Goal: Participate in discussion: Engage in conversation with other users on a specific topic

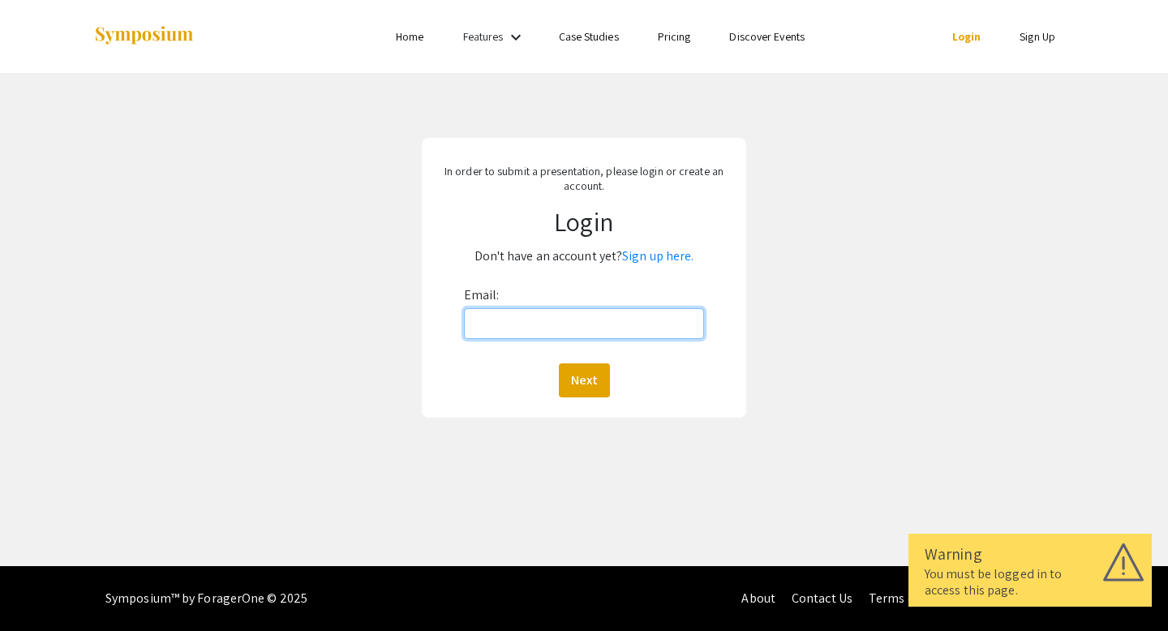
click at [509, 319] on input "Email:" at bounding box center [584, 323] width 241 height 31
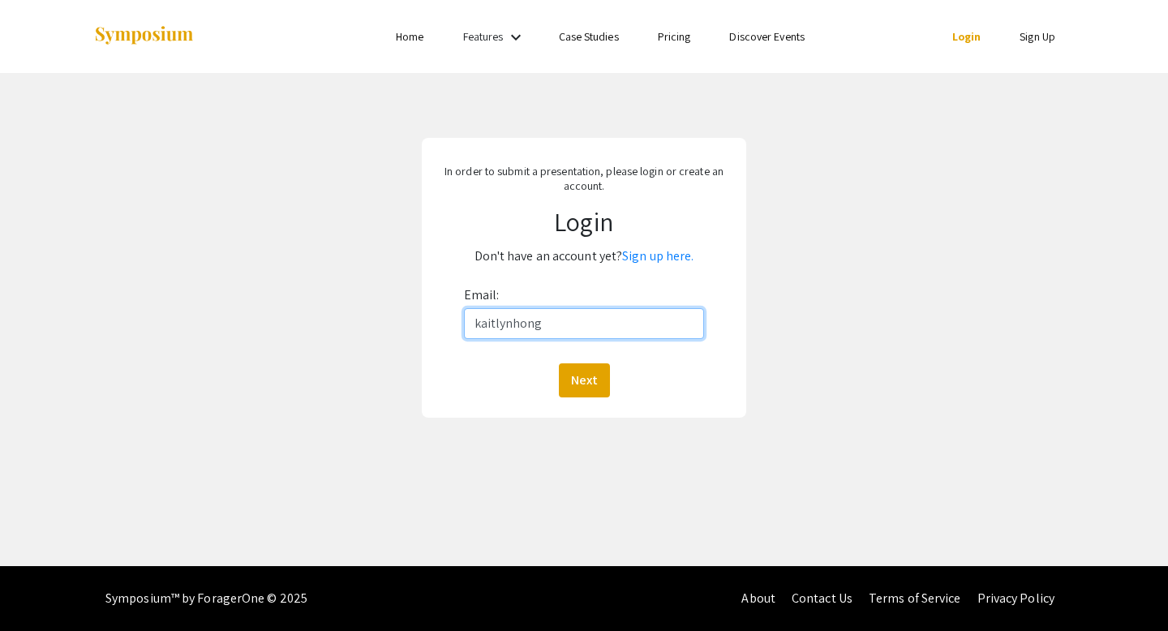
type input "[EMAIL_ADDRESS][DOMAIN_NAME]"
click at [668, 261] on link "Sign up here." at bounding box center [657, 255] width 71 height 17
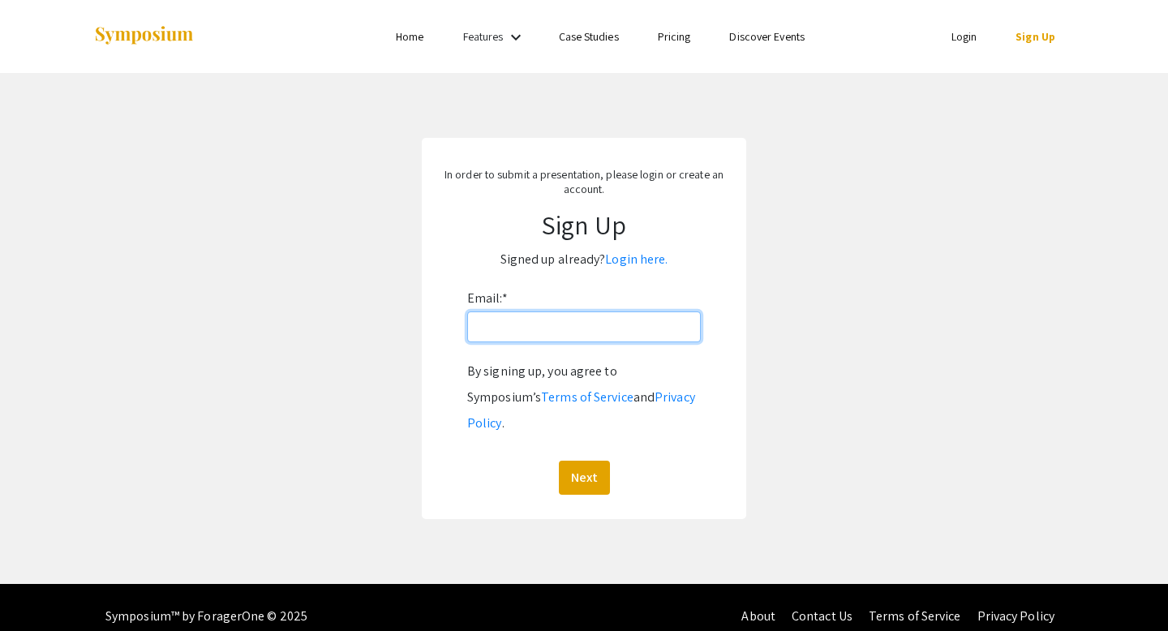
click at [604, 333] on input "Email: *" at bounding box center [584, 327] width 234 height 31
type input "[EMAIL_ADDRESS][DOMAIN_NAME]"
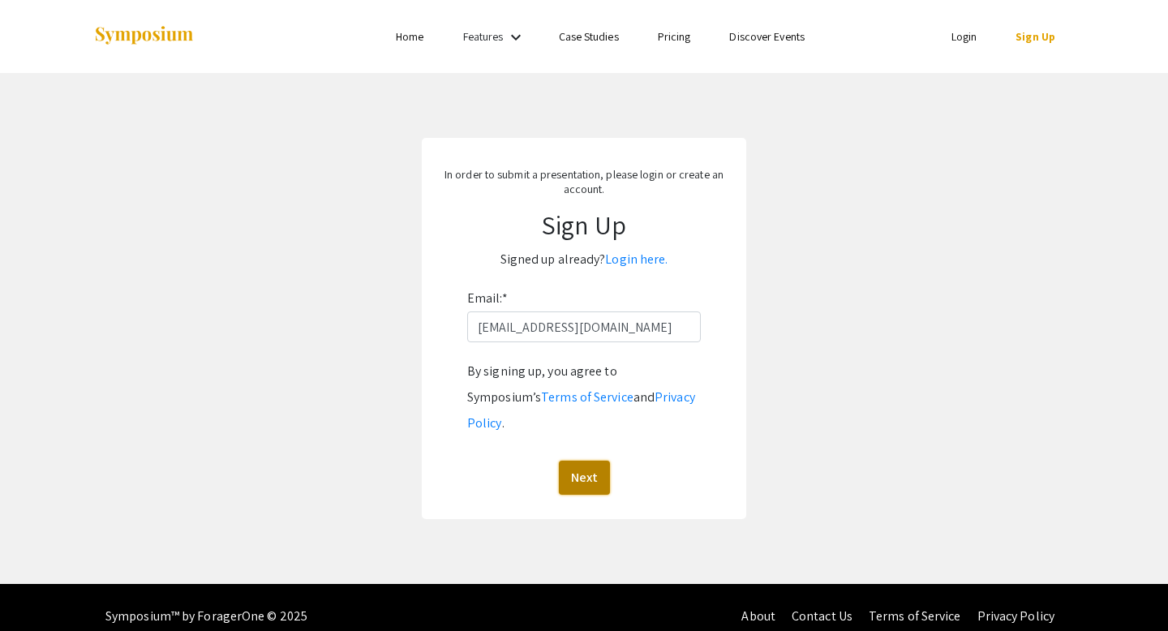
click at [576, 461] on button "Next" at bounding box center [584, 478] width 51 height 34
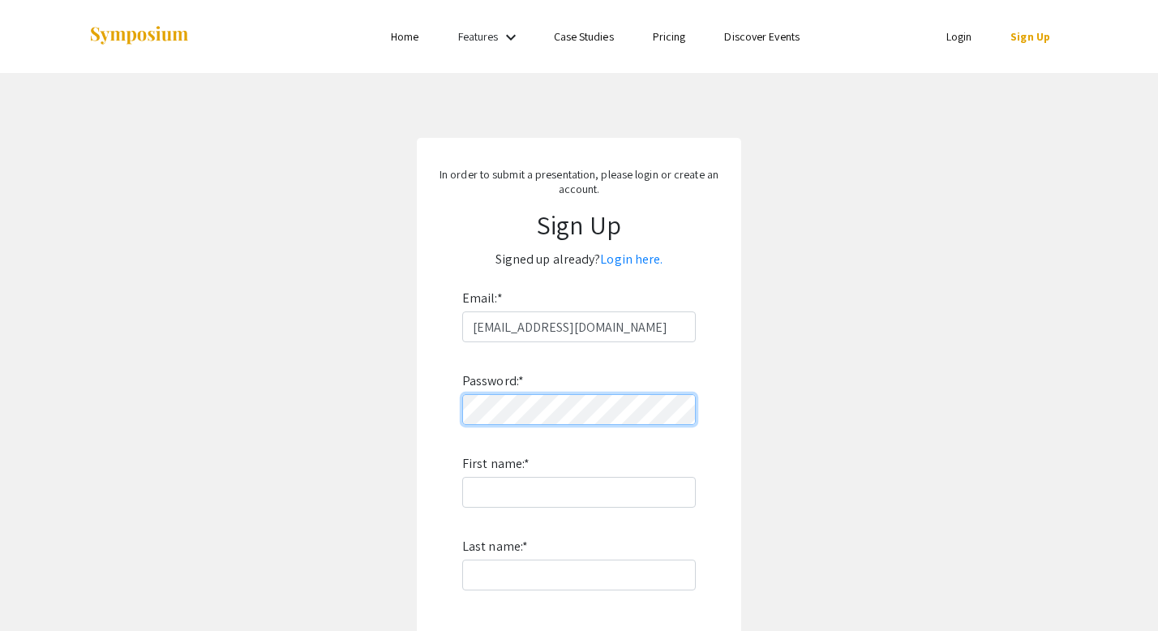
click at [436, 406] on form "Email: * kaitlynhong@unr.edu Password: * First name: * Last name: * By signing …" at bounding box center [579, 528] width 292 height 484
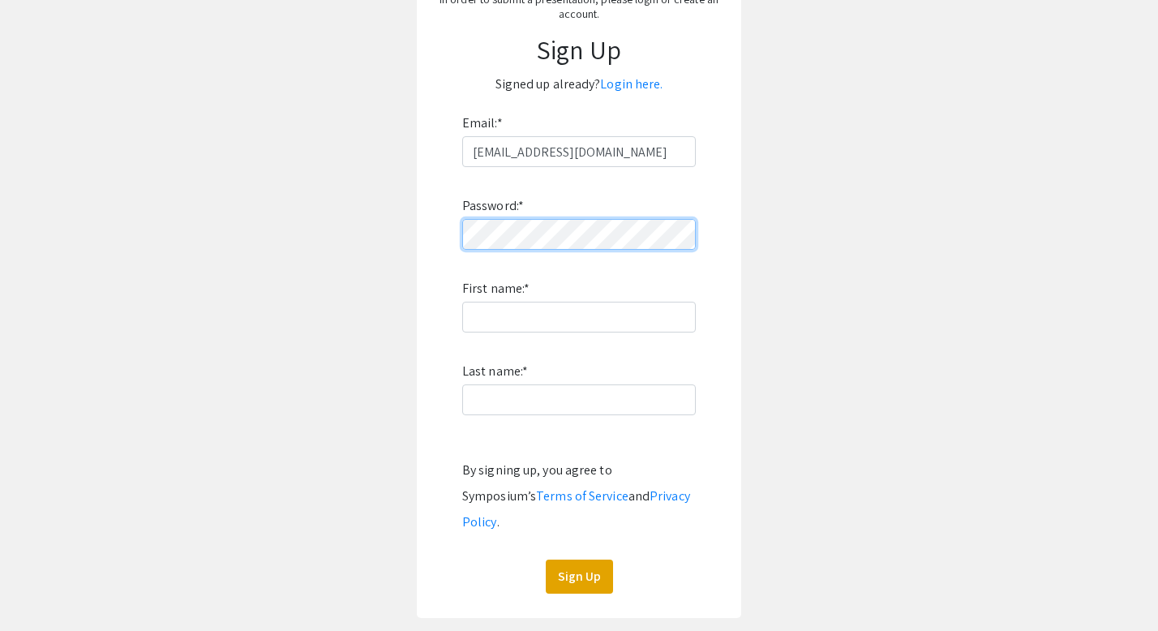
scroll to position [178, 0]
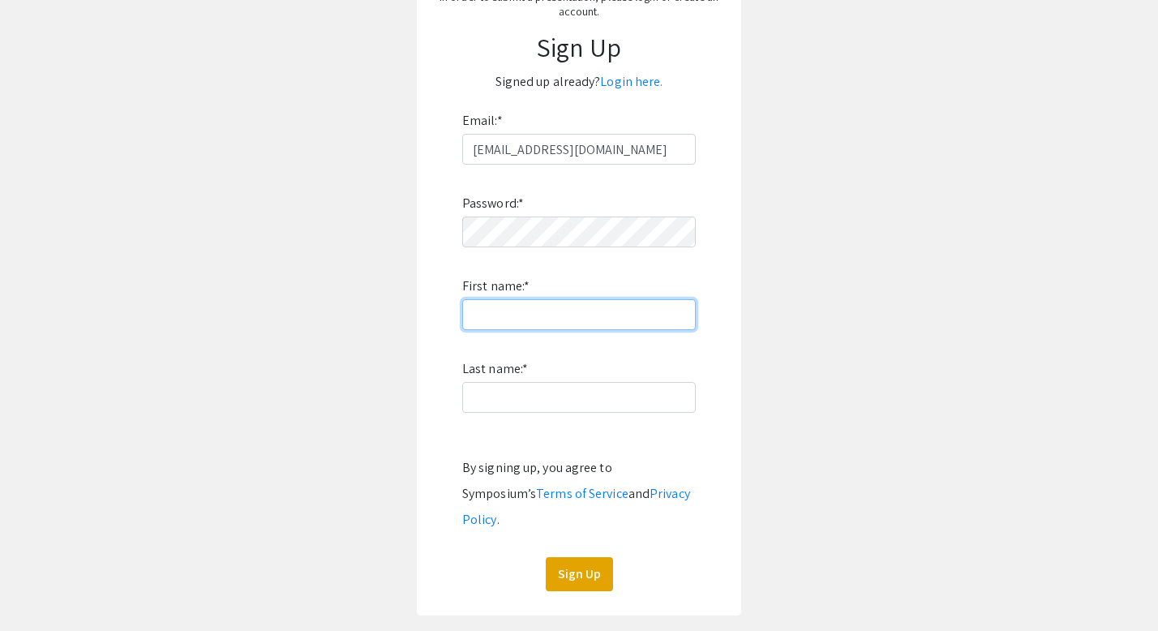
click at [591, 312] on input "First name: *" at bounding box center [579, 314] width 234 height 31
type input "Kaitlyn"
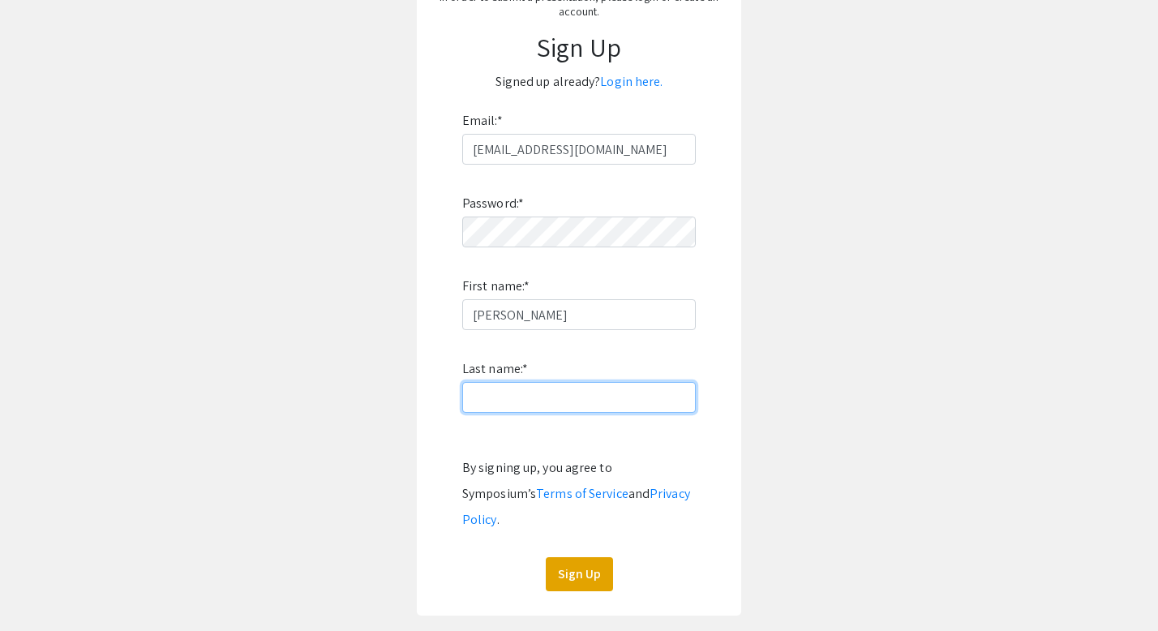
type input "Hong"
click at [583, 557] on button "Sign Up" at bounding box center [579, 574] width 67 height 34
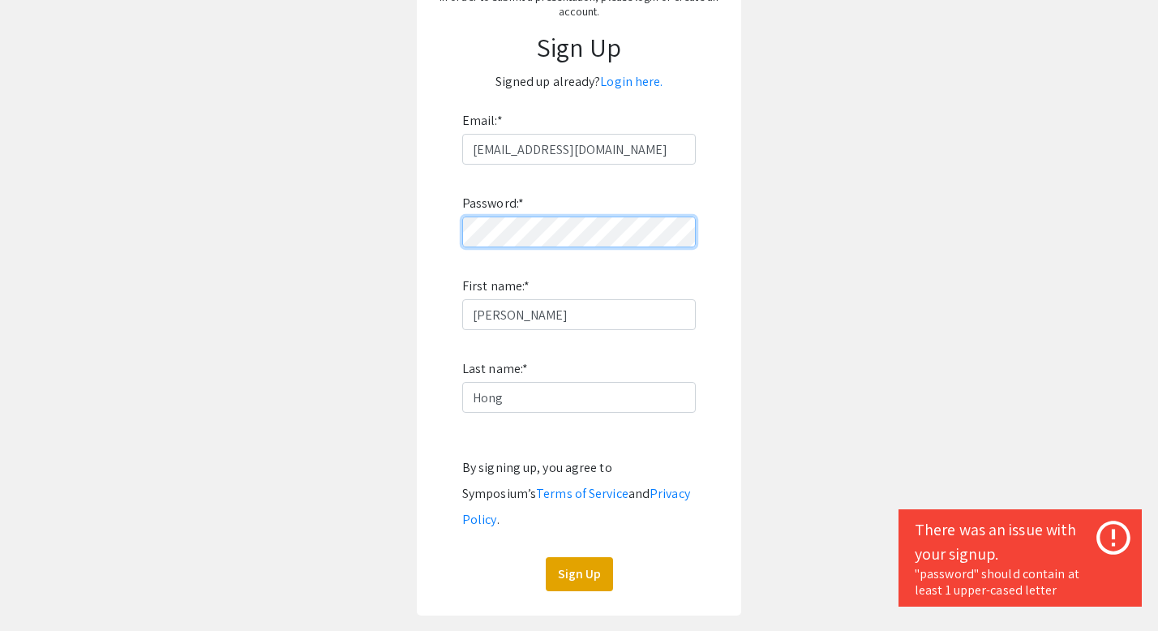
click at [385, 234] on app-signup "In order to submit a presentation, please login or create an account. Sign Up S…" at bounding box center [579, 287] width 1158 height 655
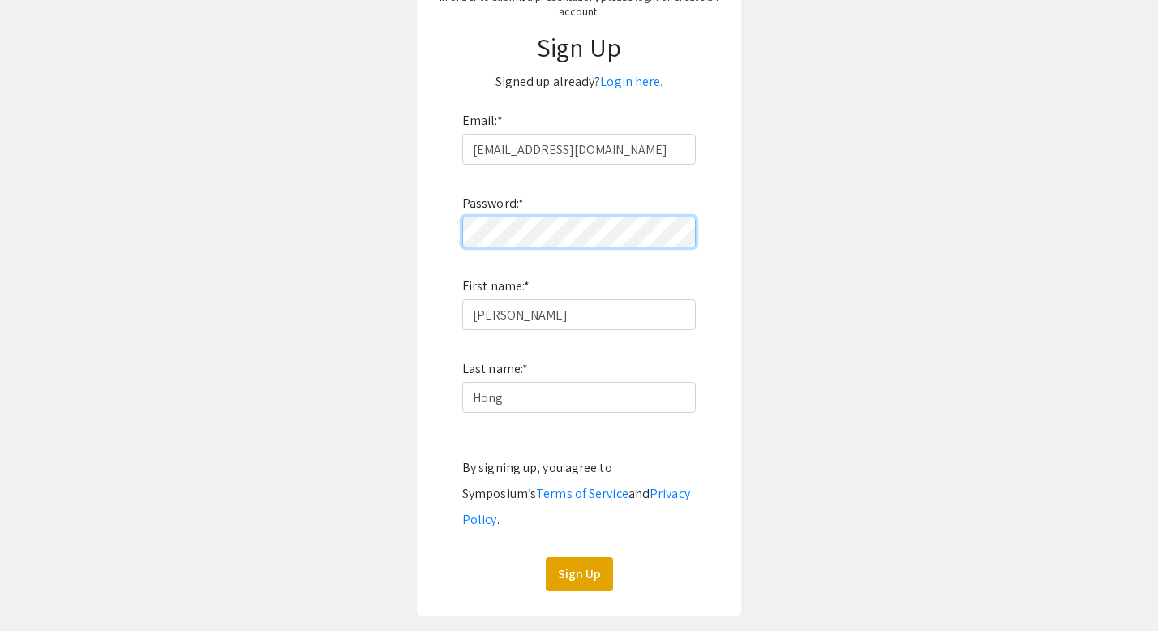
click button "Sign Up" at bounding box center [579, 574] width 67 height 34
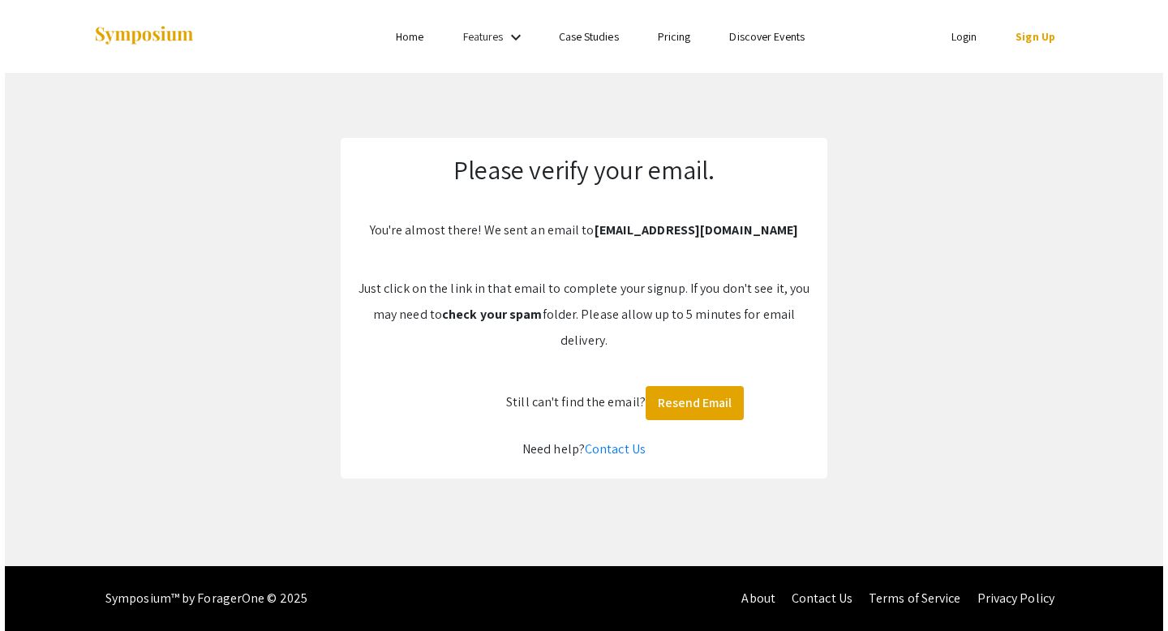
scroll to position [0, 0]
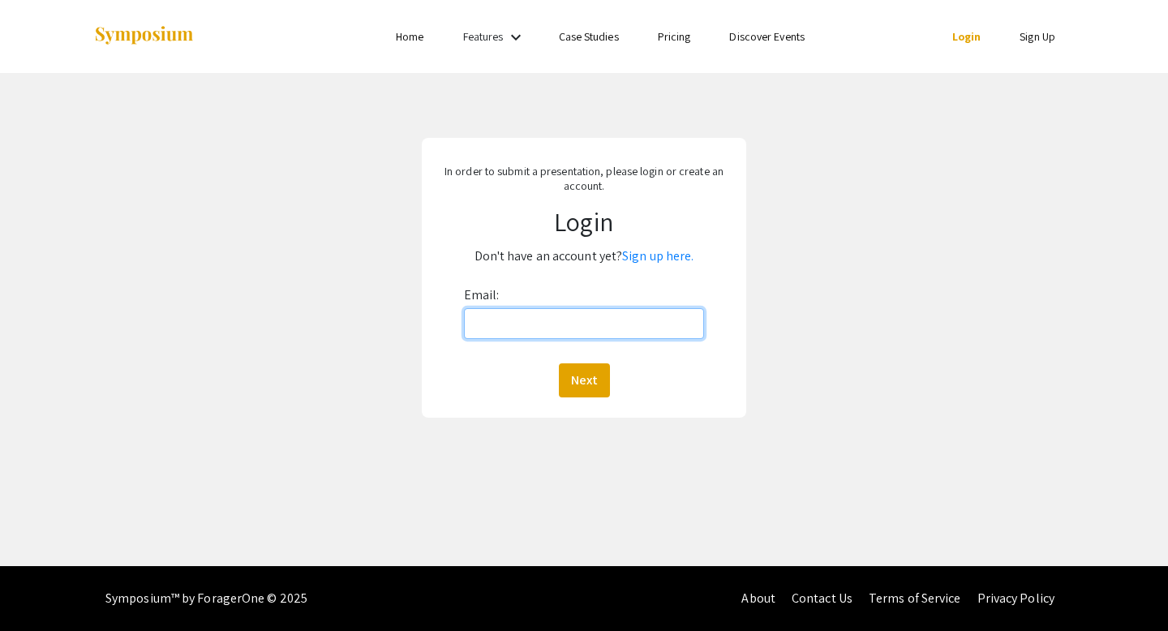
click at [594, 328] on input "Email:" at bounding box center [584, 323] width 241 height 31
type input "[EMAIL_ADDRESS][DOMAIN_NAME]"
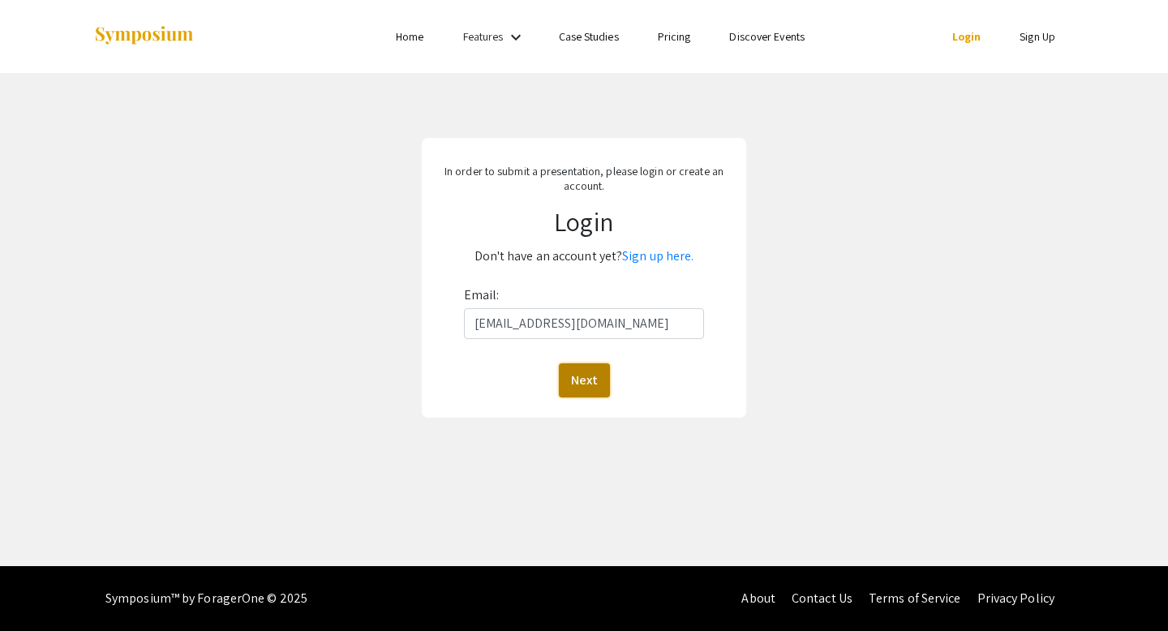
click at [599, 372] on button "Next" at bounding box center [584, 380] width 51 height 34
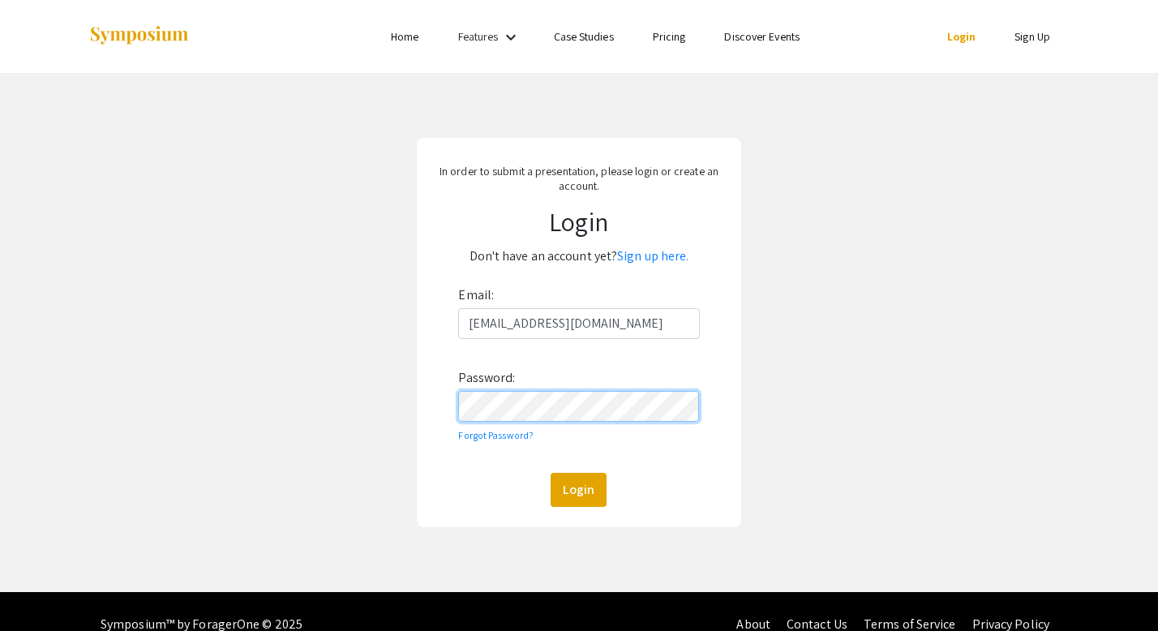
click at [551, 473] on button "Login" at bounding box center [579, 490] width 56 height 34
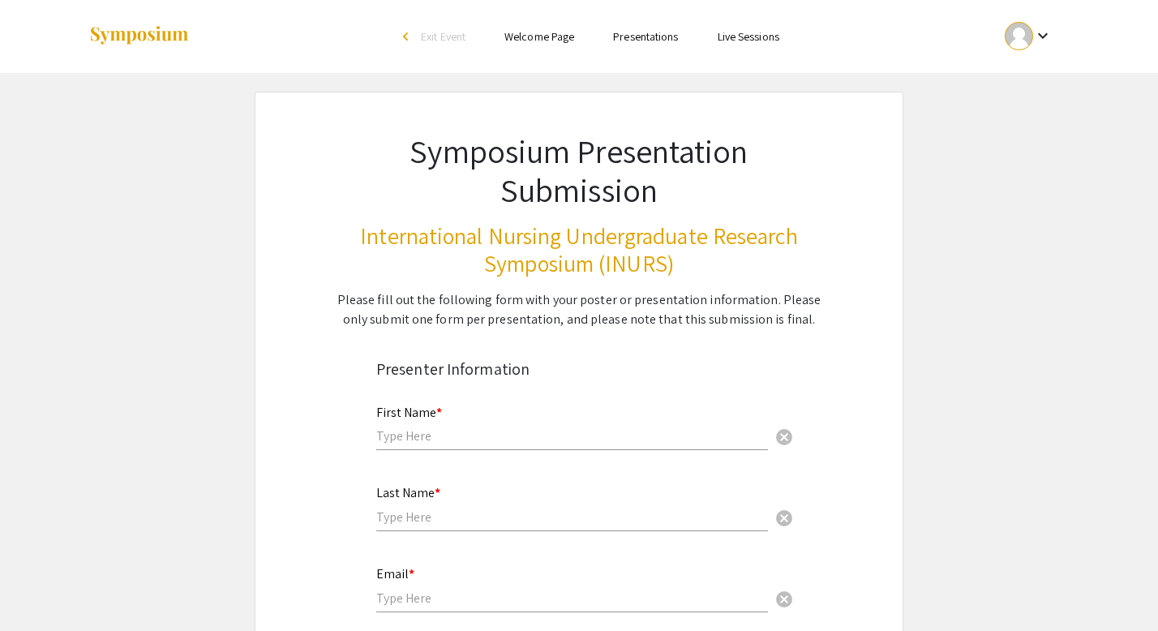
click at [633, 32] on link "Presentations" at bounding box center [645, 36] width 65 height 15
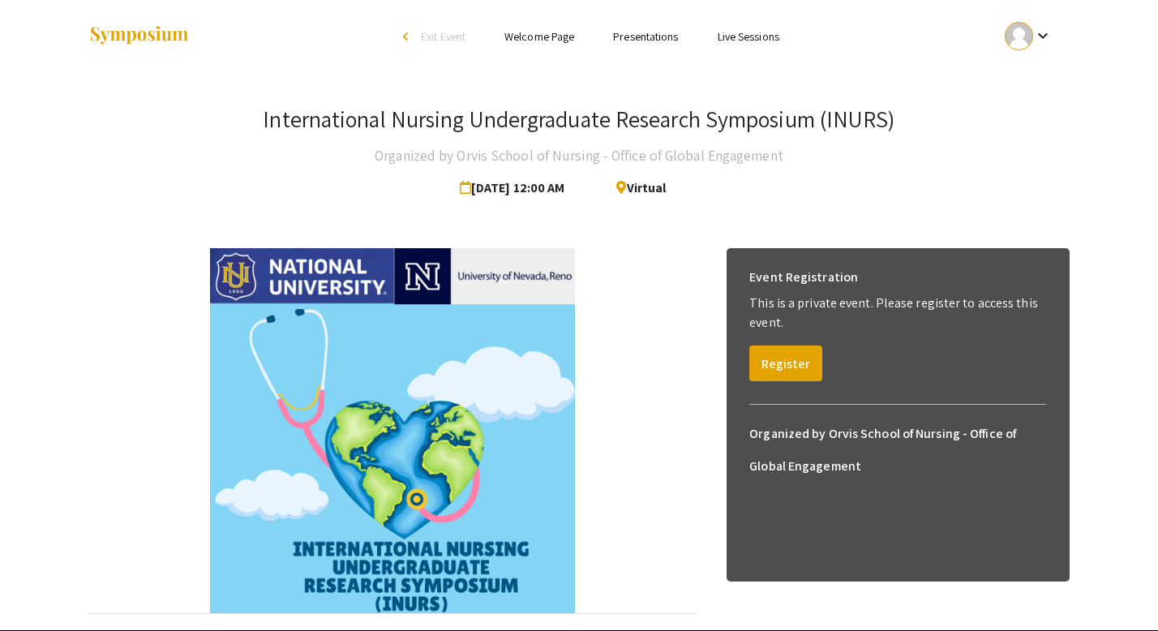
click at [655, 35] on link "Presentations" at bounding box center [645, 36] width 65 height 15
click at [775, 366] on button "Register" at bounding box center [786, 364] width 73 height 36
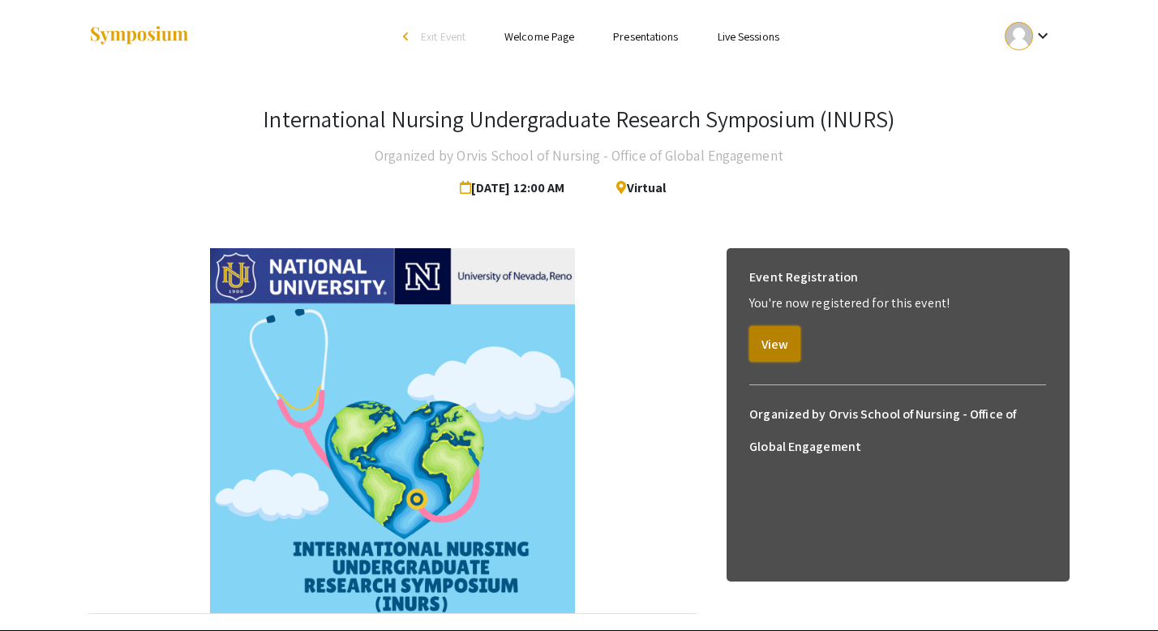
click at [783, 346] on button "View" at bounding box center [775, 344] width 51 height 36
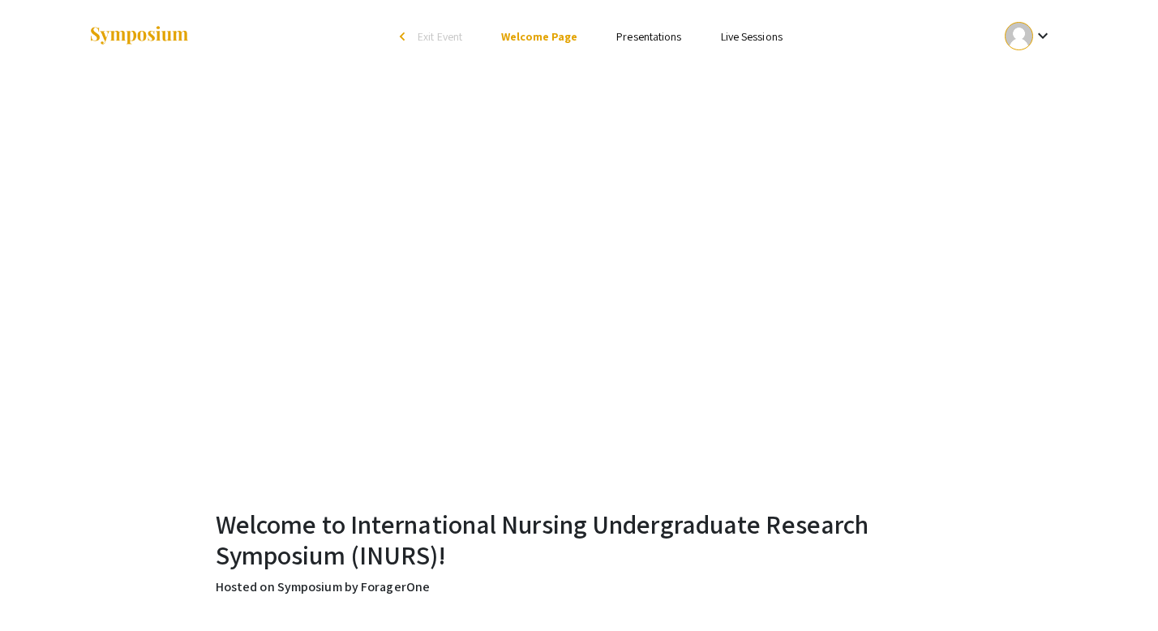
click at [660, 37] on link "Presentations" at bounding box center [649, 36] width 65 height 15
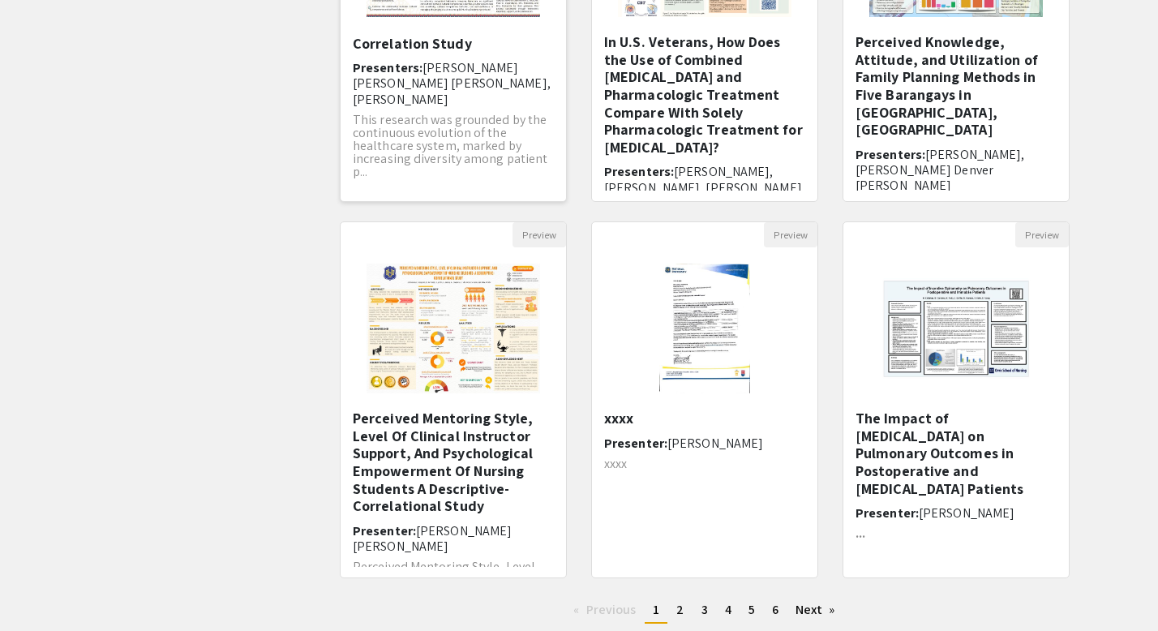
scroll to position [445, 0]
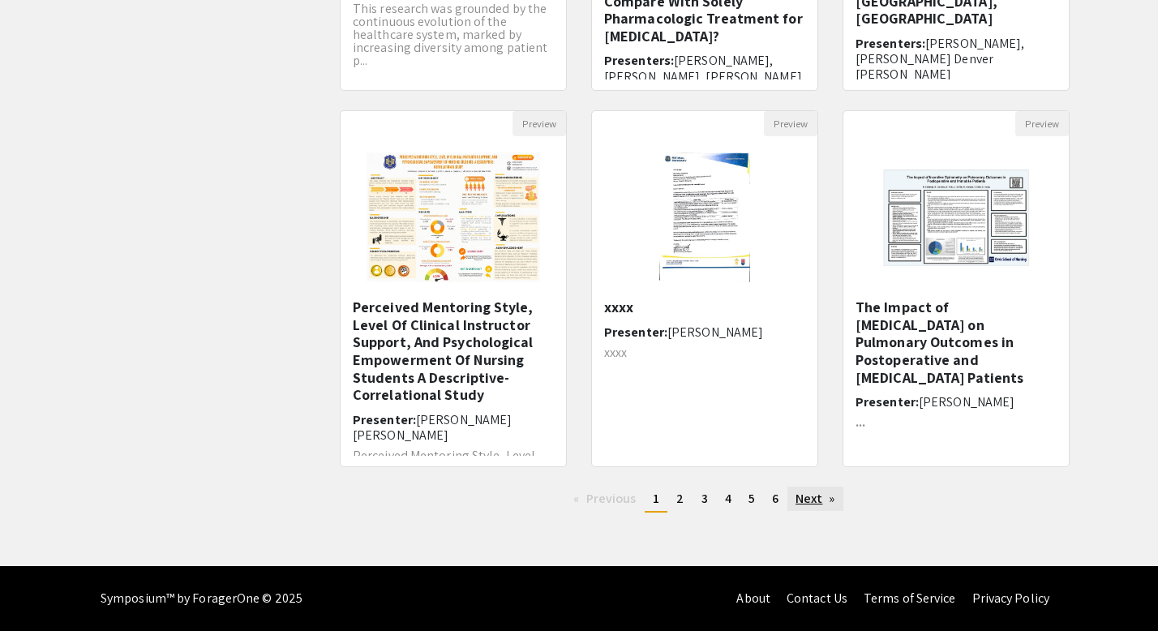
click at [816, 493] on link "Next page" at bounding box center [816, 499] width 56 height 24
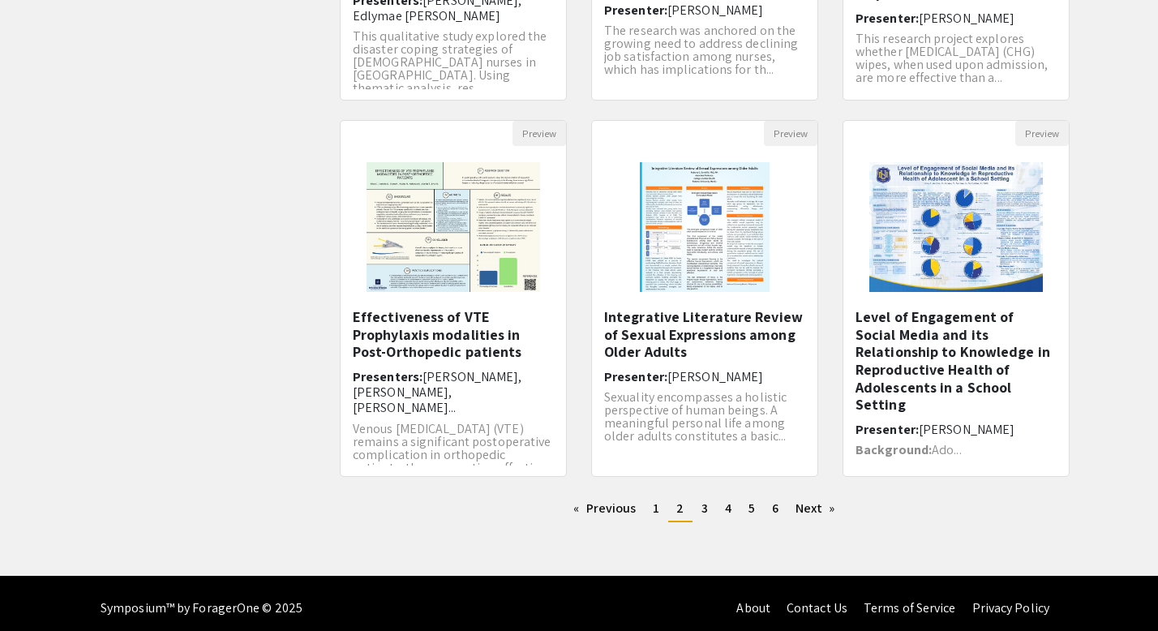
scroll to position [445, 0]
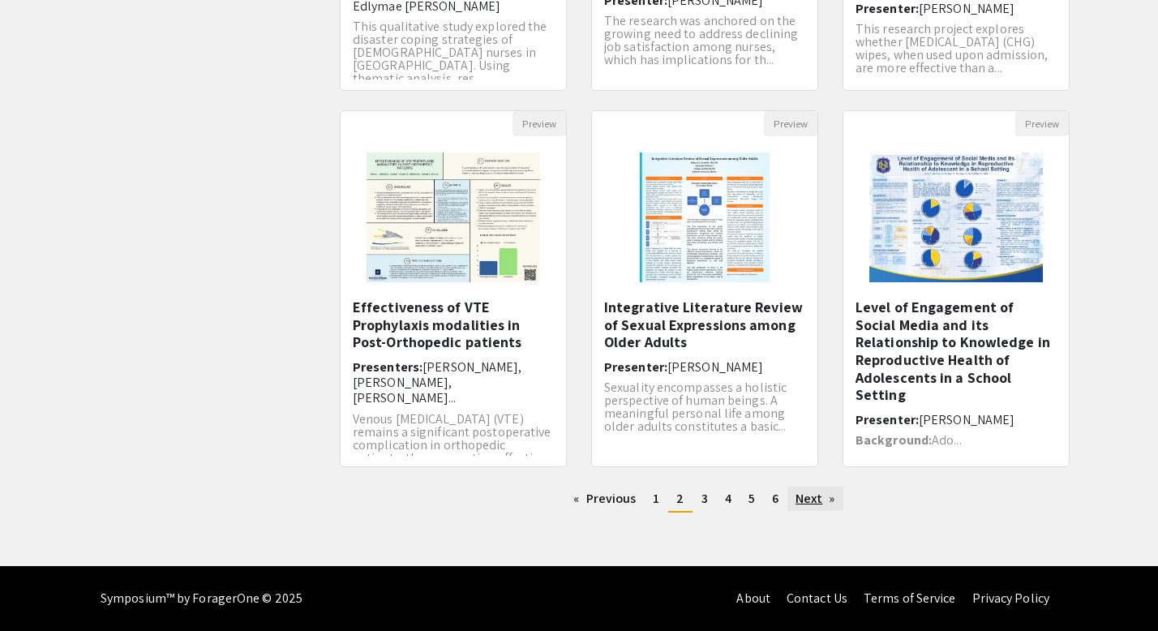
click at [836, 499] on link "Next page" at bounding box center [816, 499] width 56 height 24
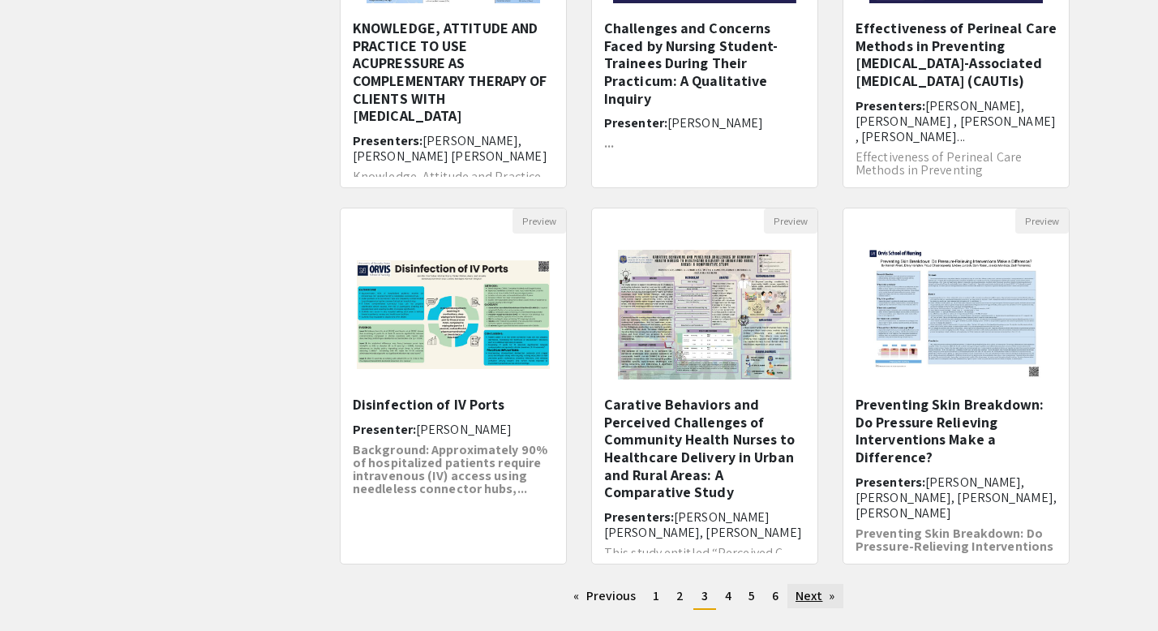
scroll to position [445, 0]
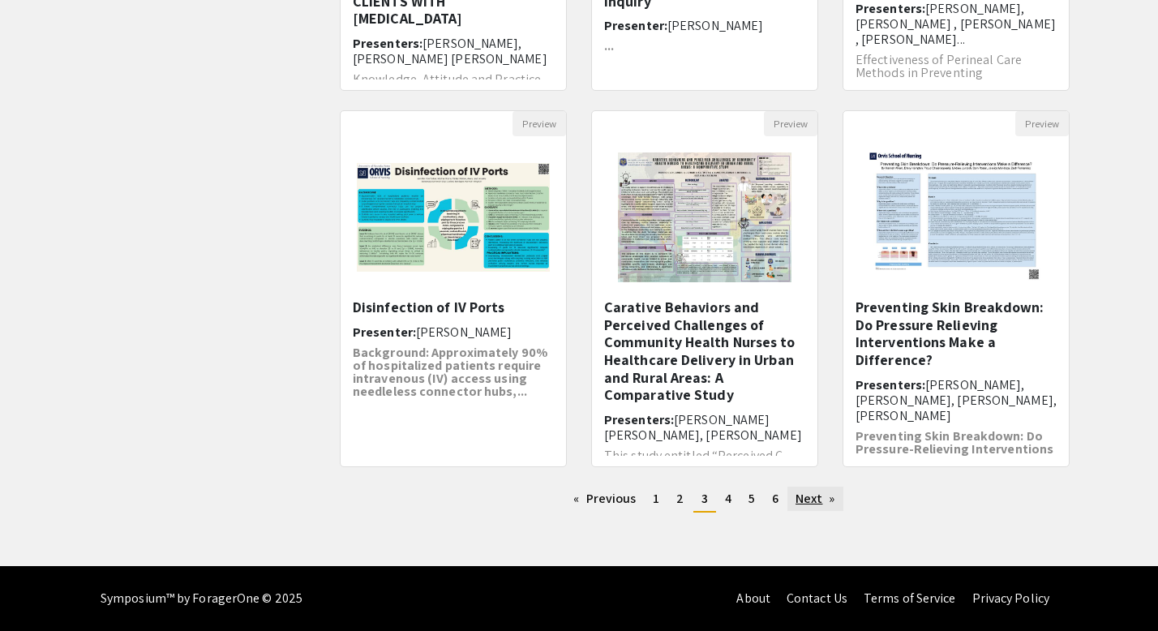
click at [819, 498] on link "Next page" at bounding box center [816, 499] width 56 height 24
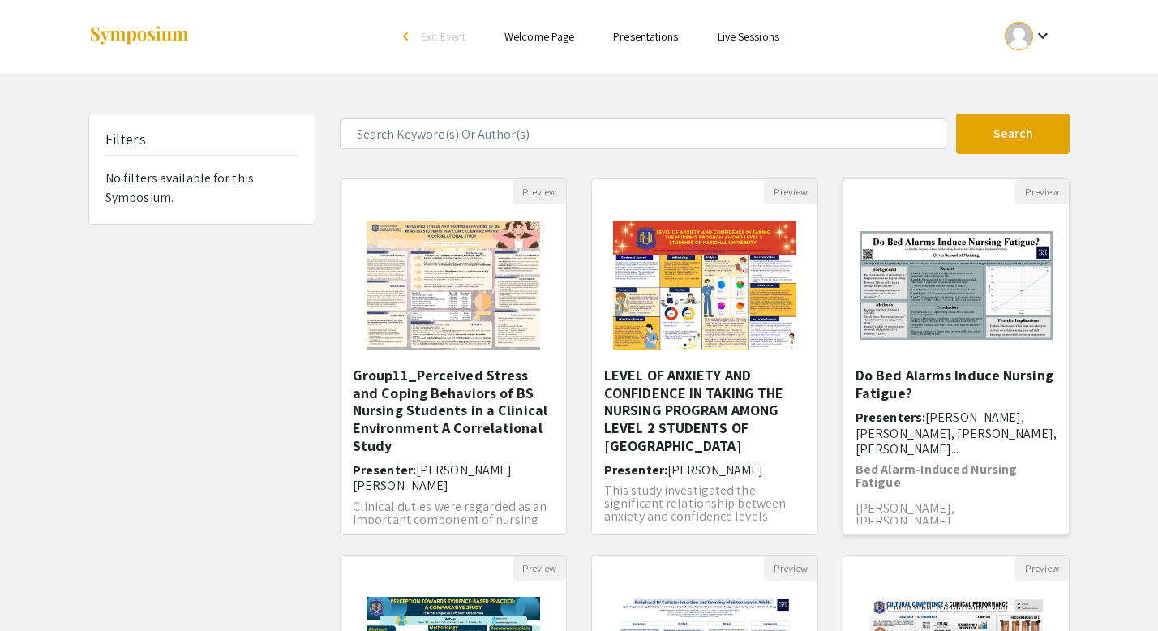
click at [937, 419] on span "[PERSON_NAME], [PERSON_NAME], [PERSON_NAME], [PERSON_NAME]..." at bounding box center [956, 433] width 201 height 48
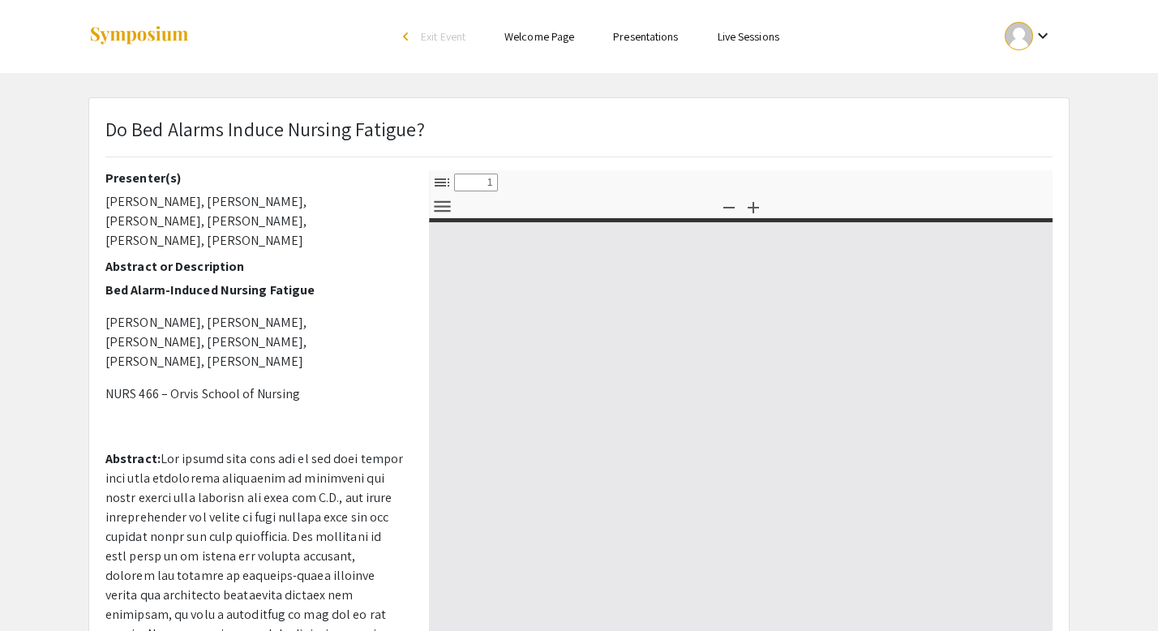
select select "custom"
type input "0"
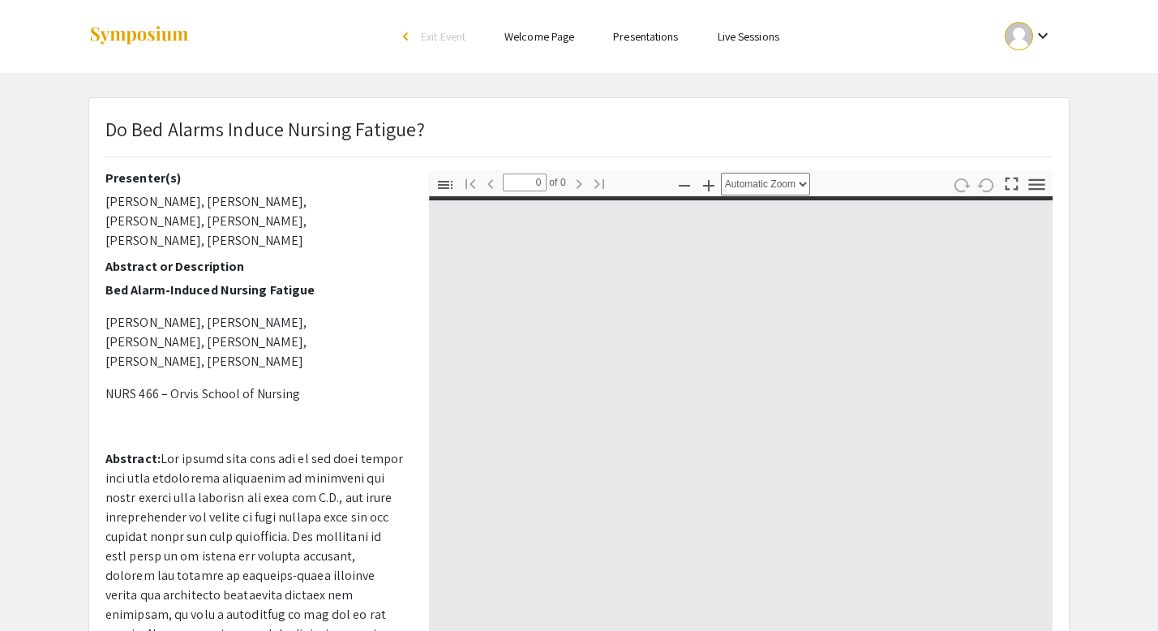
select select "custom"
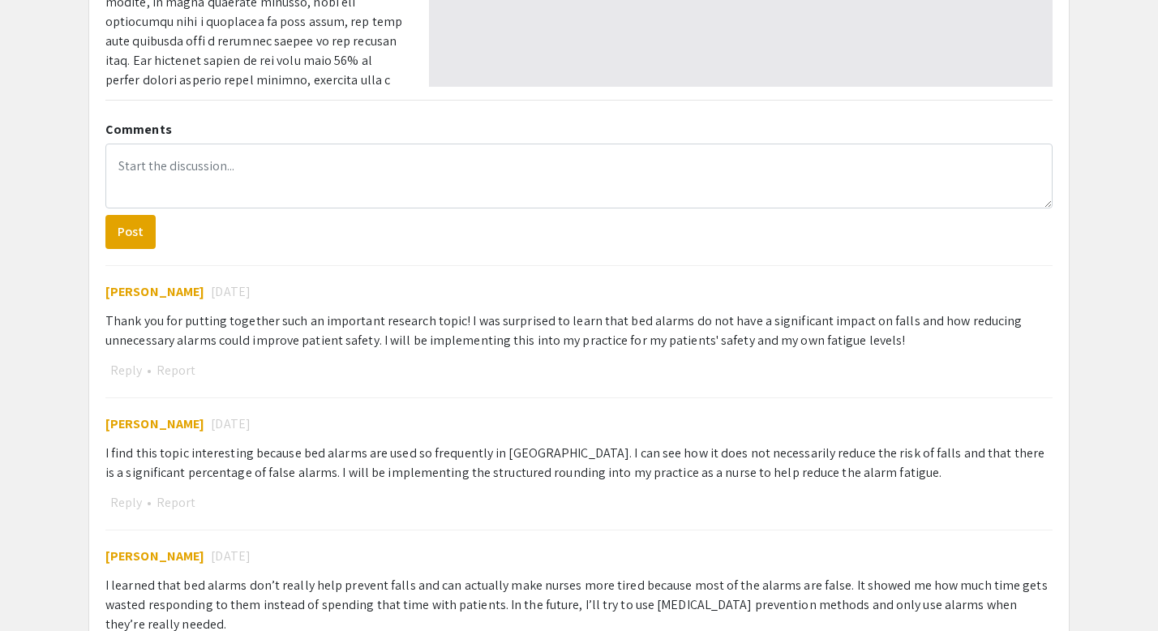
scroll to position [672, 0]
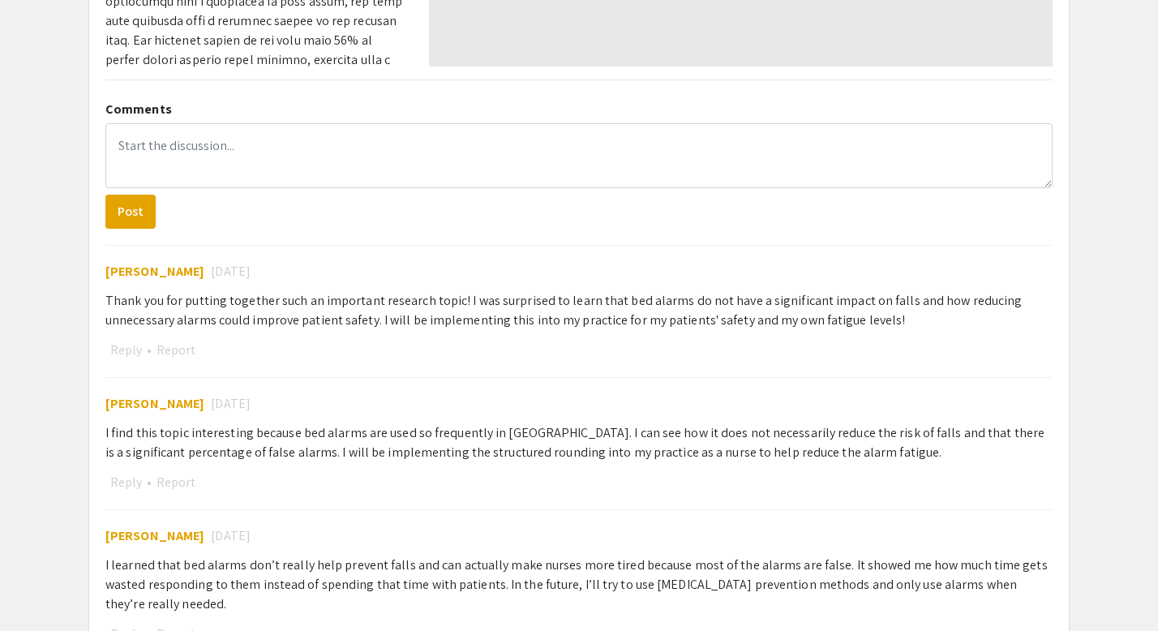
type input "1"
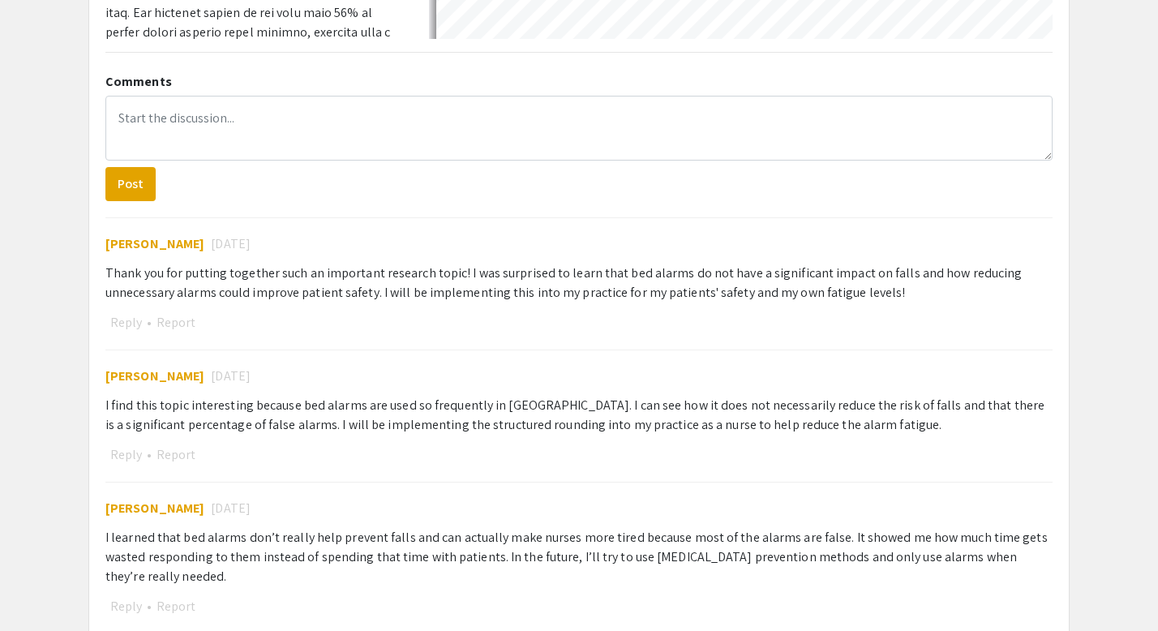
scroll to position [704, 0]
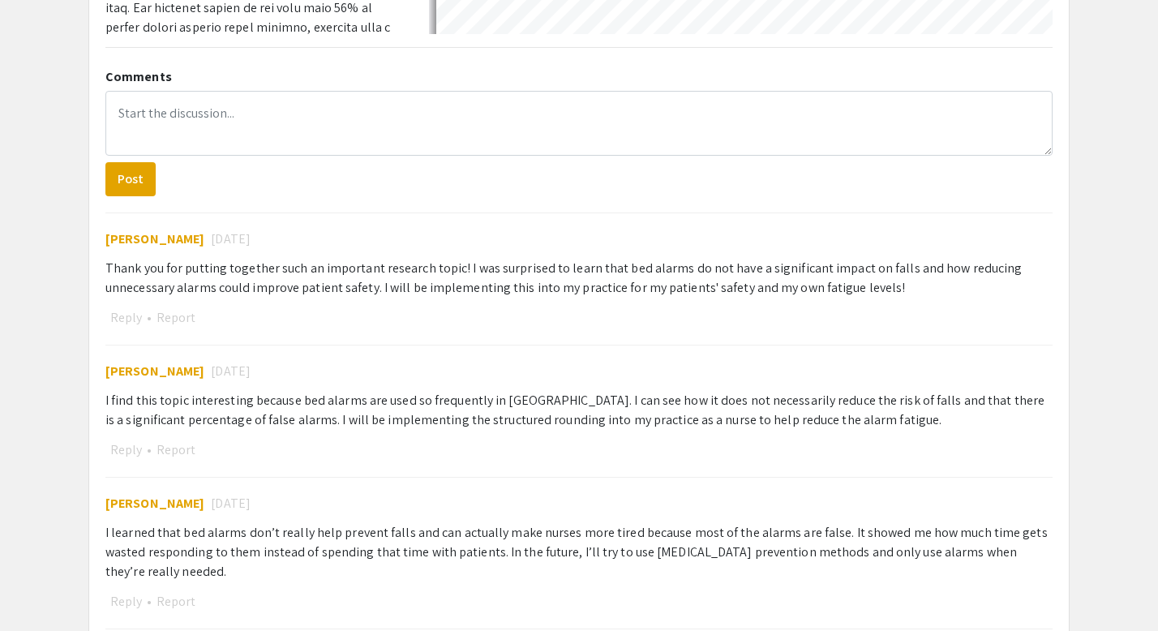
select select "auto"
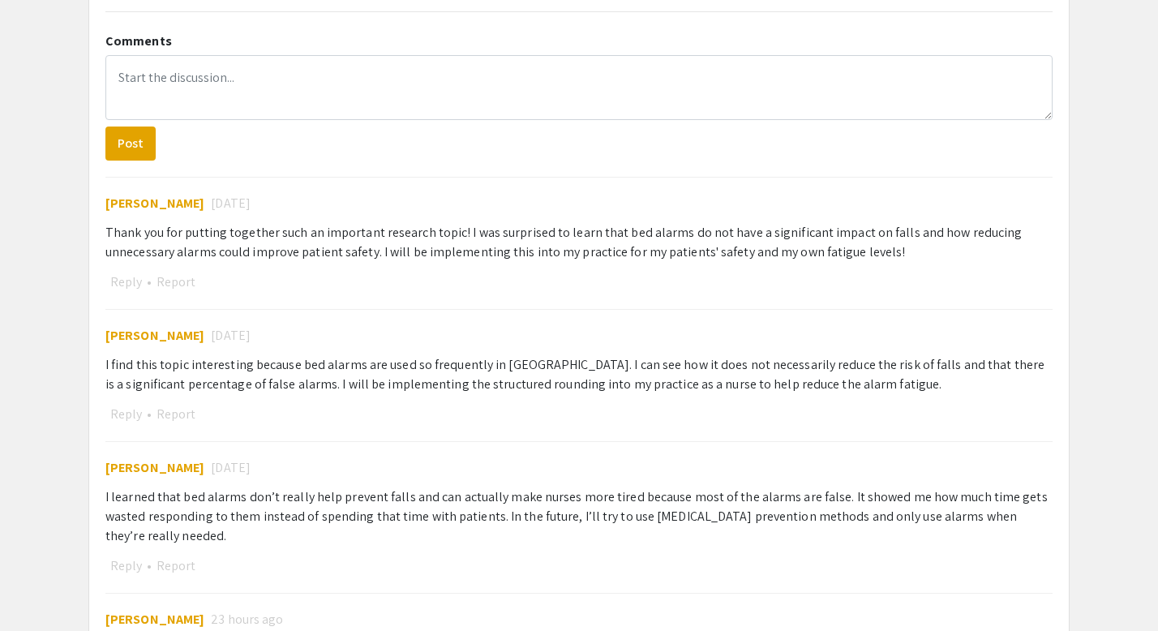
scroll to position [0, 0]
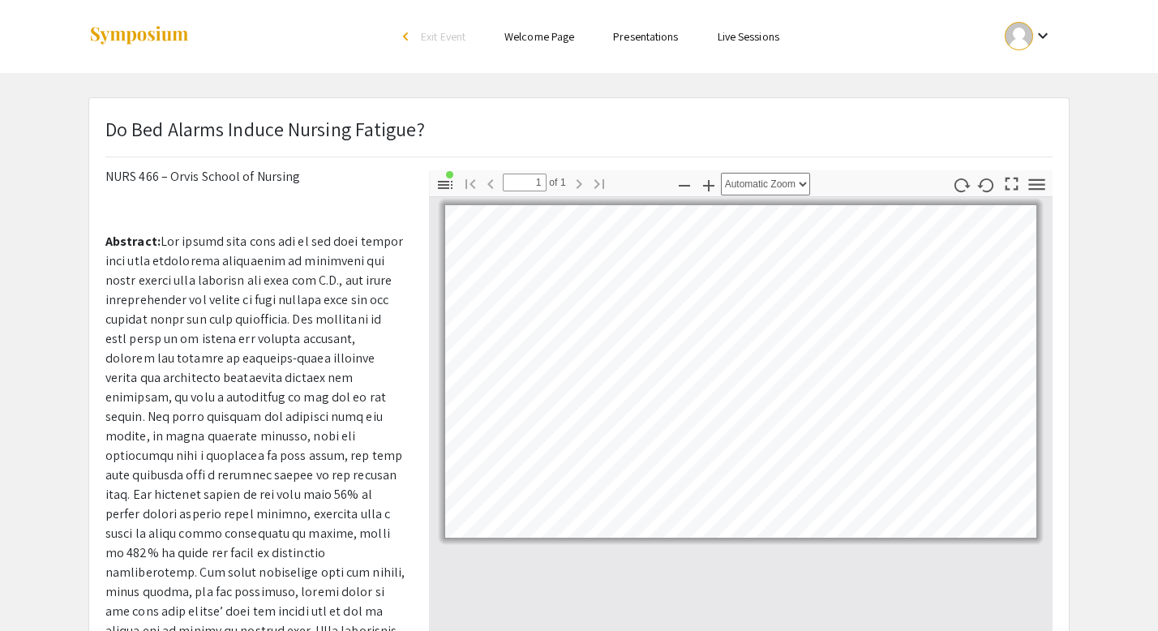
click at [639, 36] on link "Presentations" at bounding box center [645, 36] width 65 height 15
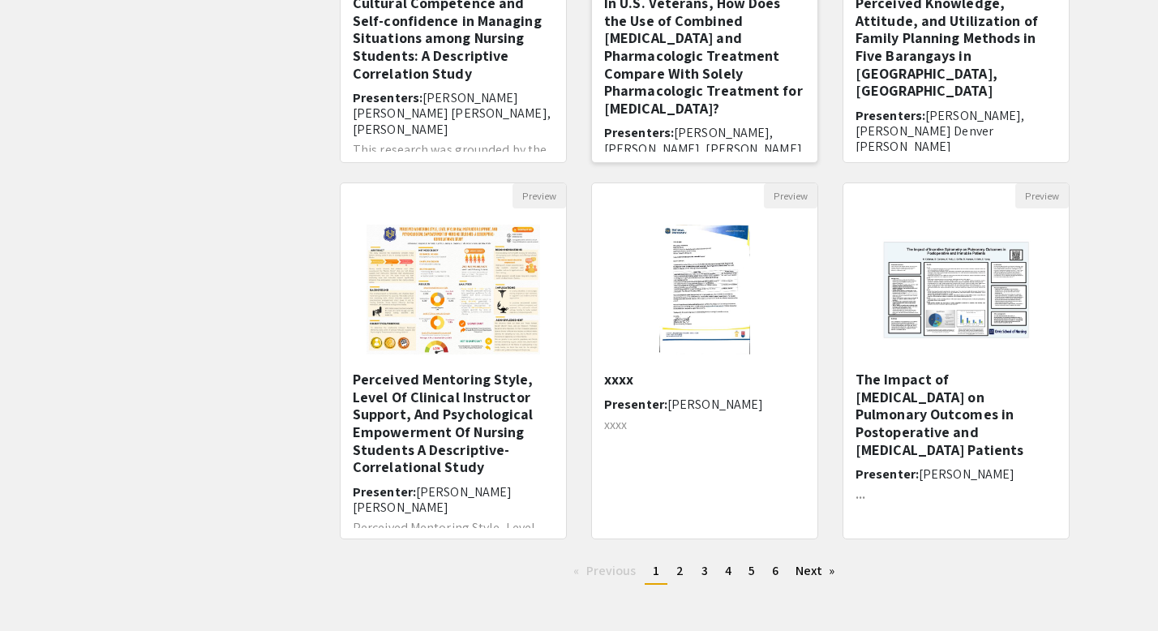
scroll to position [390, 0]
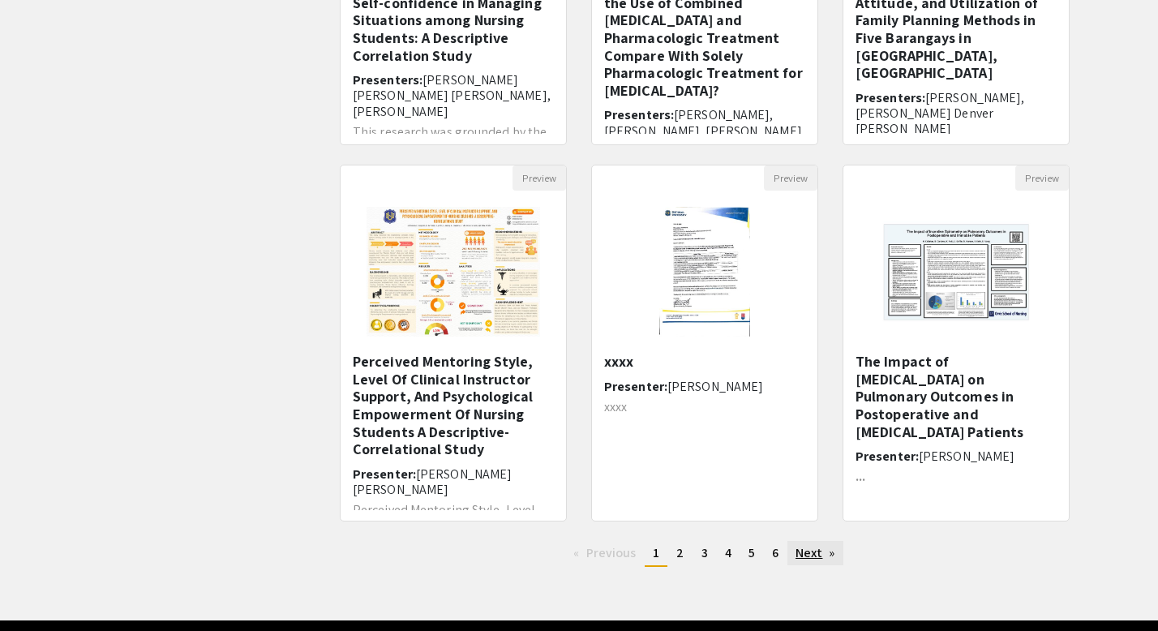
click at [812, 553] on link "Next page" at bounding box center [816, 553] width 56 height 24
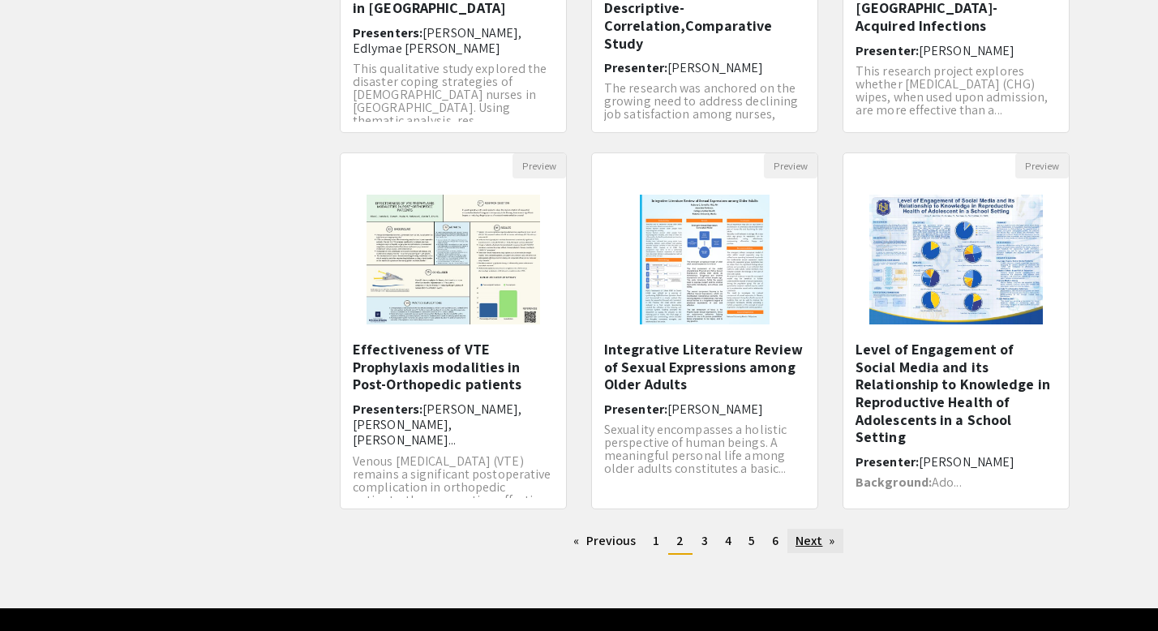
scroll to position [403, 0]
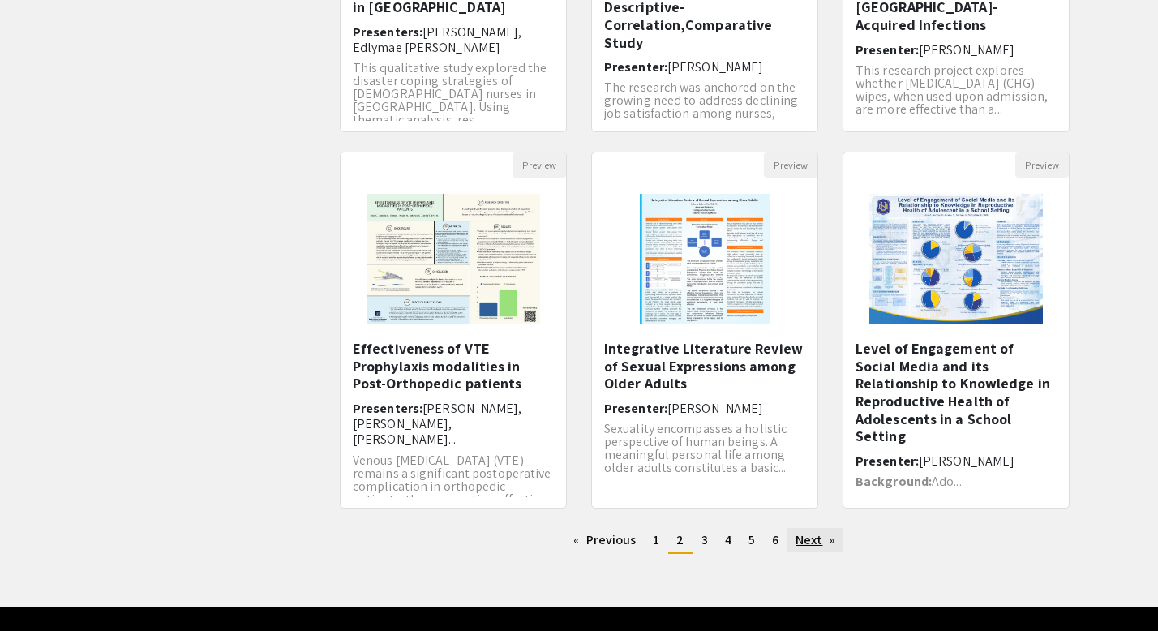
click at [812, 538] on link "Next page" at bounding box center [816, 540] width 56 height 24
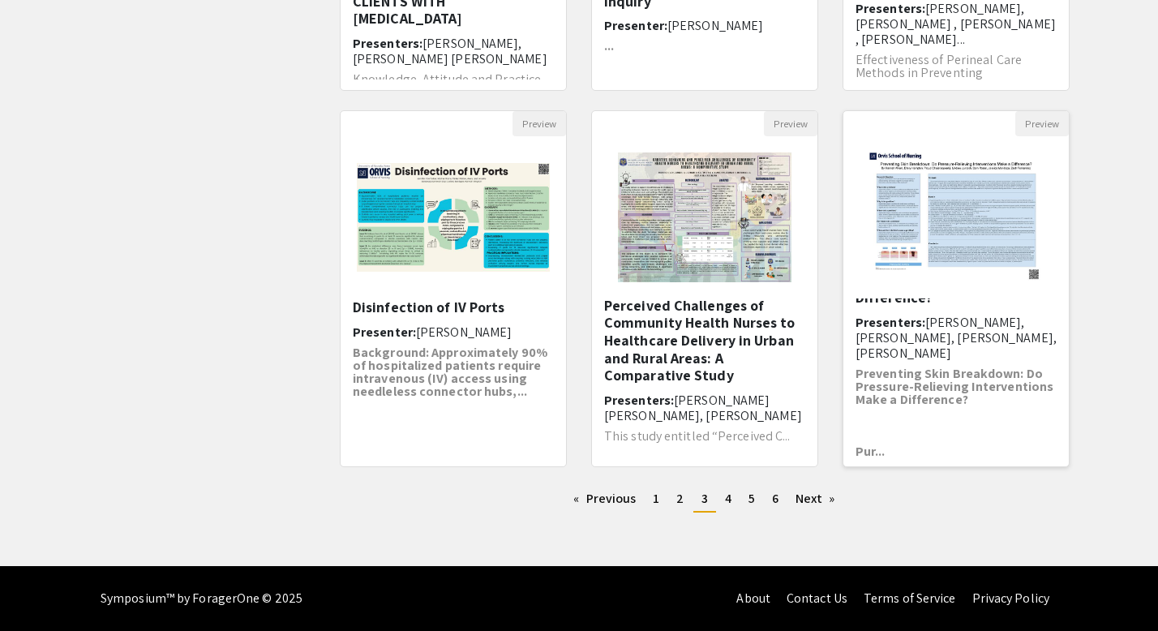
scroll to position [78, 0]
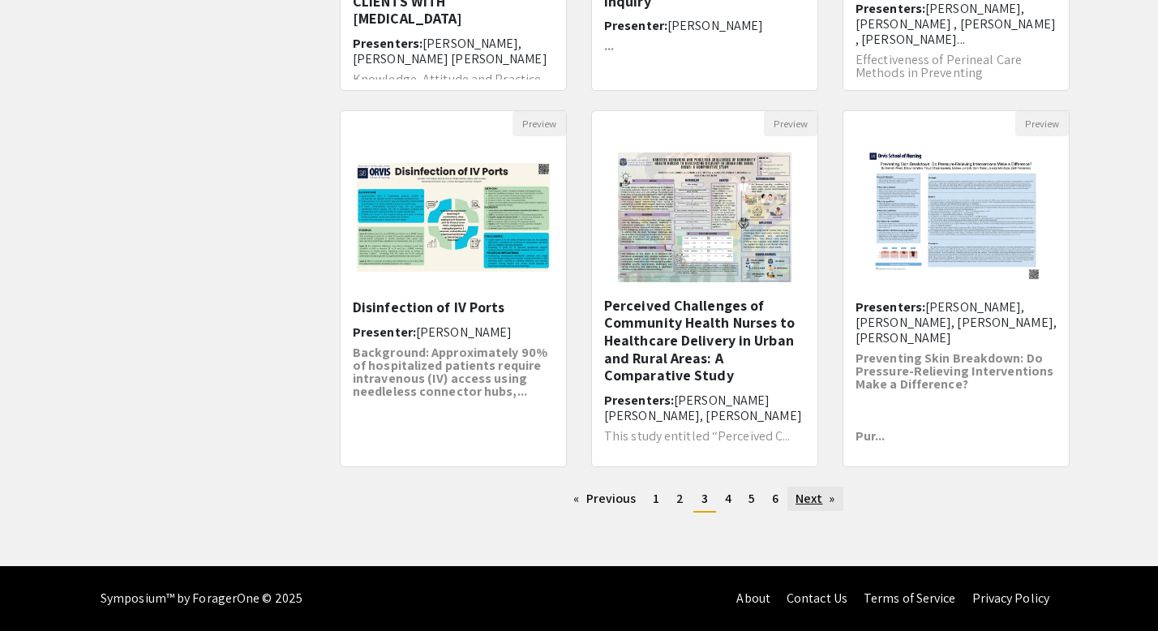
click at [823, 504] on link "Next page" at bounding box center [816, 499] width 56 height 24
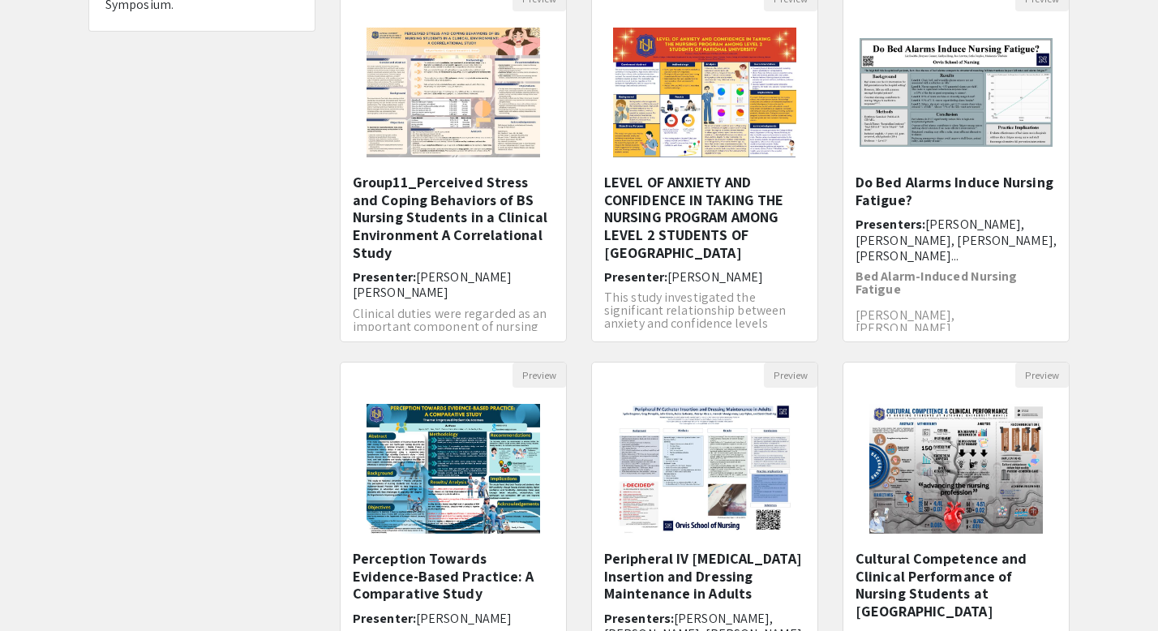
scroll to position [386, 0]
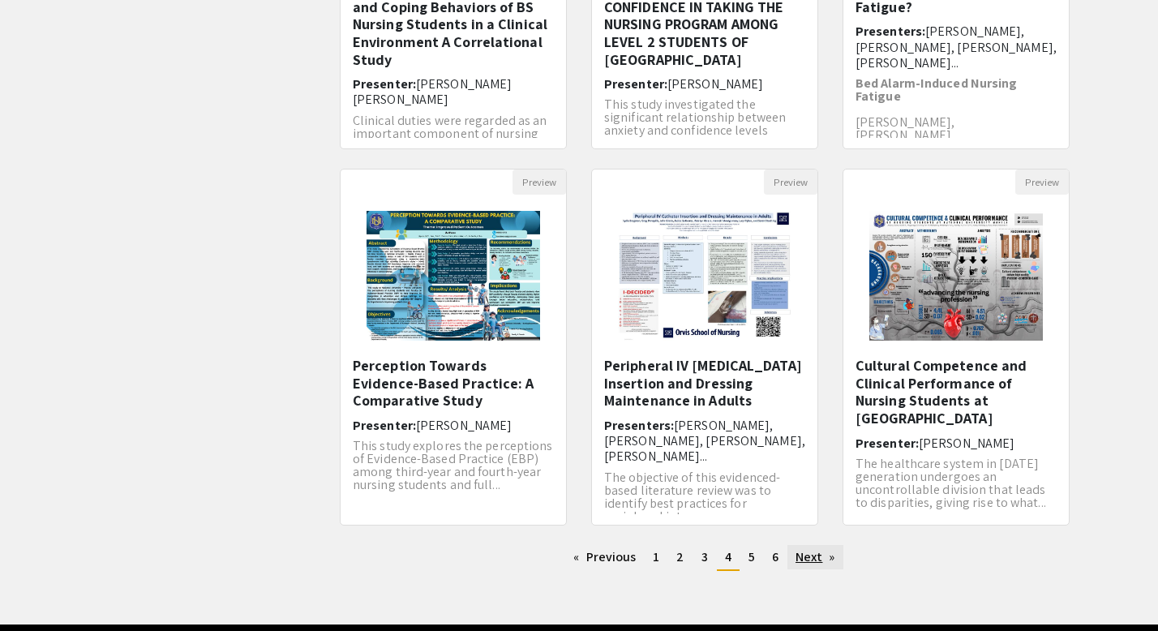
click at [817, 550] on link "Next page" at bounding box center [816, 557] width 56 height 24
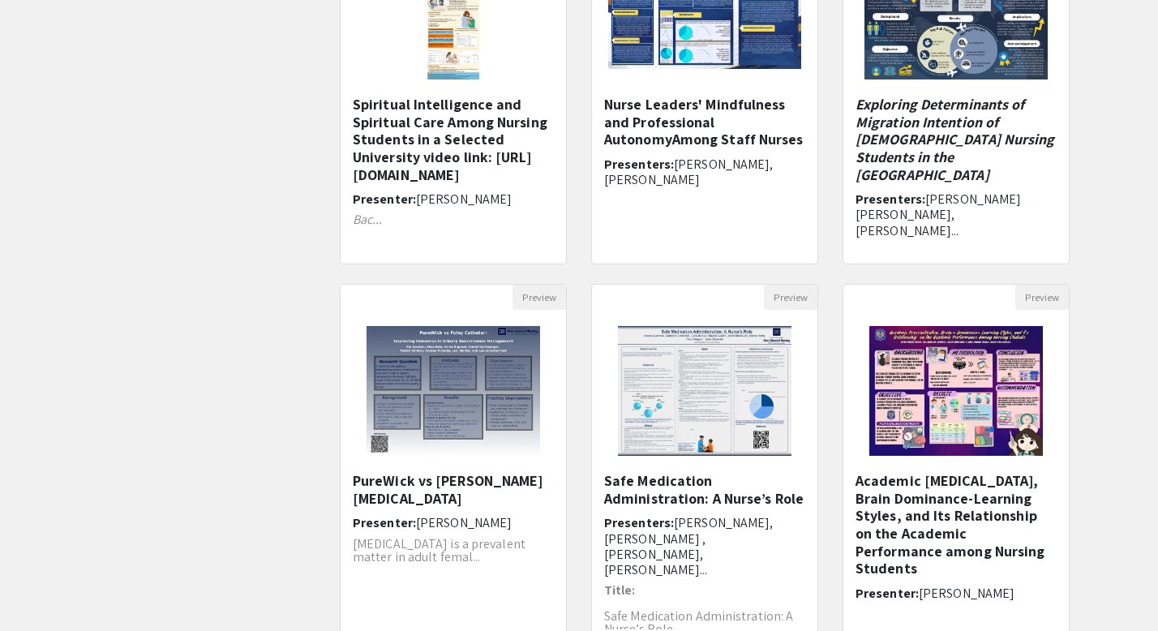
scroll to position [445, 0]
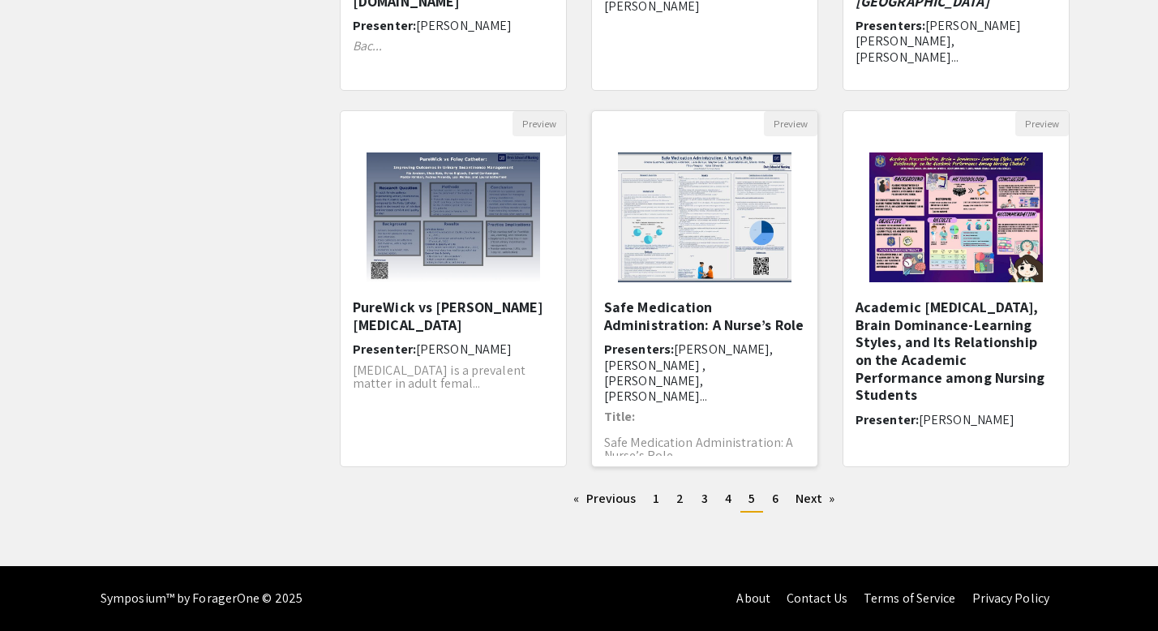
click at [735, 322] on h5 "Safe Medication Administration: A Nurse’s Role" at bounding box center [704, 316] width 201 height 35
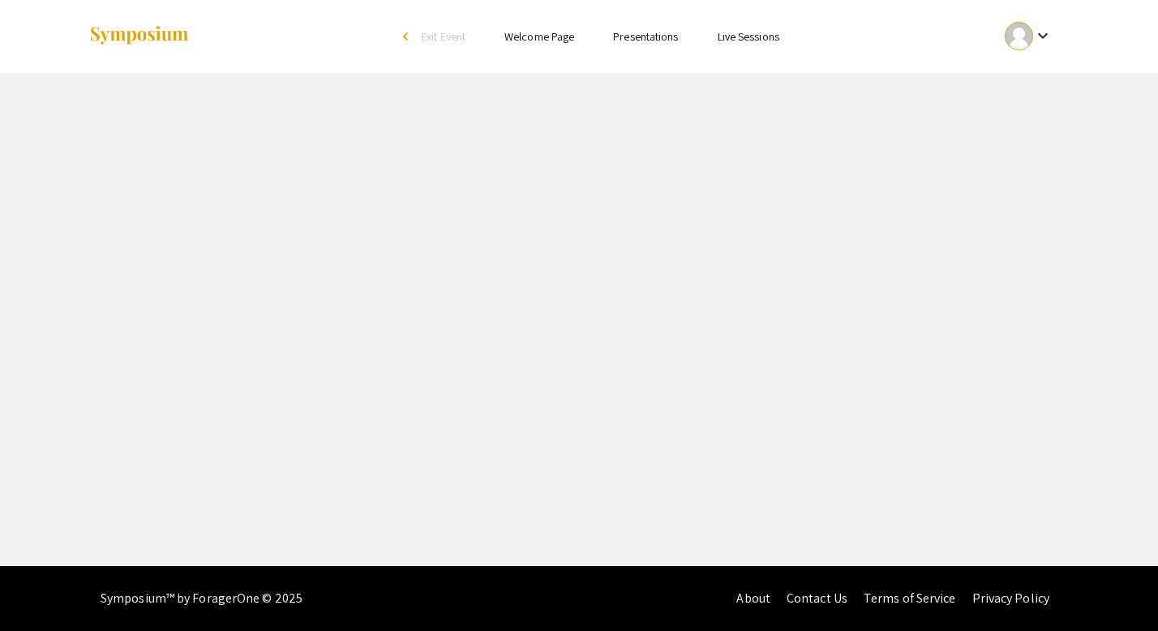
select select "custom"
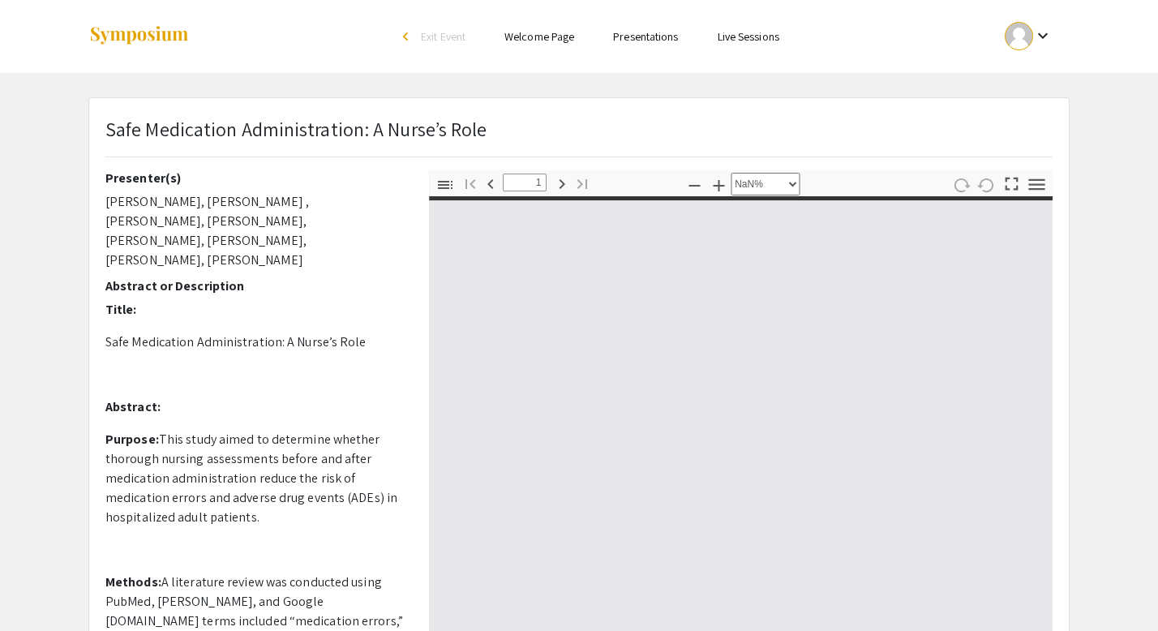
type input "0"
select select "custom"
type input "1"
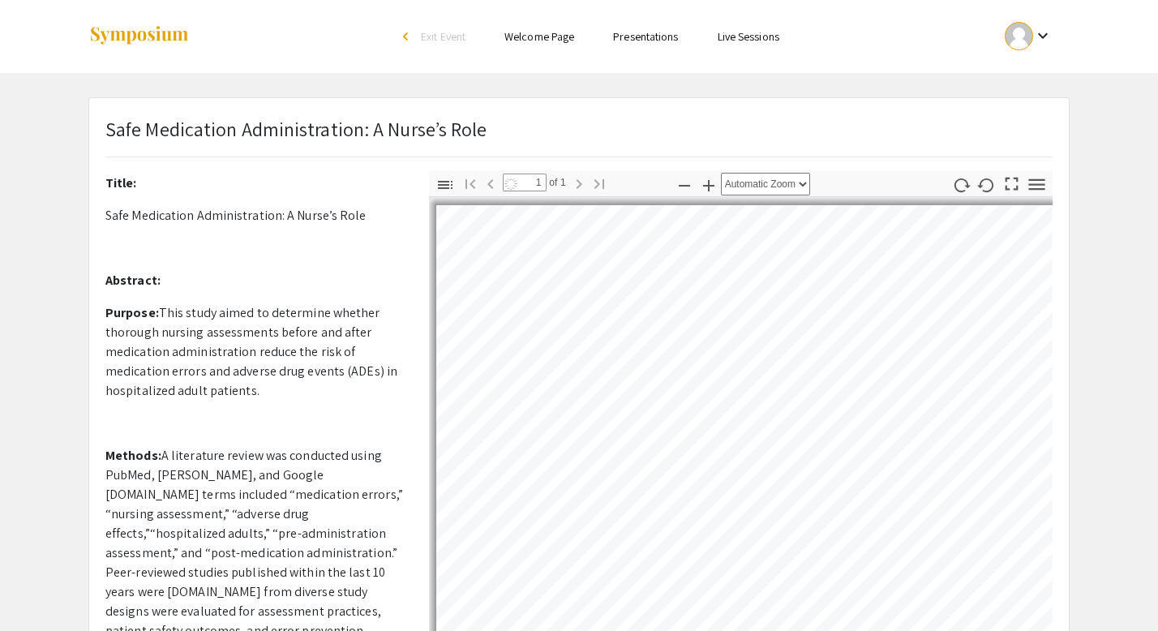
scroll to position [131, 0]
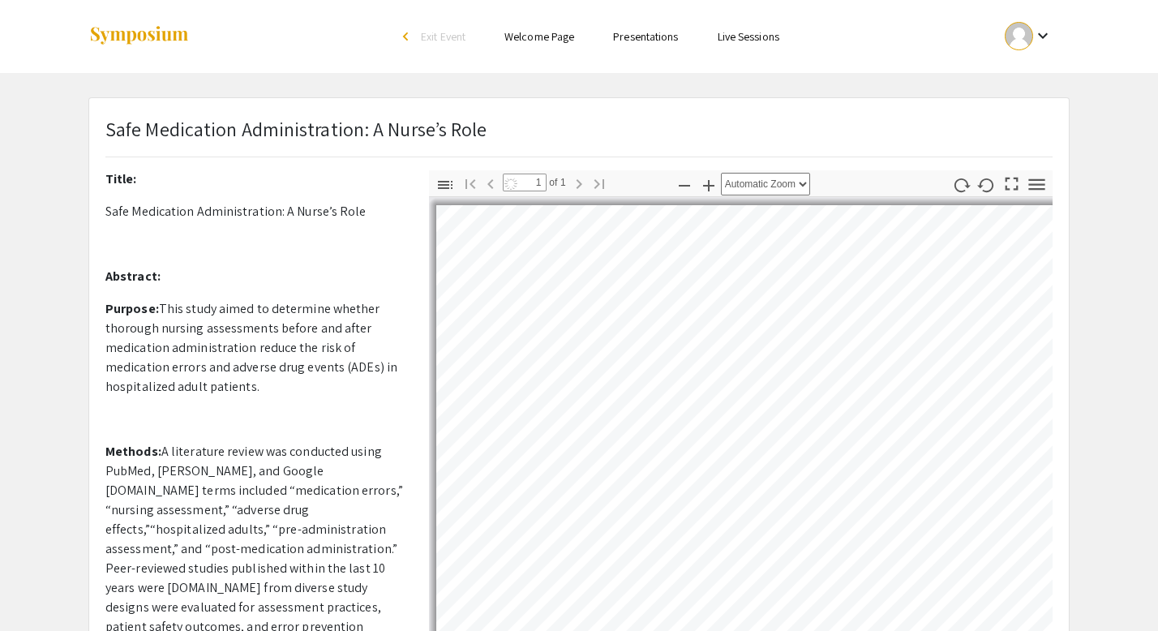
select select "auto"
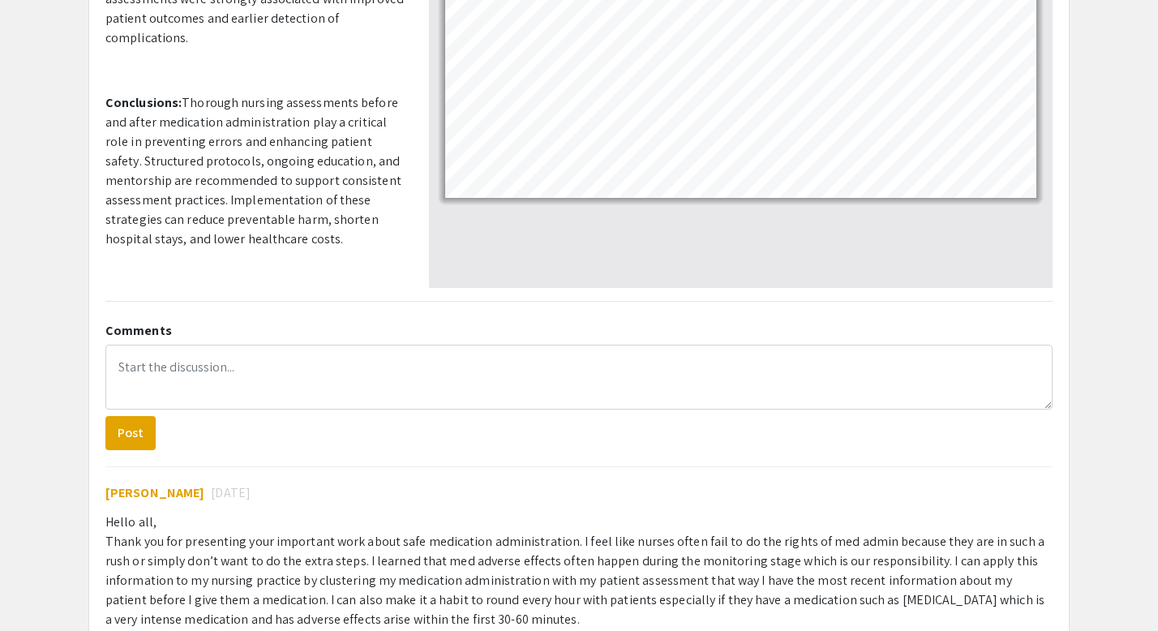
scroll to position [527, 0]
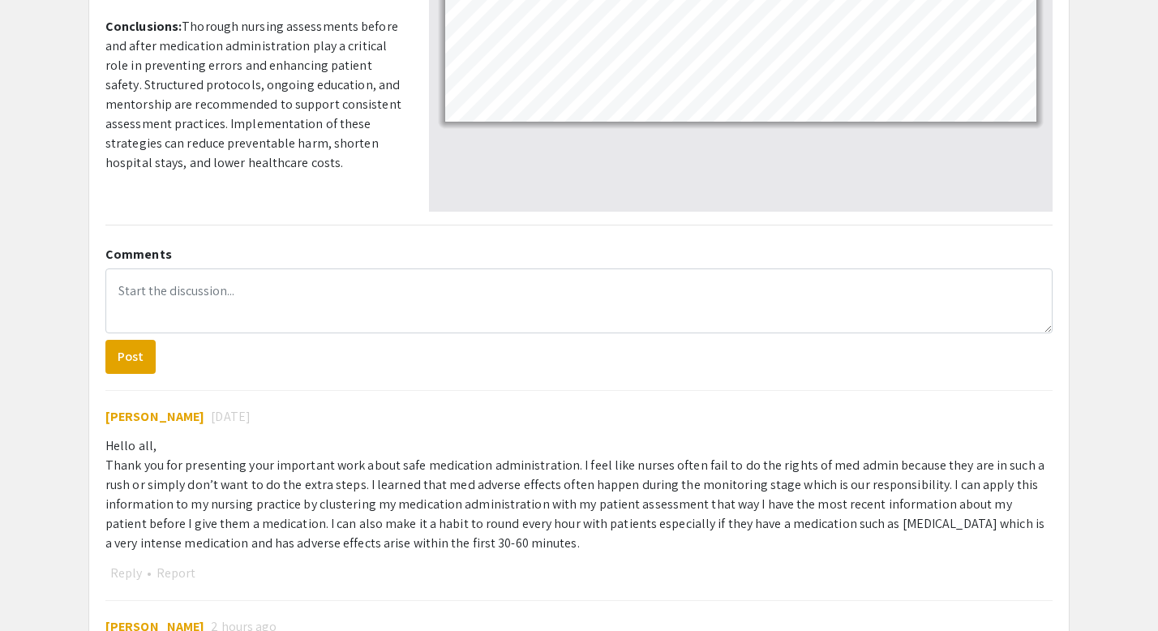
click at [266, 219] on link "[URL][DOMAIN_NAME]" at bounding box center [203, 227] width 127 height 17
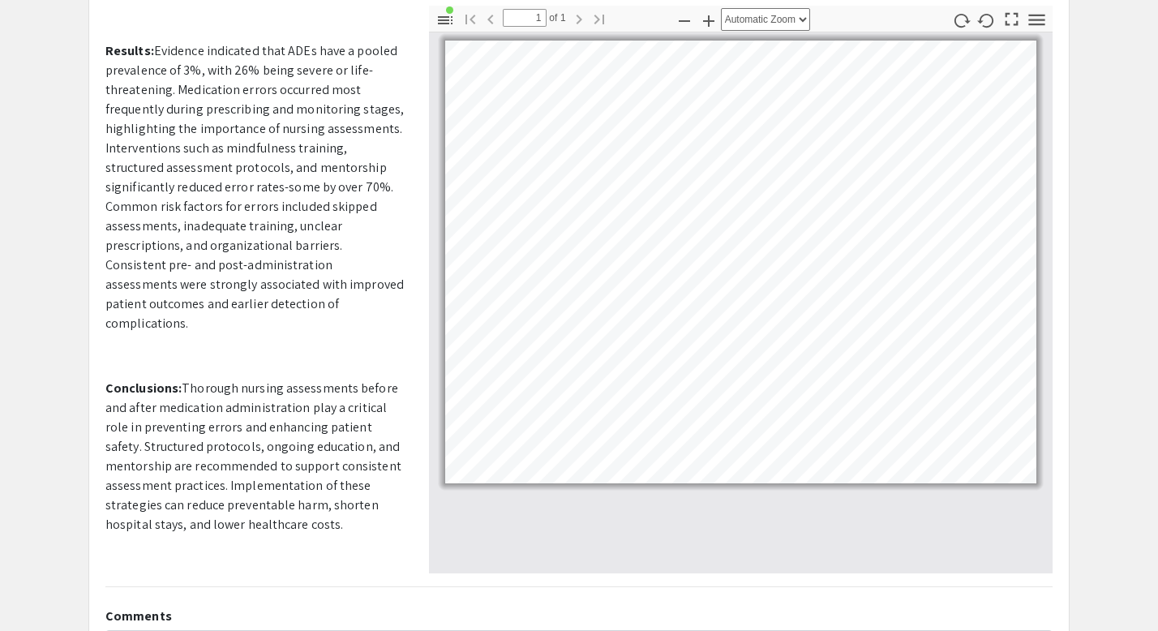
scroll to position [0, 0]
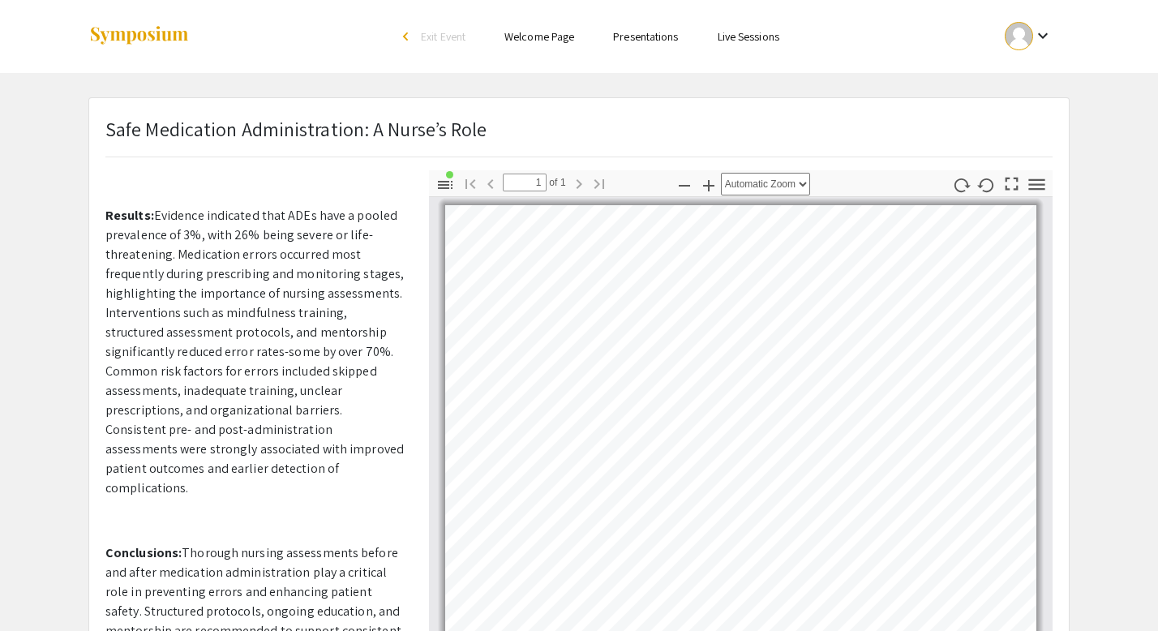
click at [647, 38] on link "Presentations" at bounding box center [645, 36] width 65 height 15
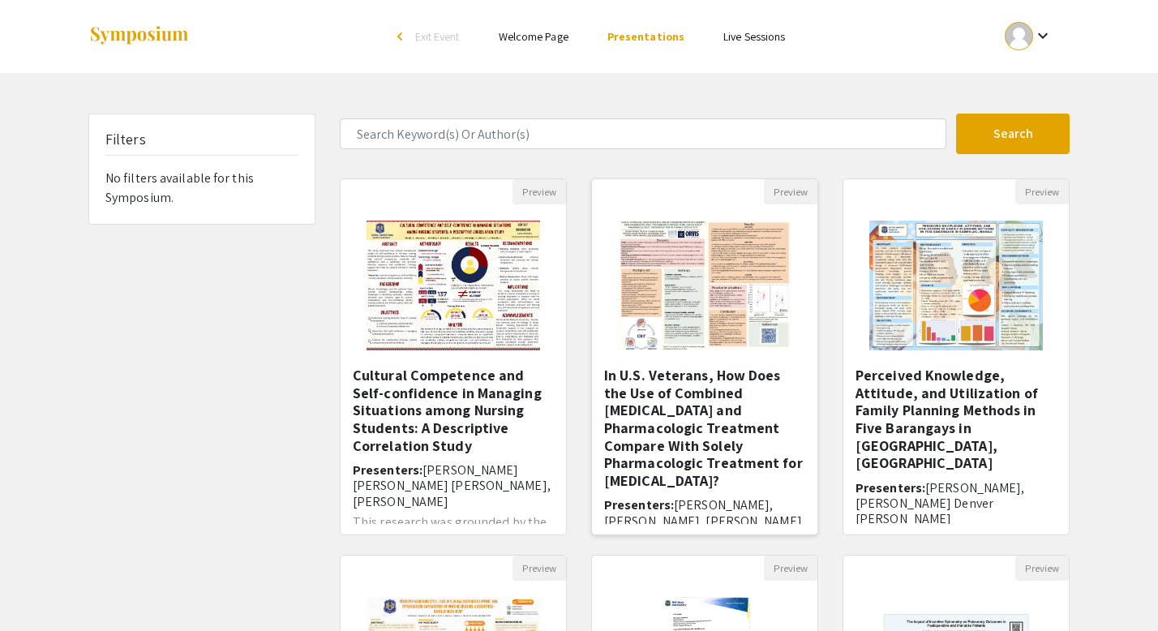
click at [738, 419] on h5 "In U.S. Veterans, How Does the Use of Combined [MEDICAL_DATA] and Pharmacologic…" at bounding box center [704, 428] width 201 height 122
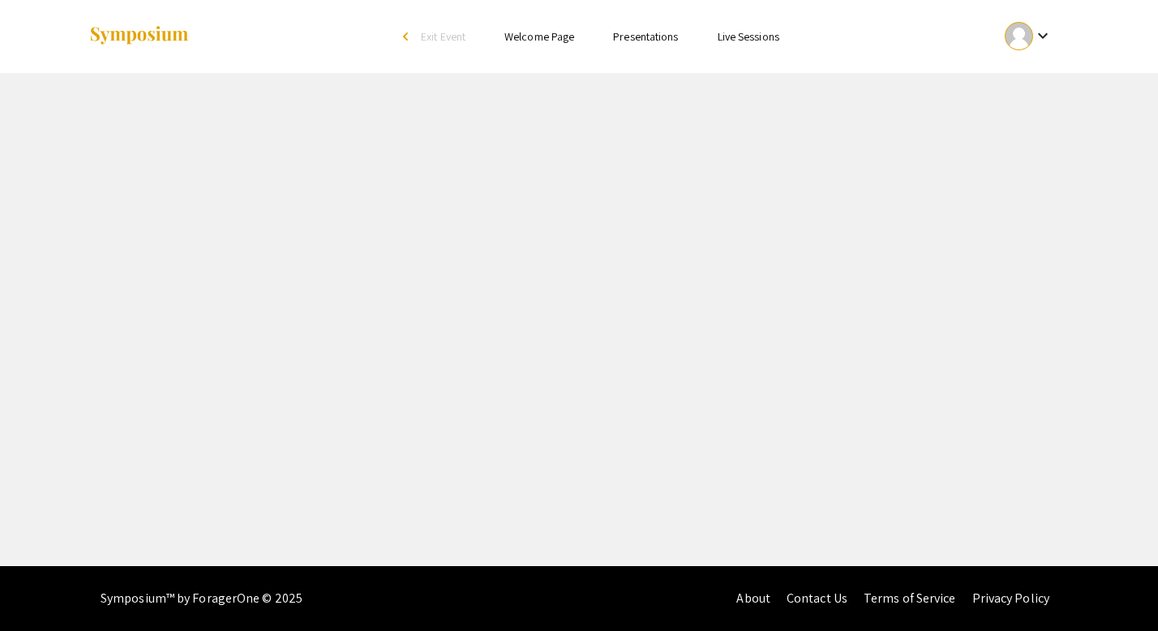
select select "custom"
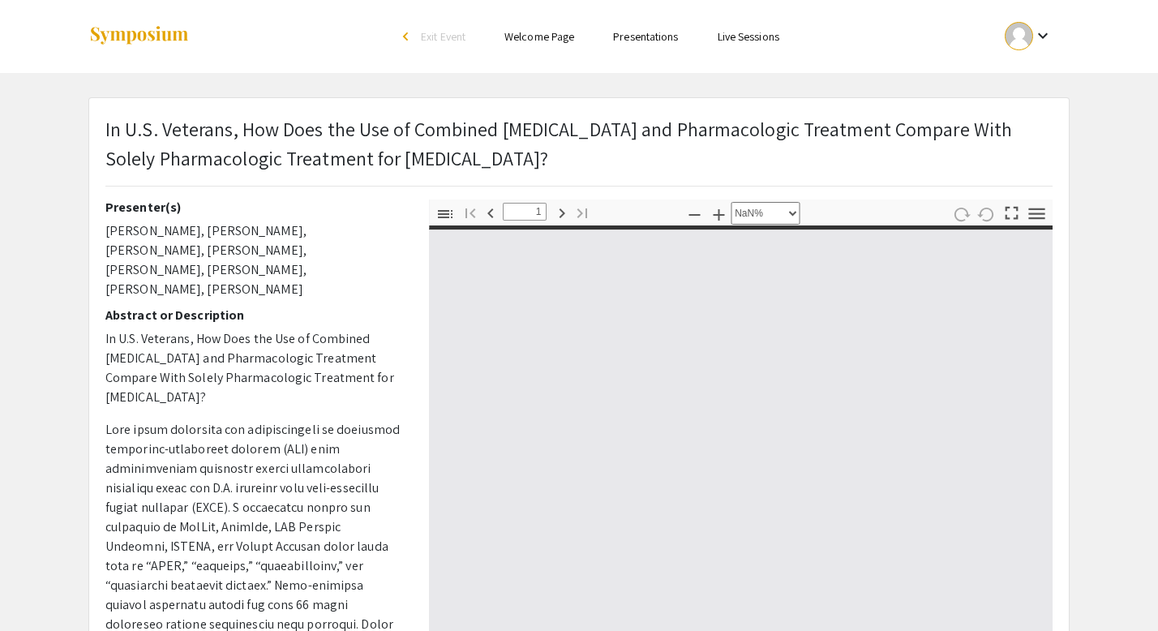
type input "0"
select select "auto"
type input "1"
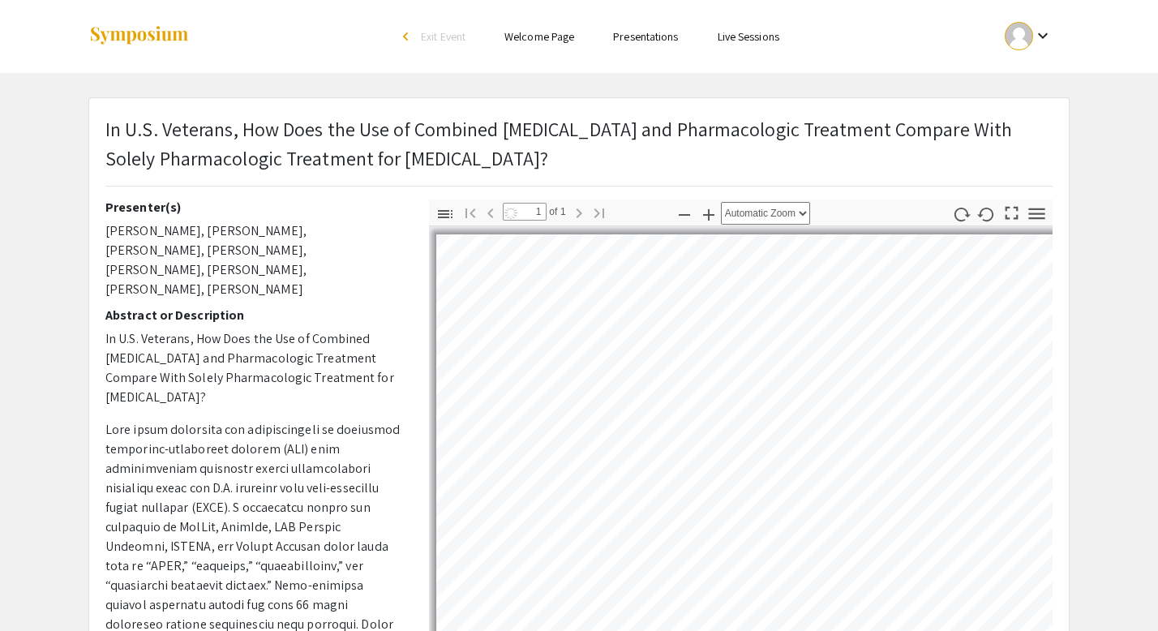
select select "auto"
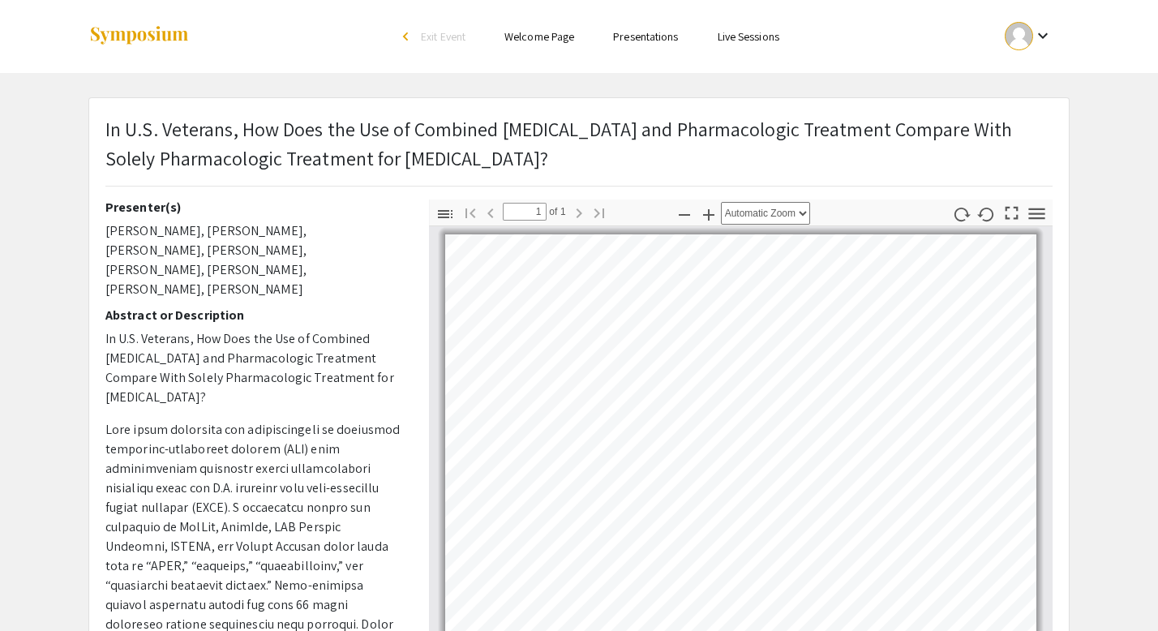
click at [634, 40] on link "Presentations" at bounding box center [645, 36] width 65 height 15
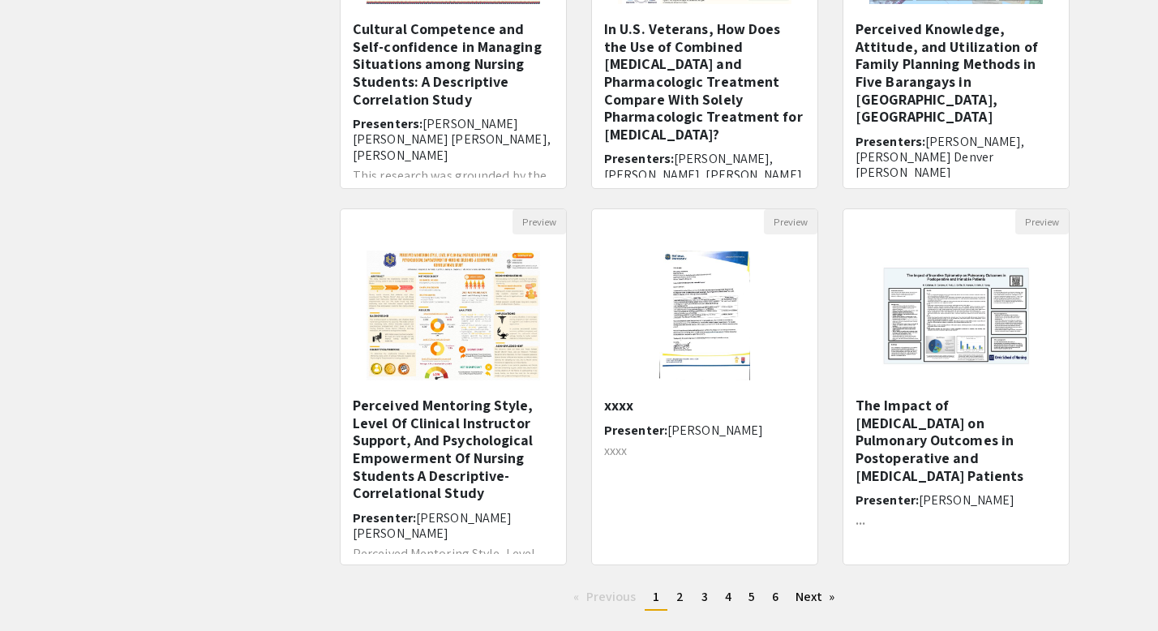
scroll to position [347, 0]
click at [684, 598] on link "page 2" at bounding box center [680, 596] width 24 height 24
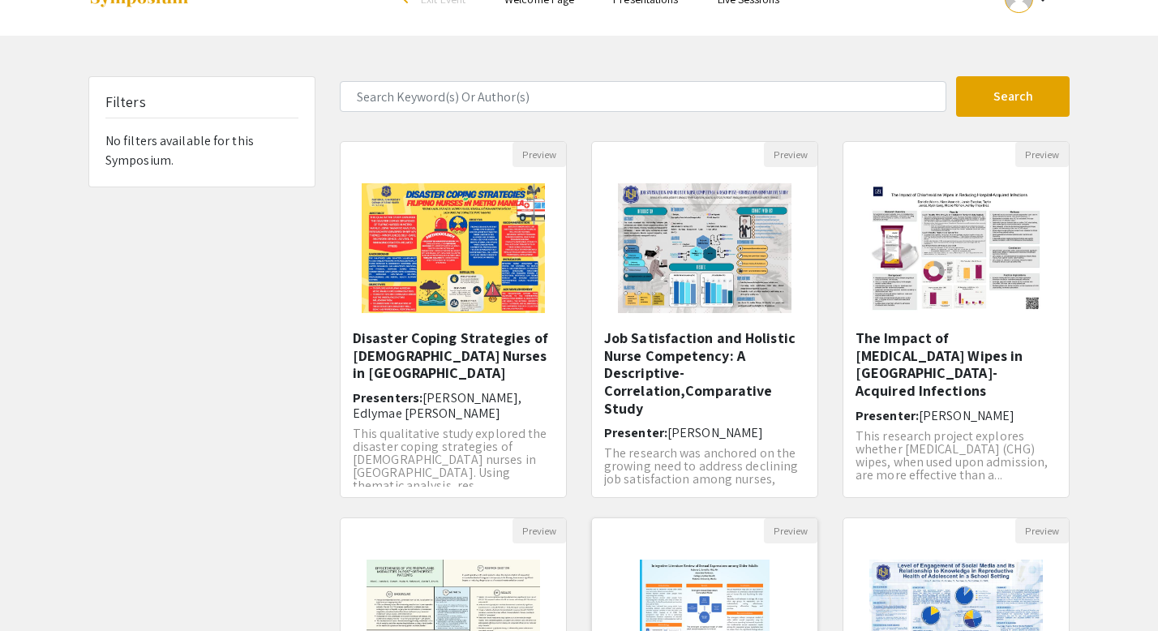
scroll to position [40, 0]
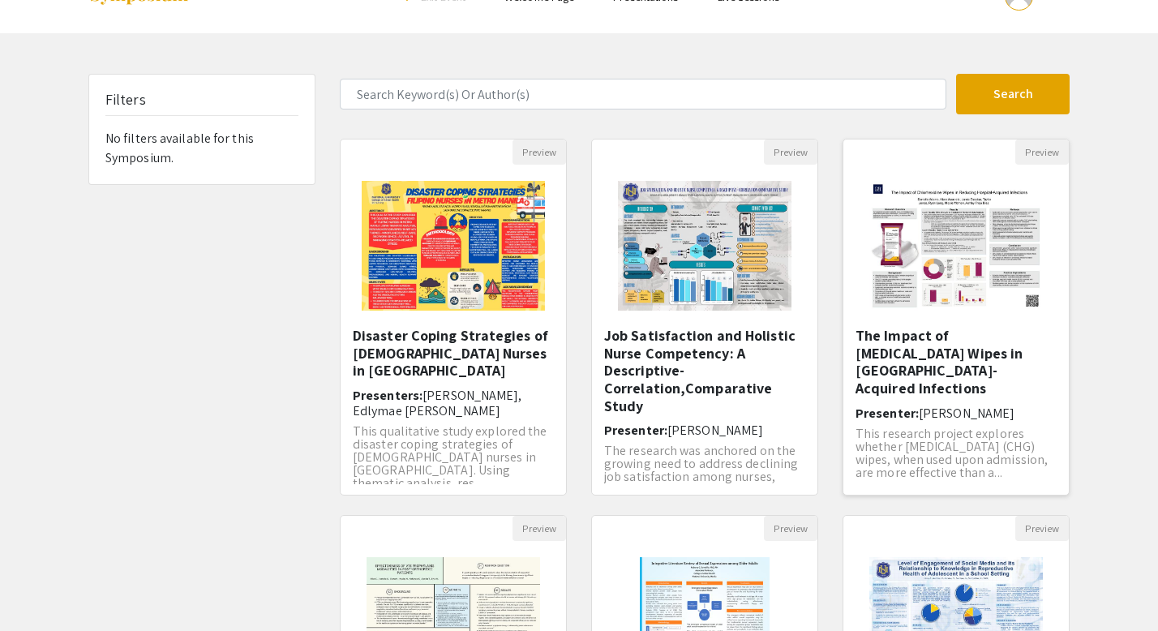
click at [989, 355] on h5 "The Impact of [MEDICAL_DATA] Wipes in [GEOGRAPHIC_DATA]-Acquired Infections​" at bounding box center [956, 362] width 201 height 70
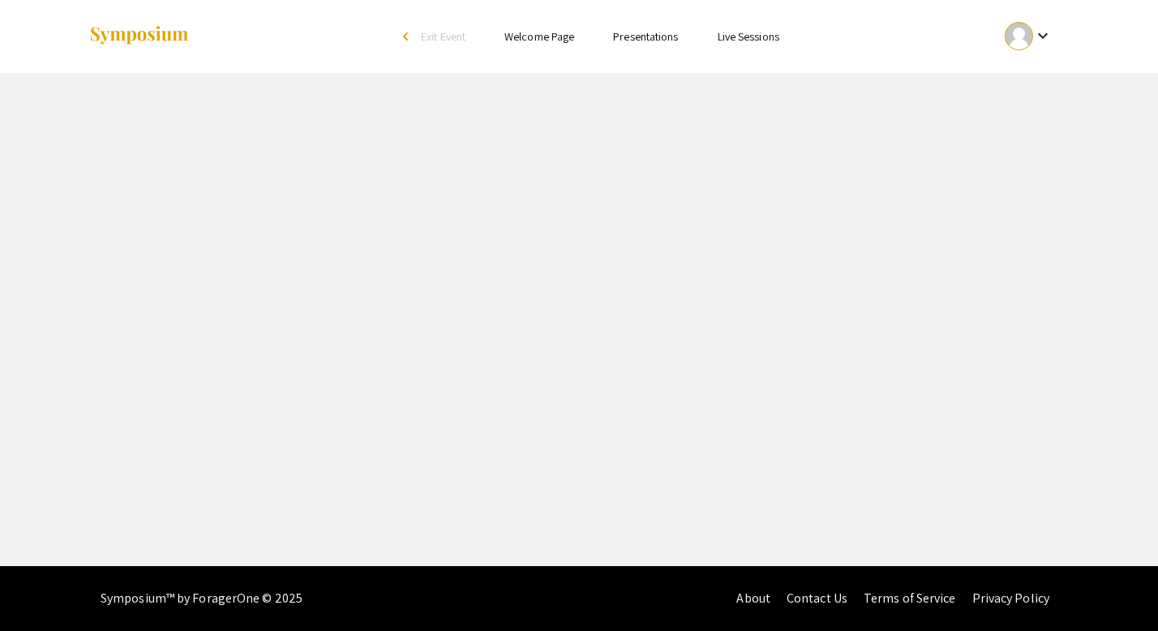
select select "custom"
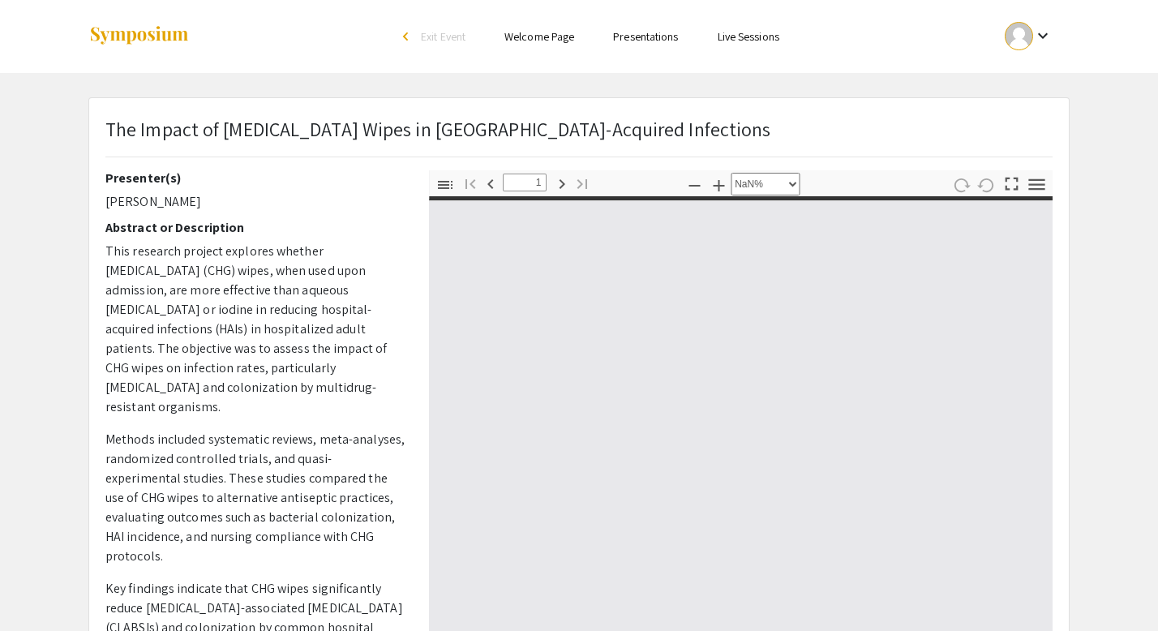
type input "0"
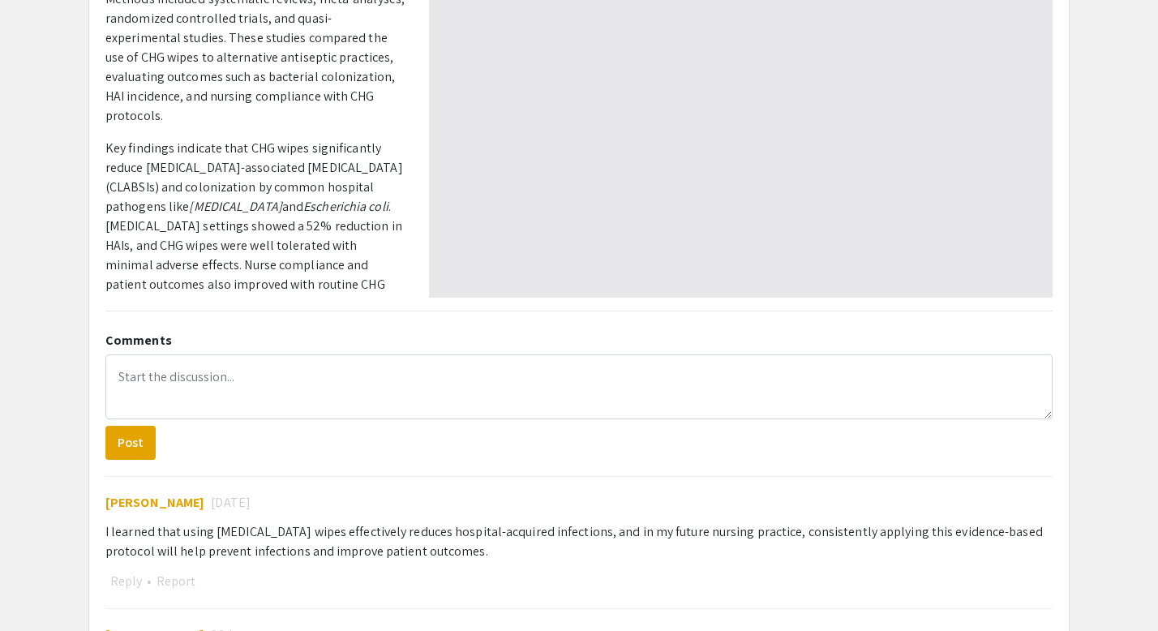
select select "auto"
type input "1"
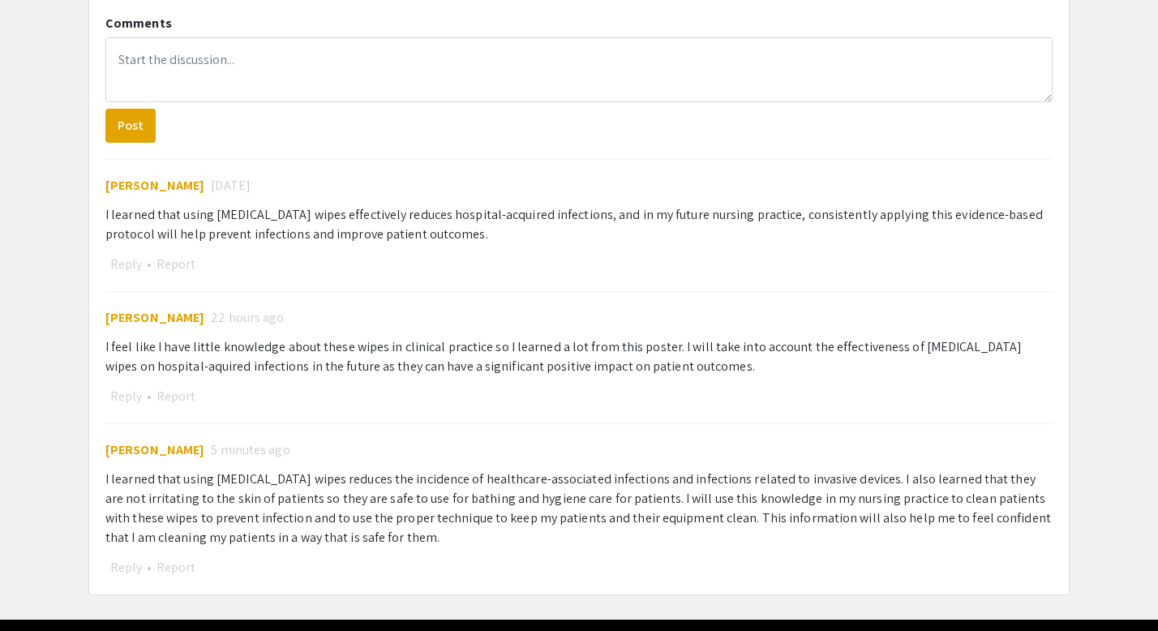
scroll to position [811, 0]
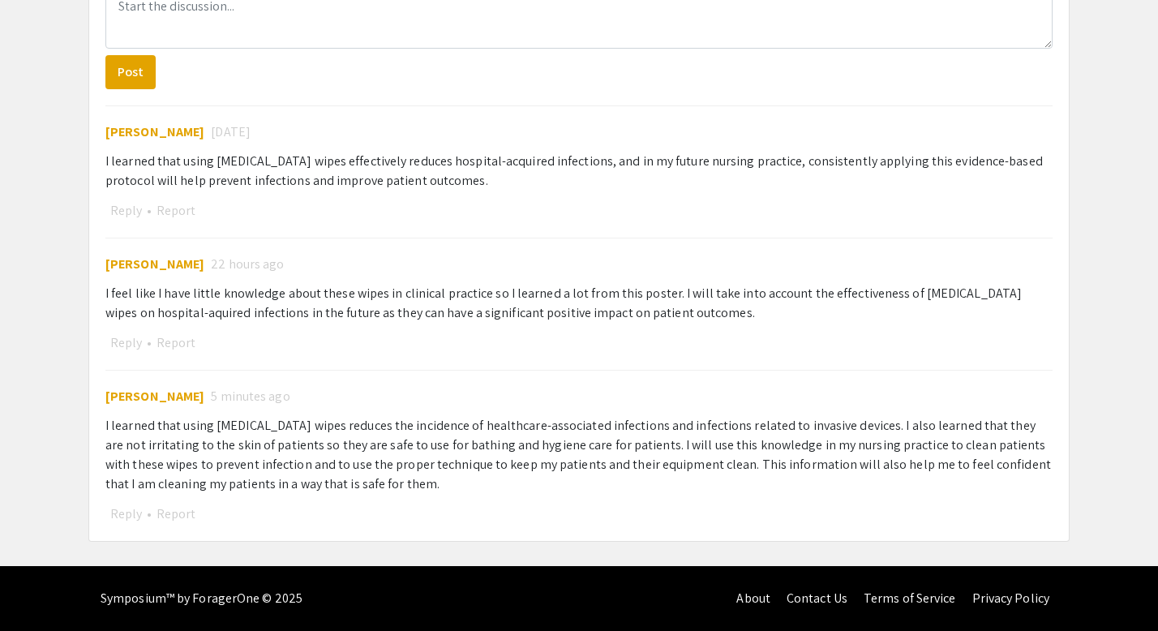
select select "auto"
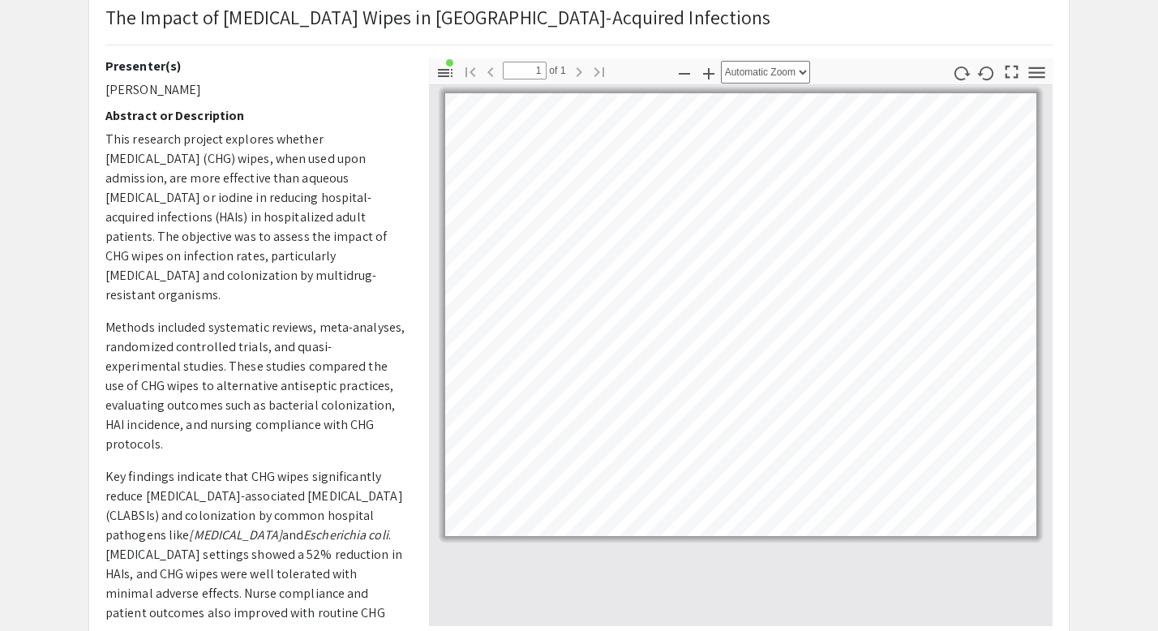
scroll to position [0, 0]
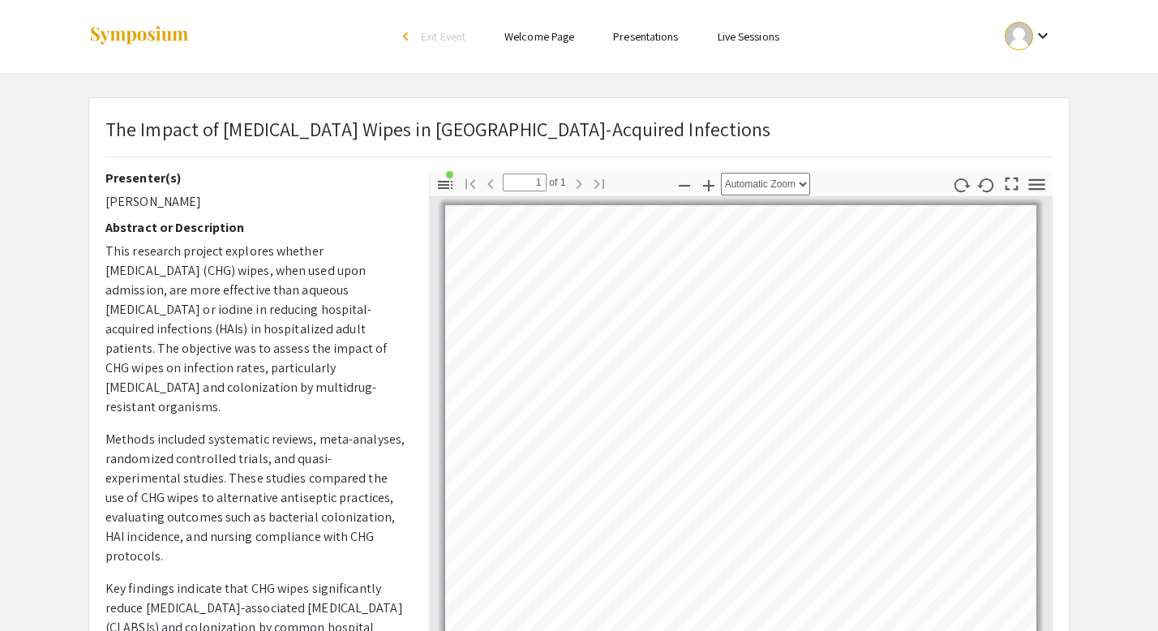
click at [647, 32] on link "Presentations" at bounding box center [645, 36] width 65 height 15
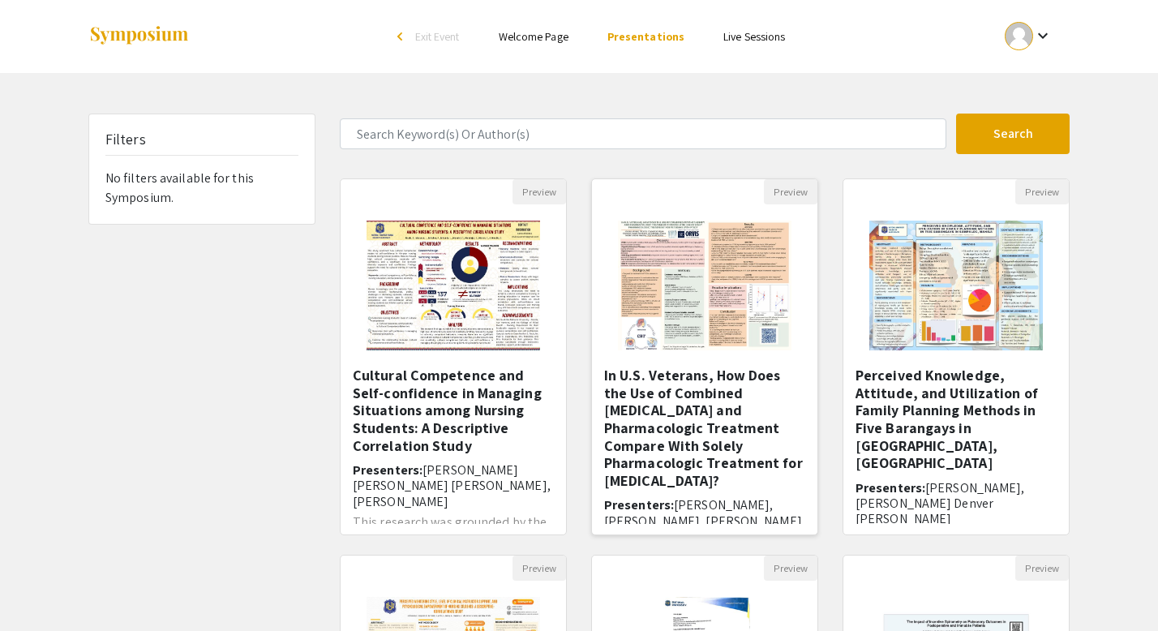
click at [712, 417] on h5 "In U.S. Veterans, How Does the Use of Combined [MEDICAL_DATA] and Pharmacologic…" at bounding box center [704, 428] width 201 height 122
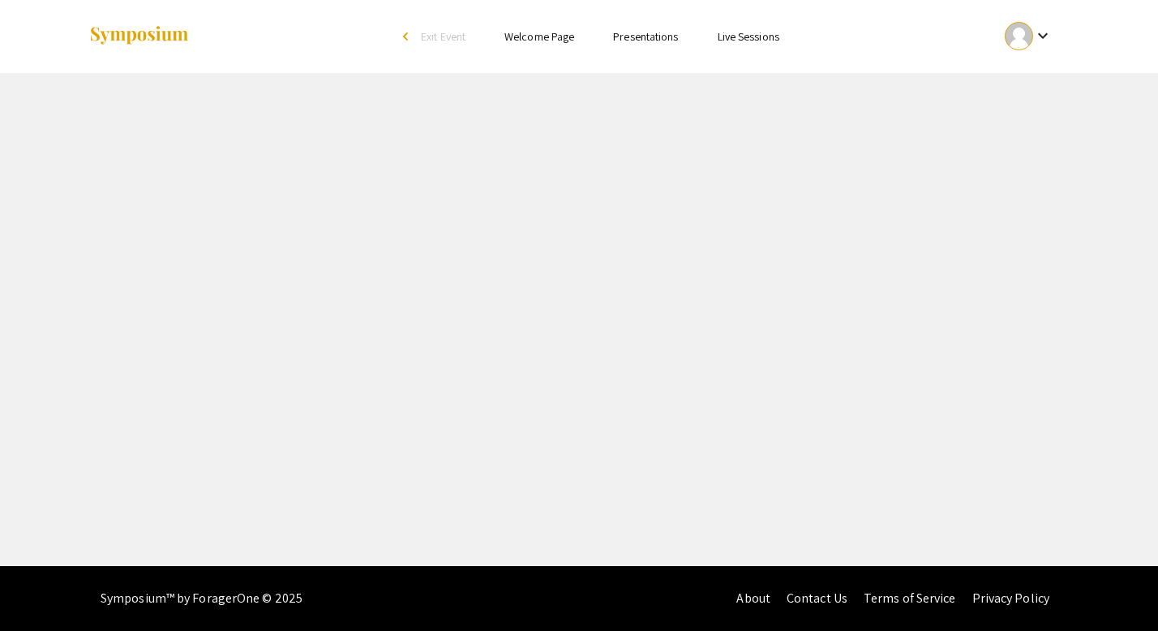
select select "custom"
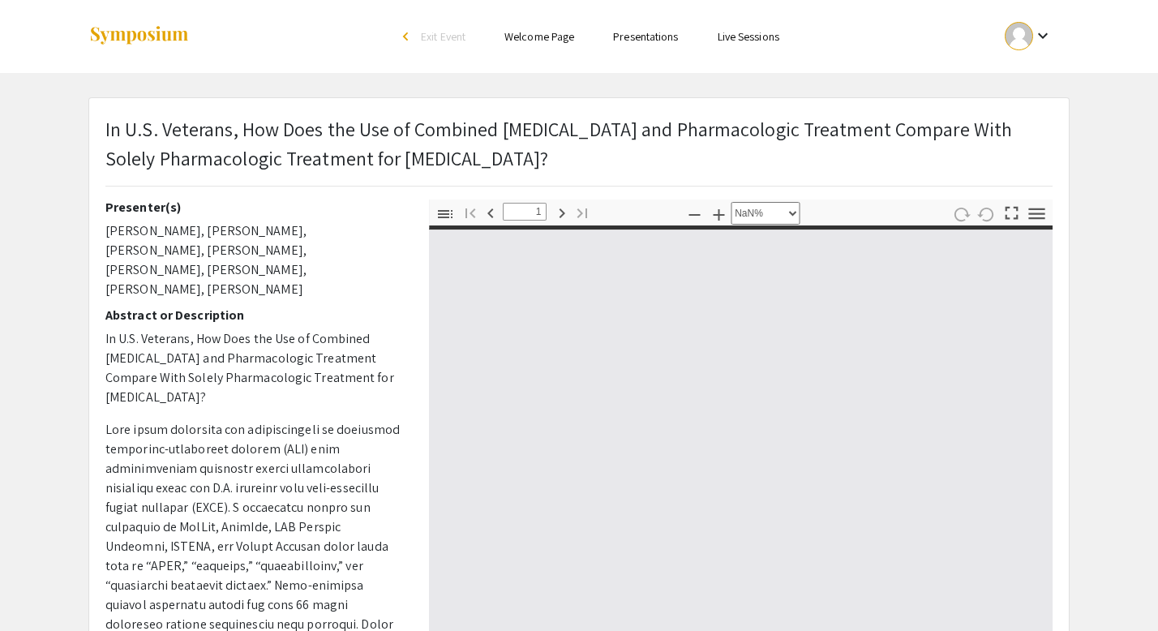
type input "0"
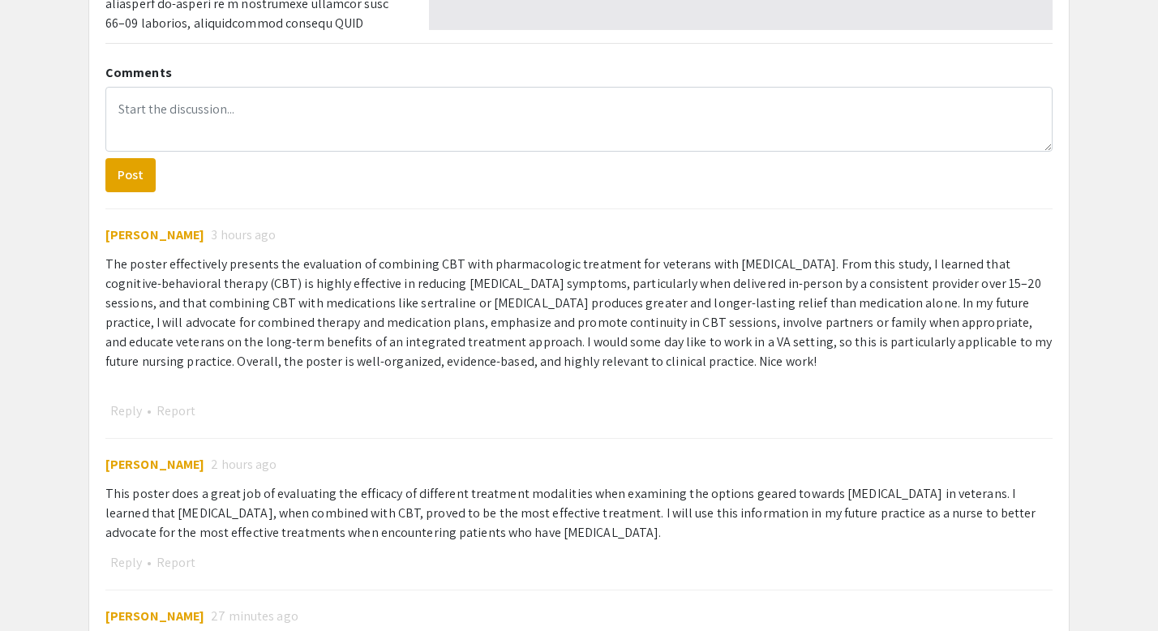
select select "auto"
type input "1"
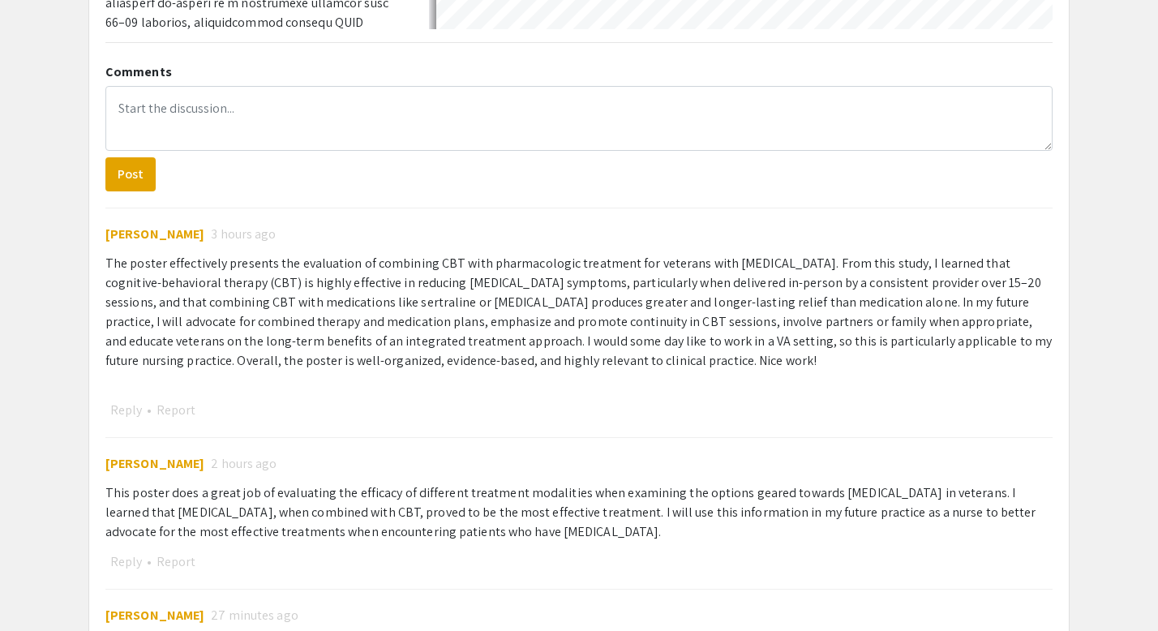
select select "auto"
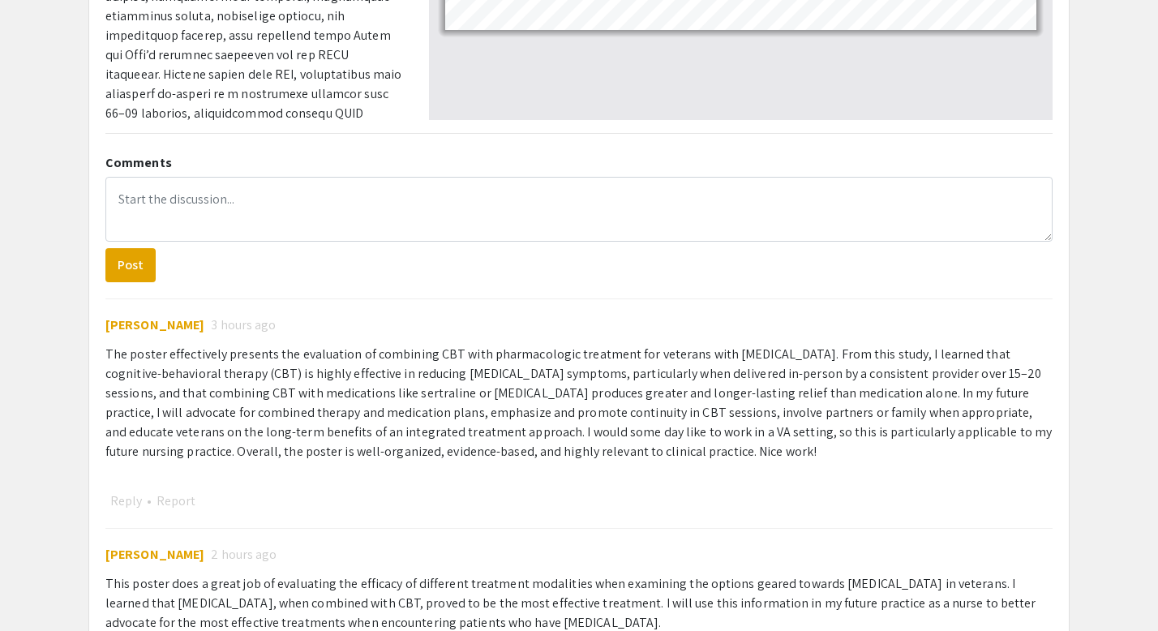
scroll to position [620, 0]
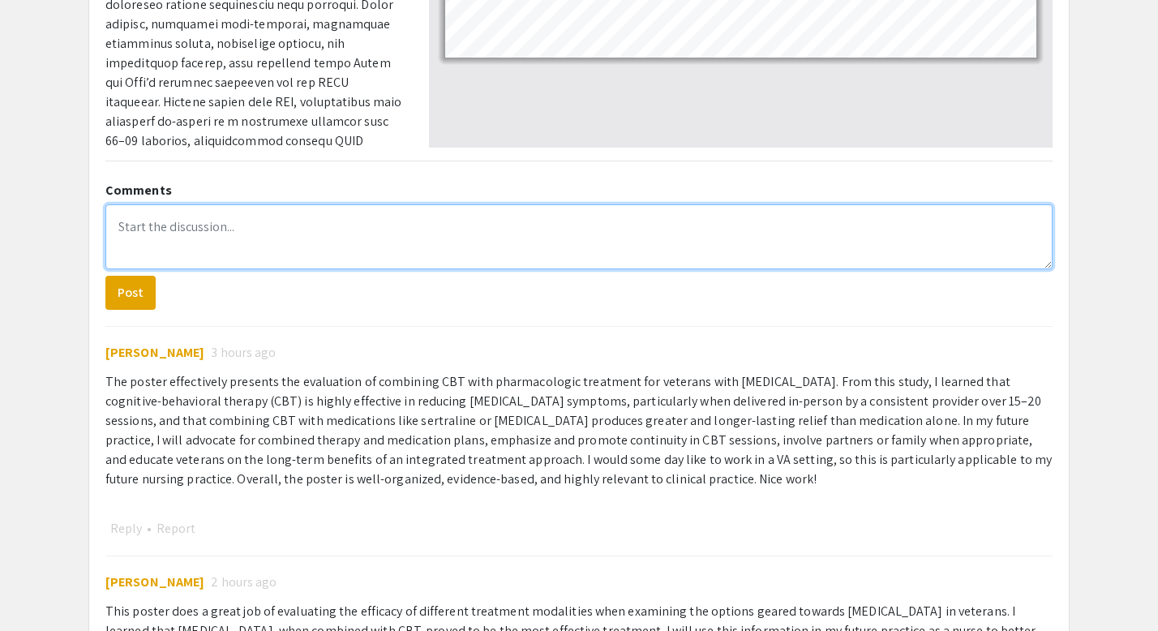
click at [198, 223] on textarea at bounding box center [579, 236] width 948 height 65
paste textarea "From the [MEDICAL_DATA] poster, I learned that veterans benefit most from a com…"
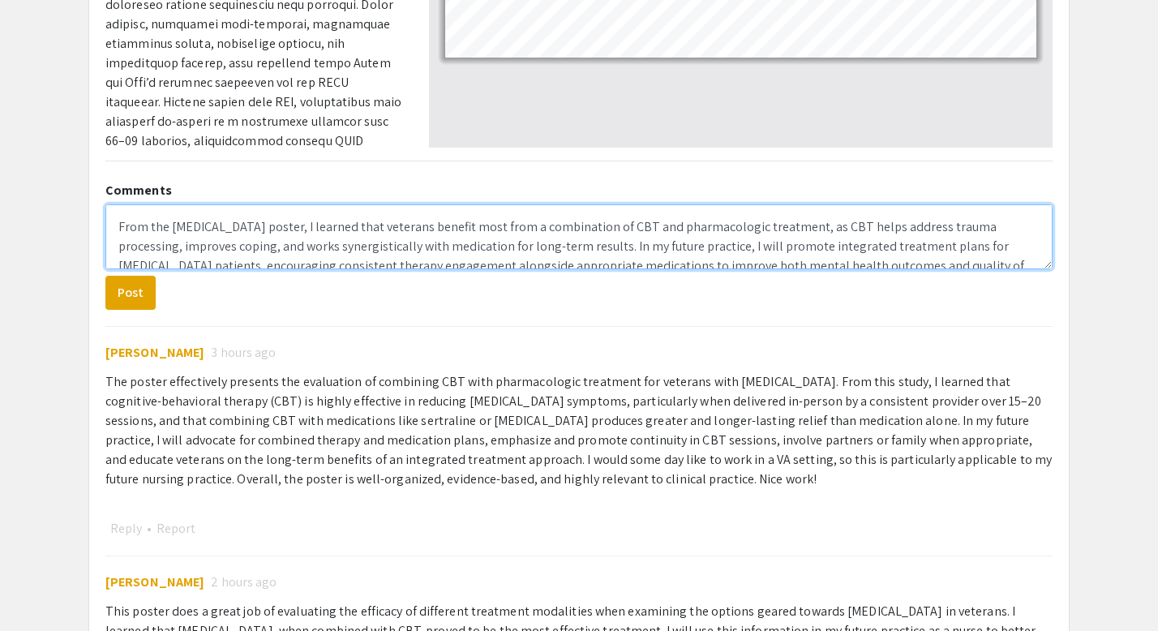
scroll to position [6, 0]
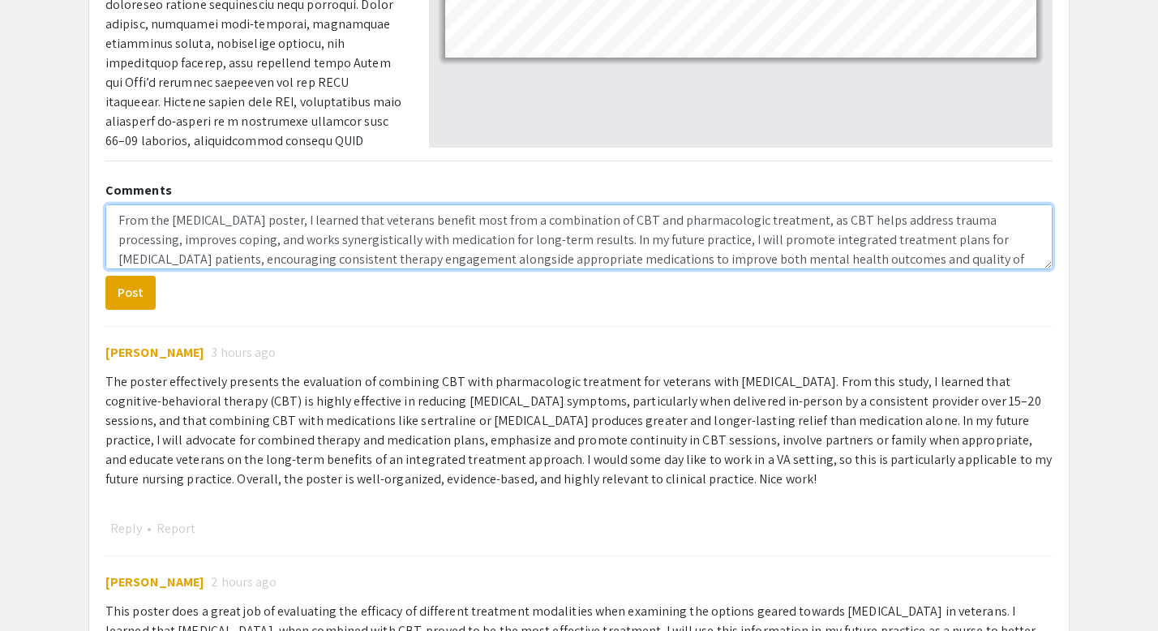
click at [183, 221] on textarea "From the [MEDICAL_DATA] poster, I learned that veterans benefit most from a com…" at bounding box center [579, 236] width 948 height 65
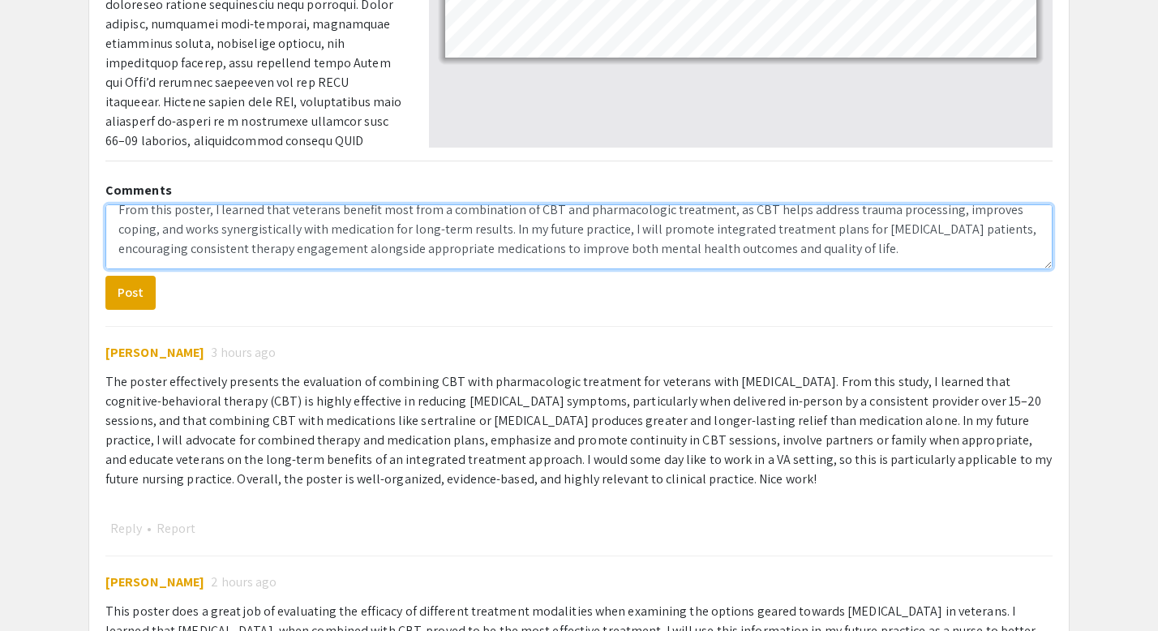
scroll to position [19, 0]
click at [846, 229] on textarea "From this poster, I learned that veterans benefit most from a combination of CB…" at bounding box center [579, 236] width 948 height 65
click at [315, 247] on textarea "From this poster, I learned that veterans benefit most from a combination of CB…" at bounding box center [579, 236] width 948 height 65
click at [926, 228] on textarea "From this poster, I learned that veterans benefit most from a combination of CB…" at bounding box center [579, 236] width 948 height 65
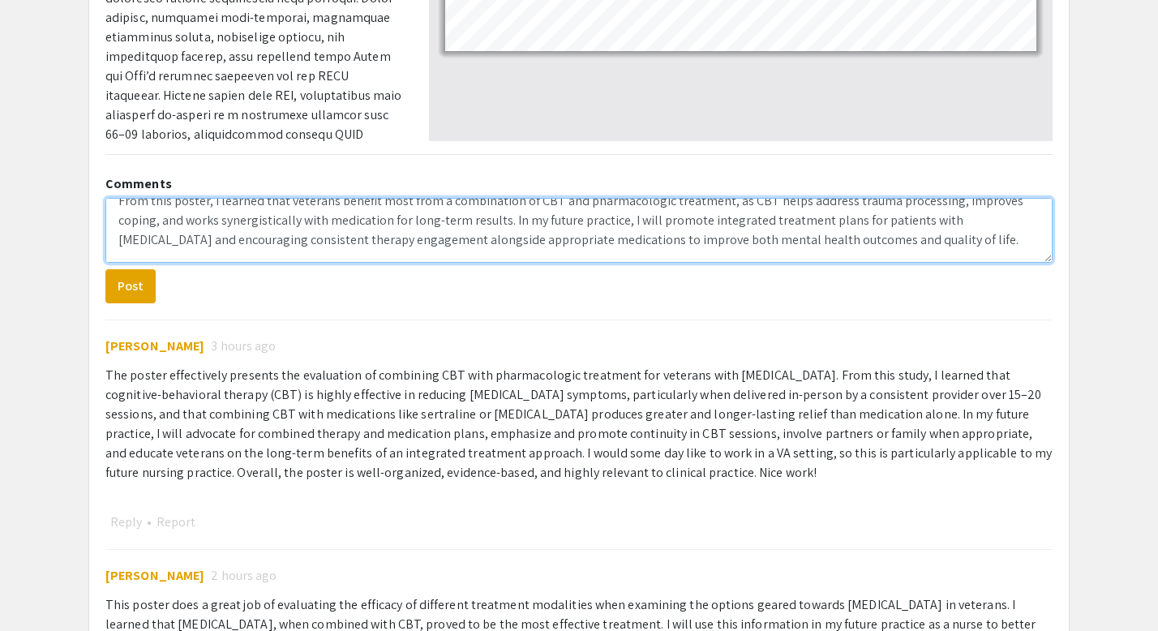
scroll to position [616, 0]
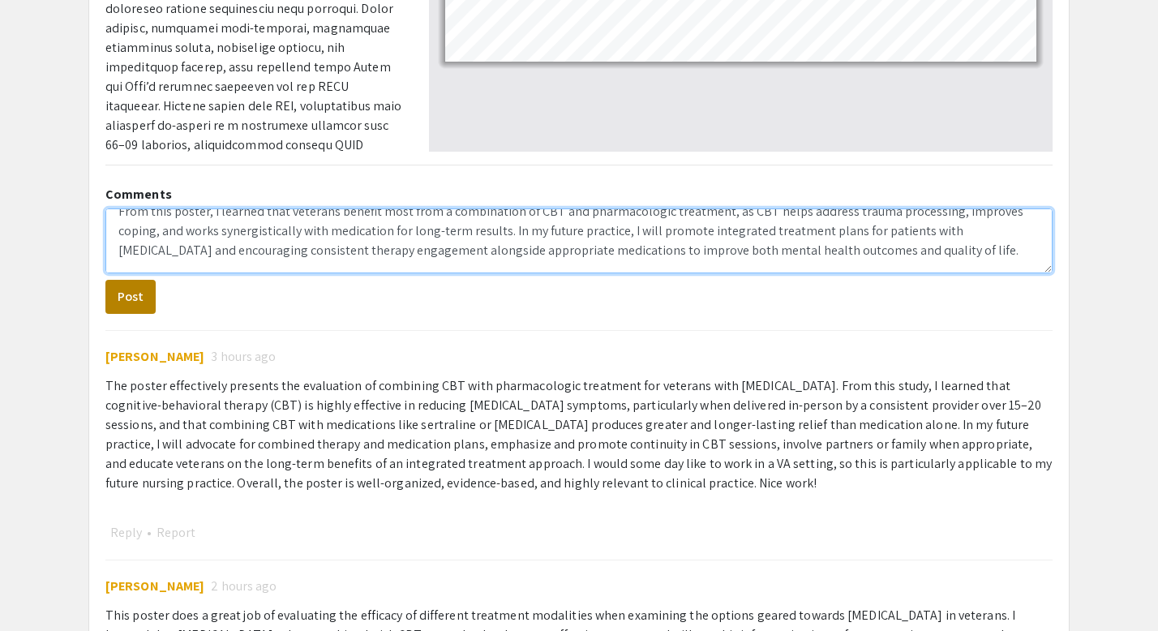
type textarea "From this poster, I learned that veterans benefit most from a combination of CB…"
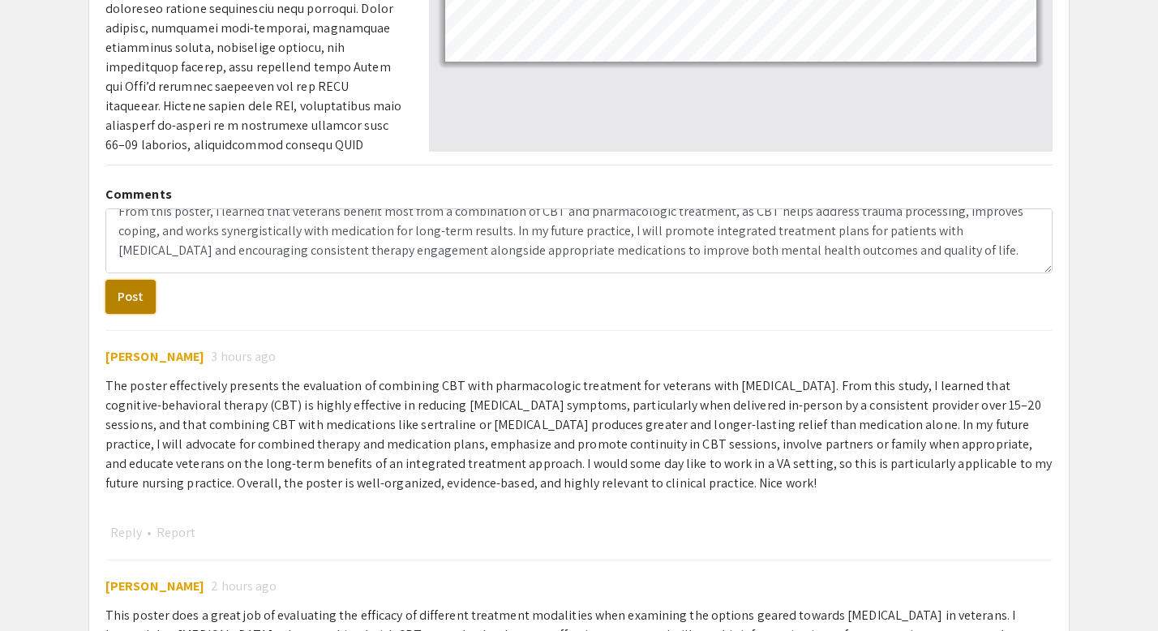
click at [136, 304] on button "Post" at bounding box center [130, 297] width 50 height 34
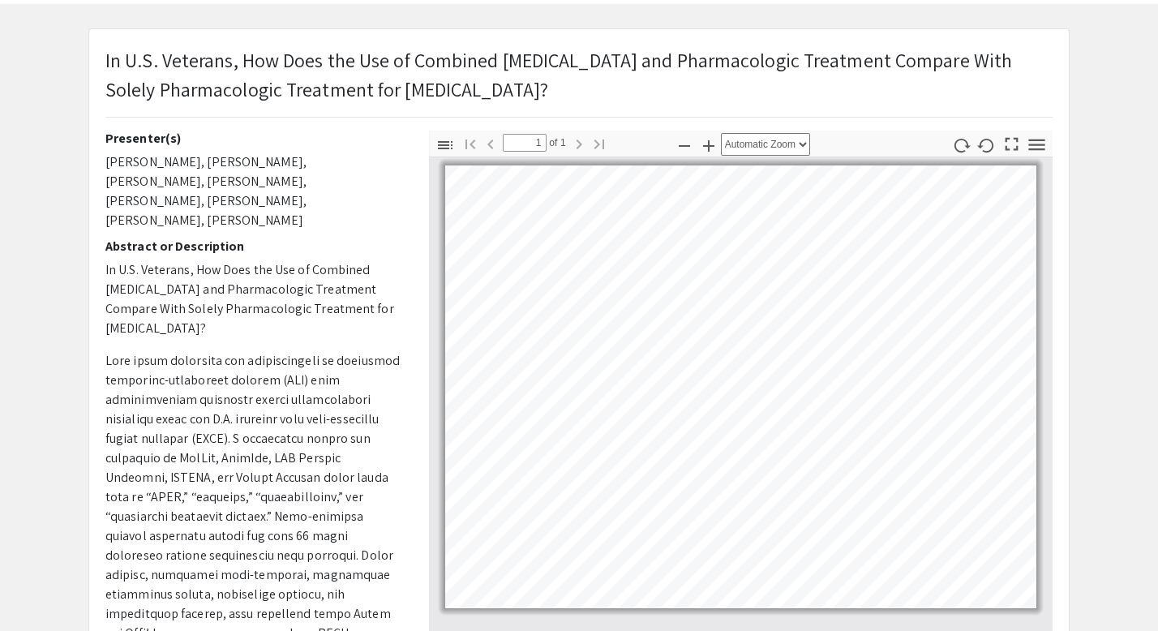
scroll to position [0, 0]
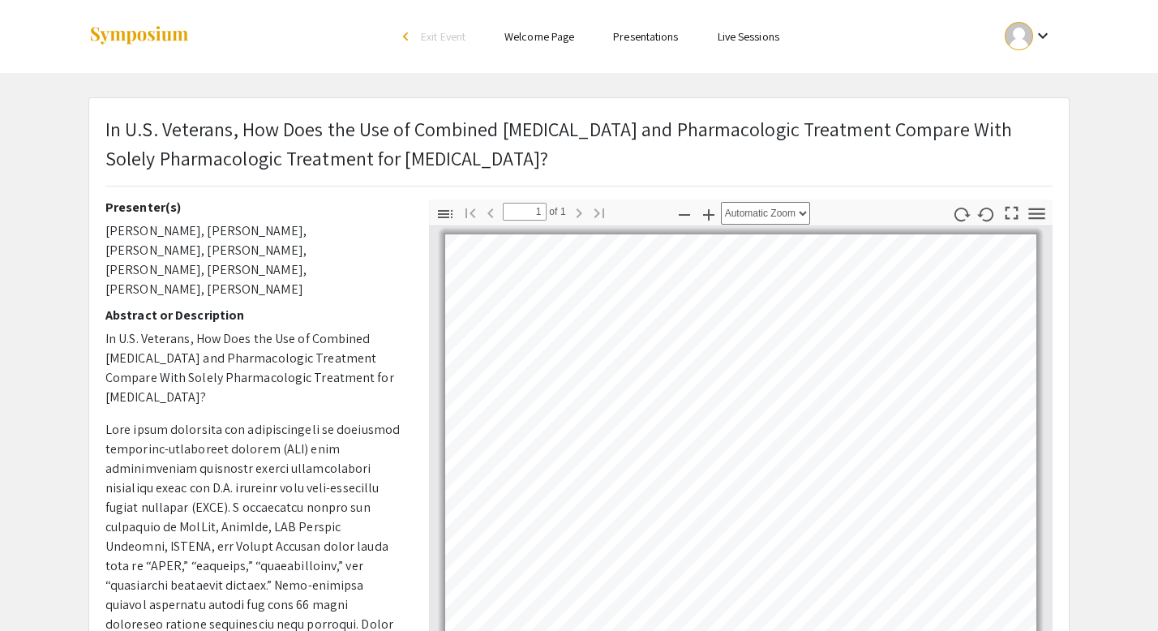
click at [669, 39] on link "Presentations" at bounding box center [645, 36] width 65 height 15
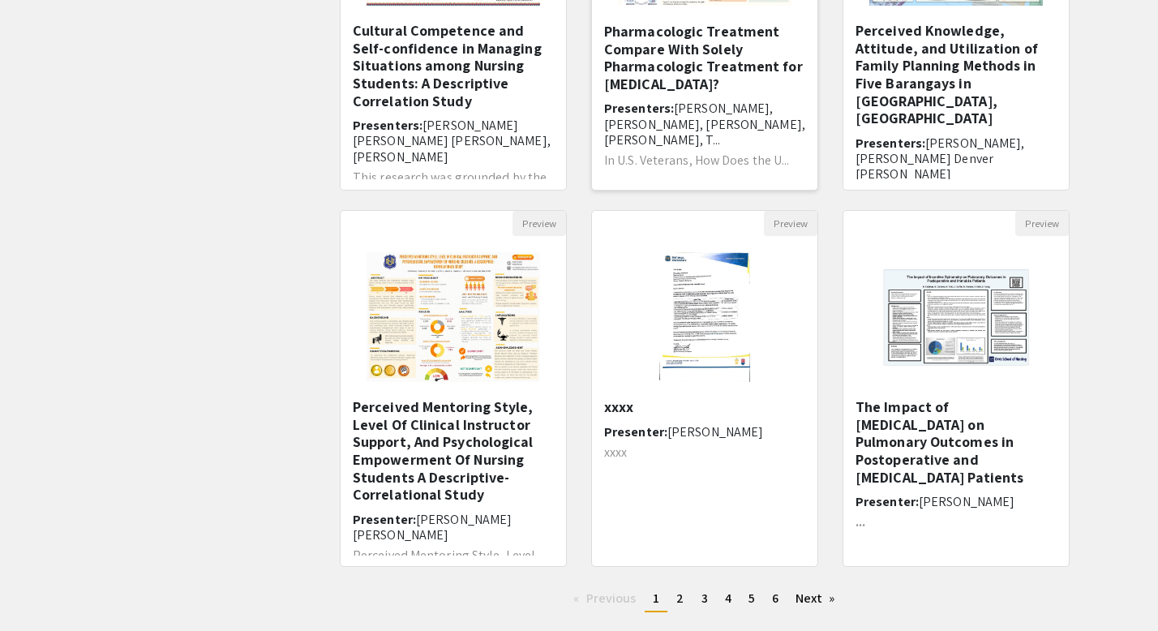
scroll to position [445, 0]
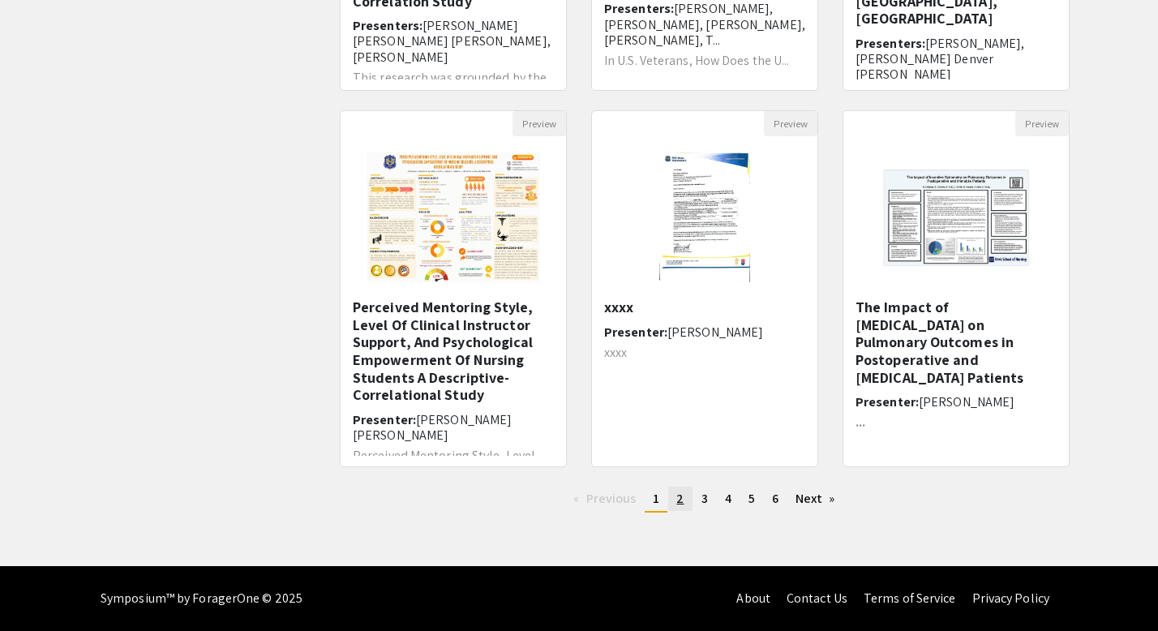
click at [685, 506] on link "page 2" at bounding box center [680, 499] width 24 height 24
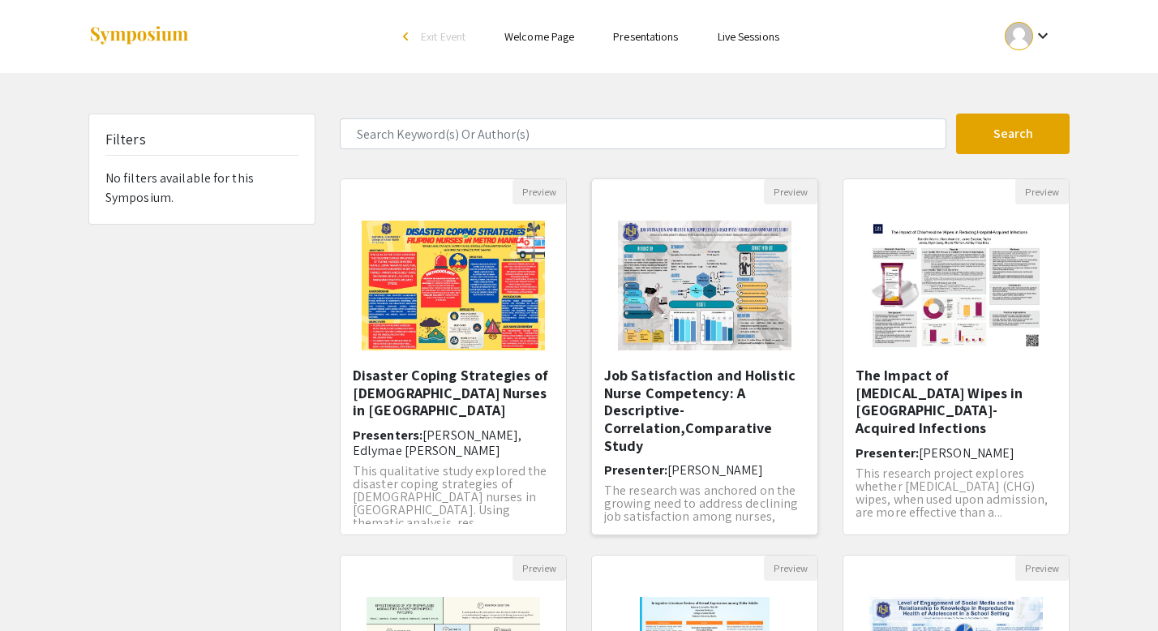
scroll to position [25, 0]
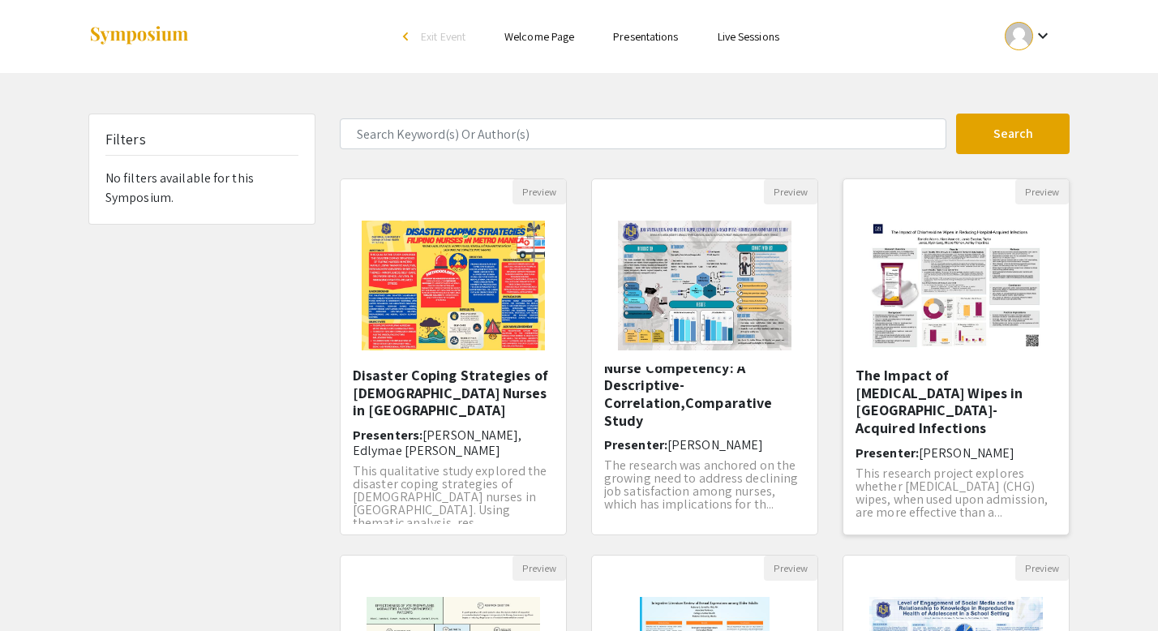
click at [943, 392] on h5 "The Impact of [MEDICAL_DATA] Wipes in [GEOGRAPHIC_DATA]-Acquired Infections​" at bounding box center [956, 402] width 201 height 70
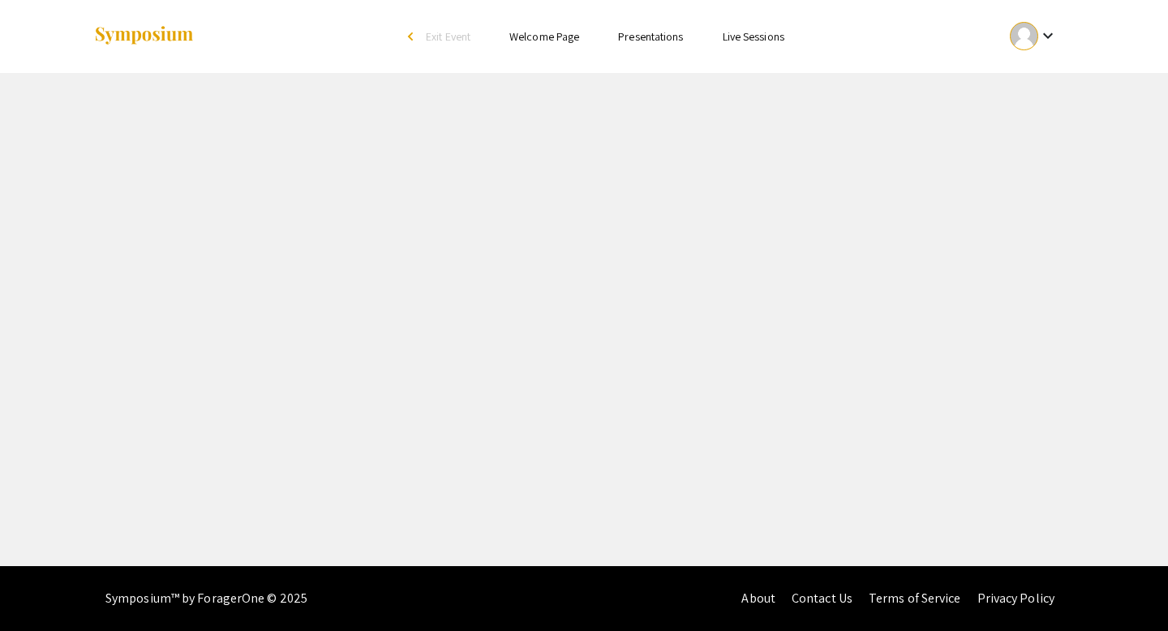
select select "custom"
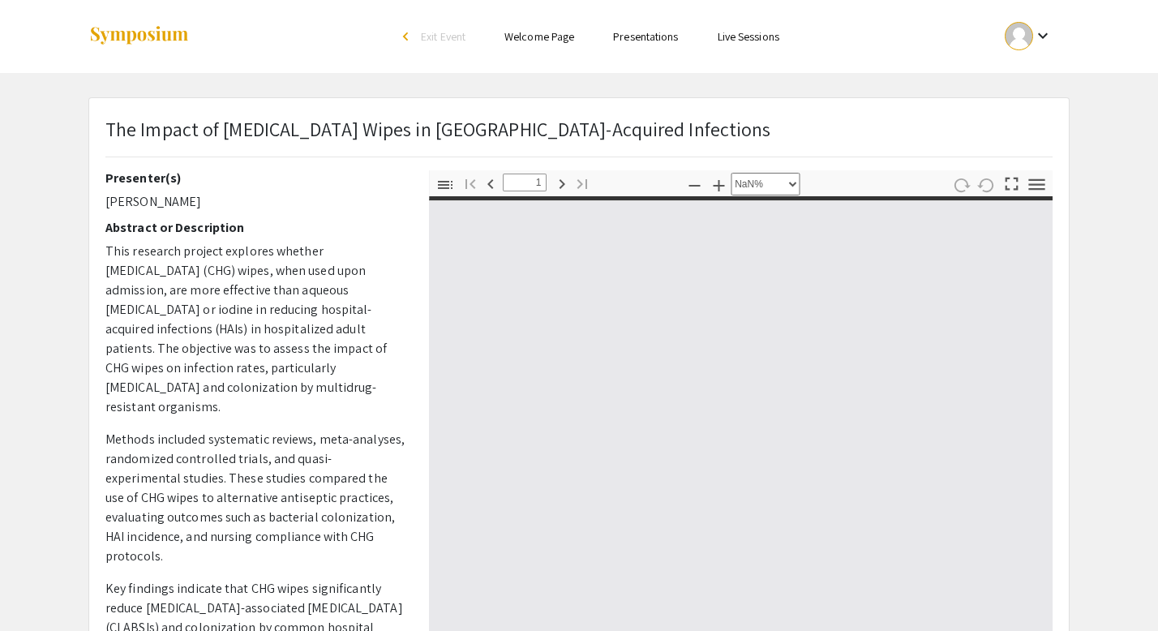
type input "0"
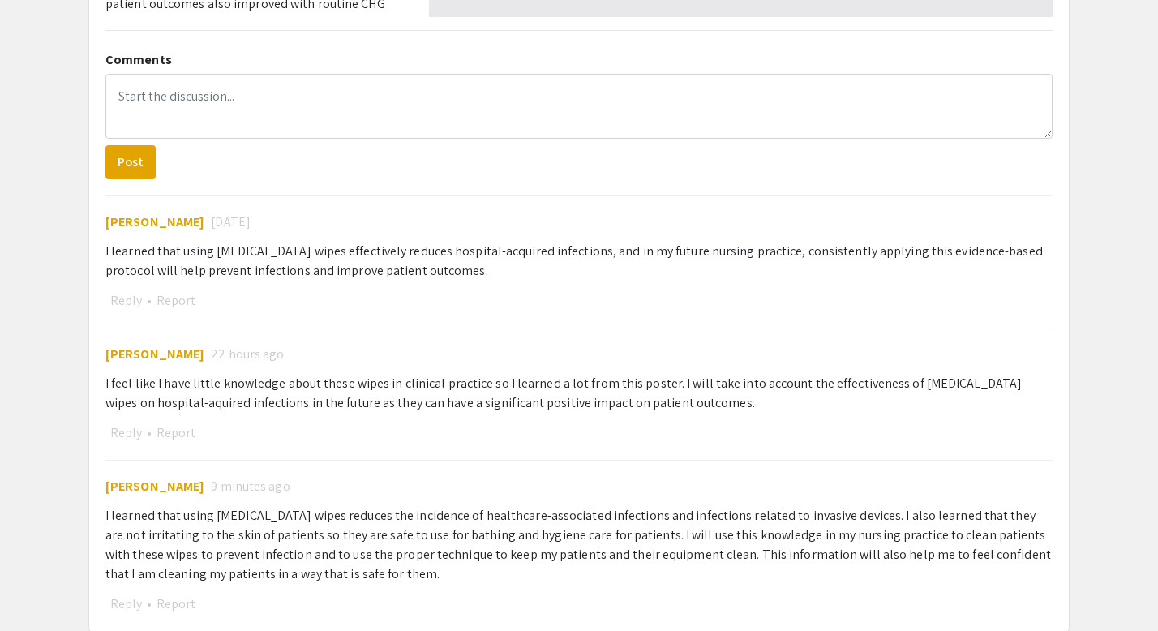
scroll to position [811, 0]
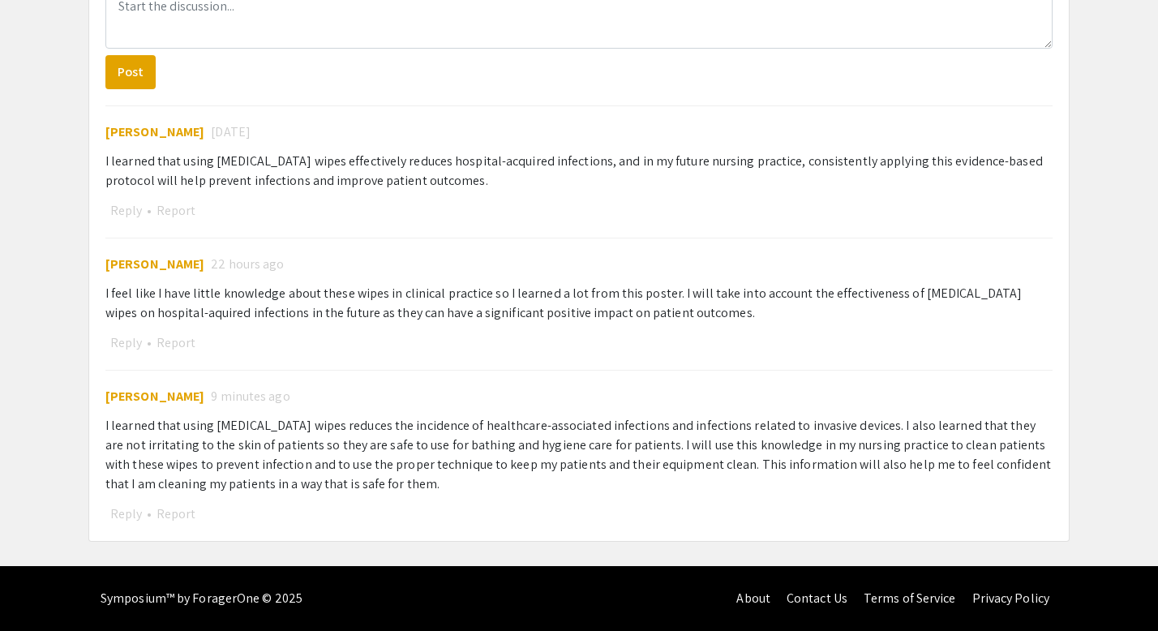
select select "auto"
type input "1"
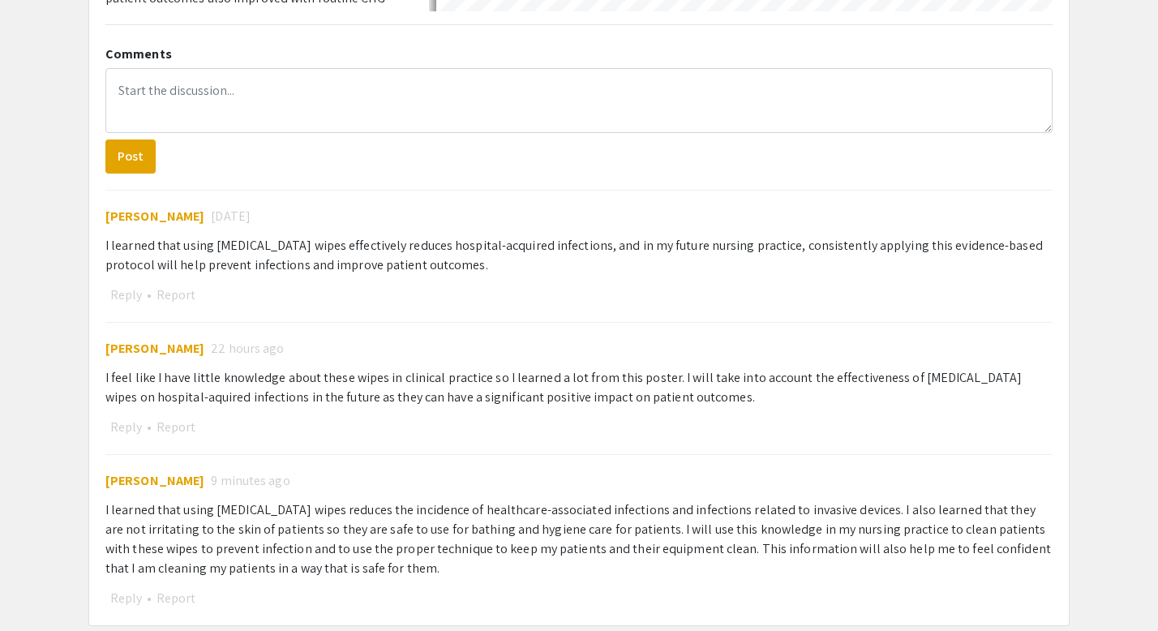
select select "auto"
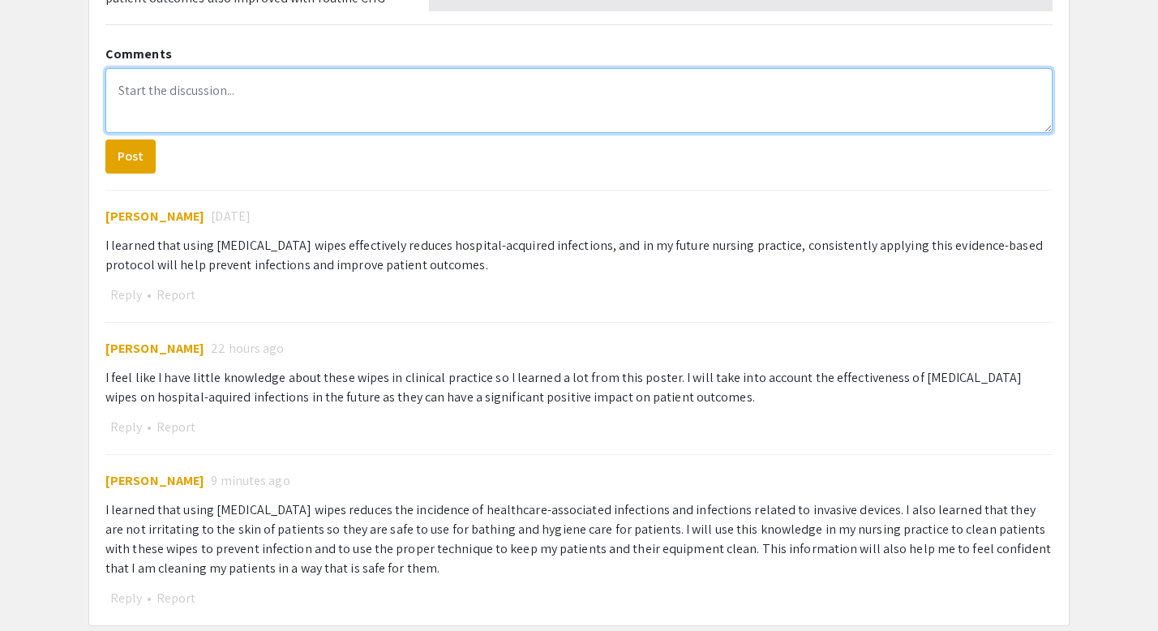
click at [152, 90] on textarea at bounding box center [579, 100] width 948 height 65
paste textarea "From the [MEDICAL_DATA] wipes poster, I learned that CHG wipes are an effective…"
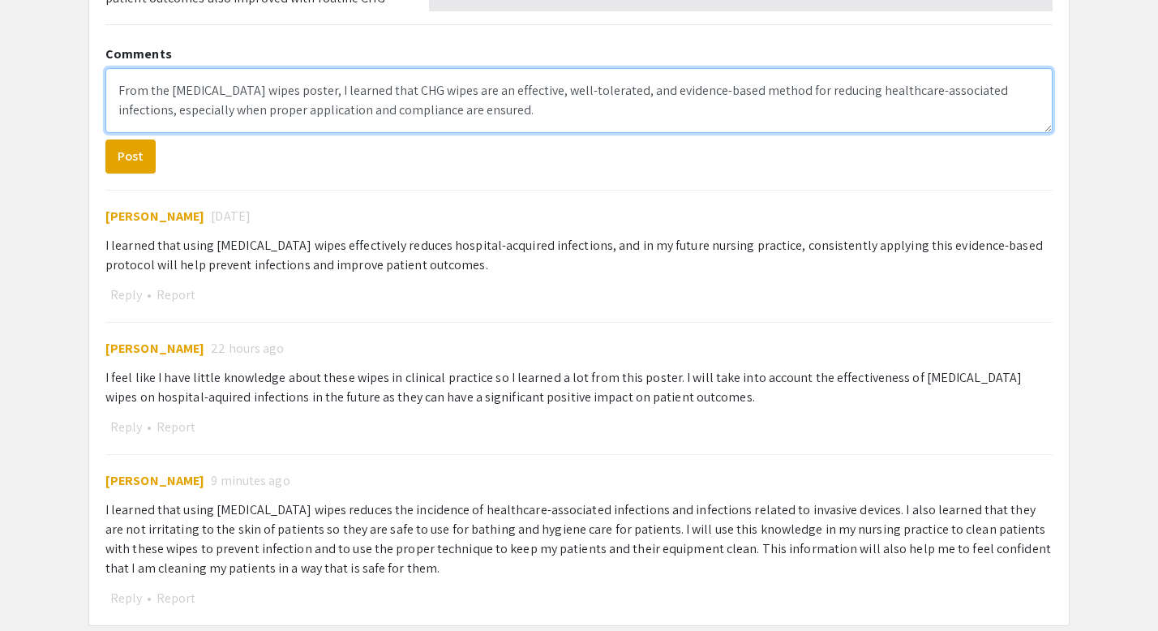
click at [416, 92] on textarea "From the [MEDICAL_DATA] wipes poster, I learned that CHG wipes are an effective…" at bounding box center [579, 100] width 948 height 65
click at [554, 110] on textarea "From the [MEDICAL_DATA] wipes poster, I learned that [MEDICAL_DATA] wipes are a…" at bounding box center [579, 100] width 948 height 65
paste textarea "In infection prevention, I will follow and teach correct CHG wipe protocols, ad…"
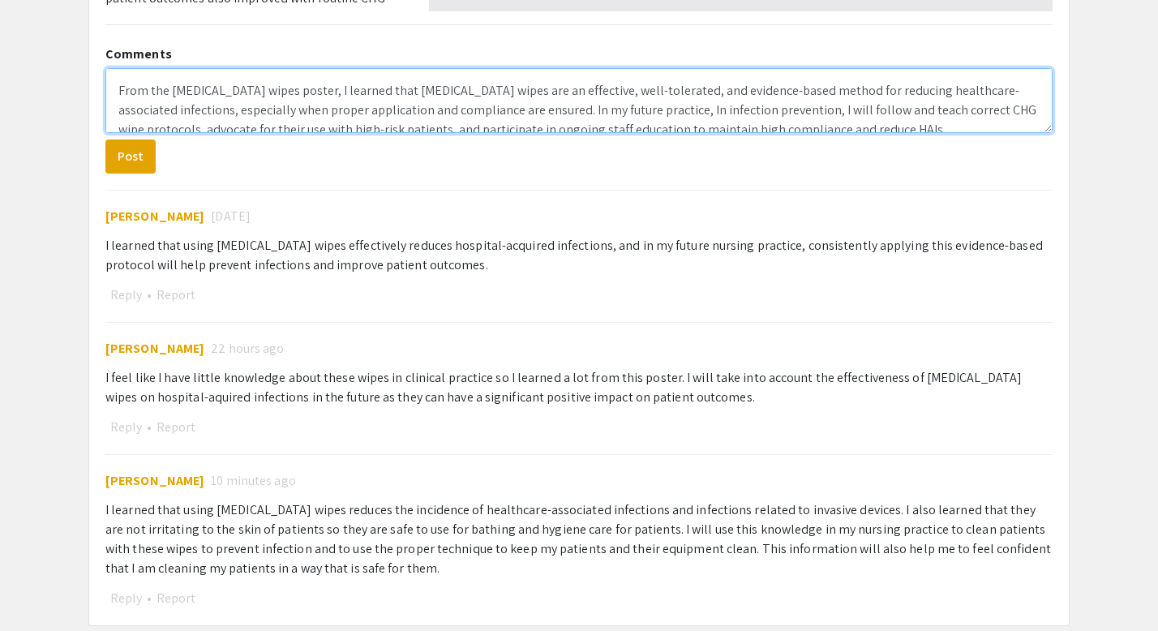
scroll to position [6, 0]
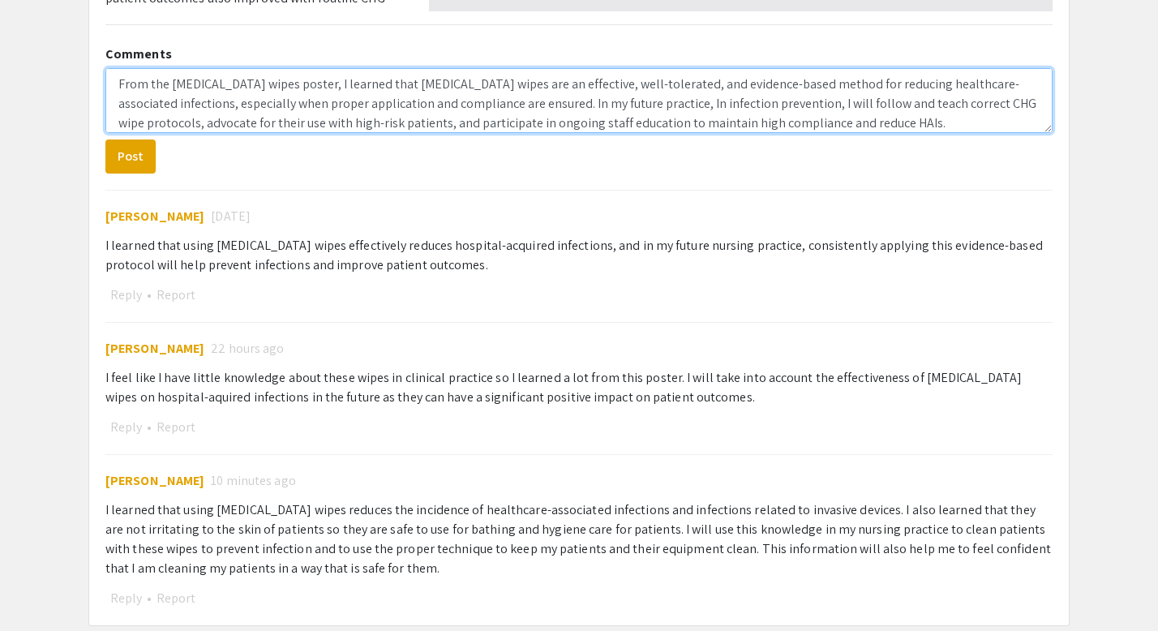
click at [767, 106] on textarea "From the [MEDICAL_DATA] wipes poster, I learned that [MEDICAL_DATA] wipes are a…" at bounding box center [579, 100] width 948 height 65
click at [814, 103] on textarea "From the [MEDICAL_DATA] wipes poster, I learned that [MEDICAL_DATA] wipes are a…" at bounding box center [579, 100] width 948 height 65
type textarea "From the [MEDICAL_DATA] wipes poster, I learned that [MEDICAL_DATA] wipes are a…"
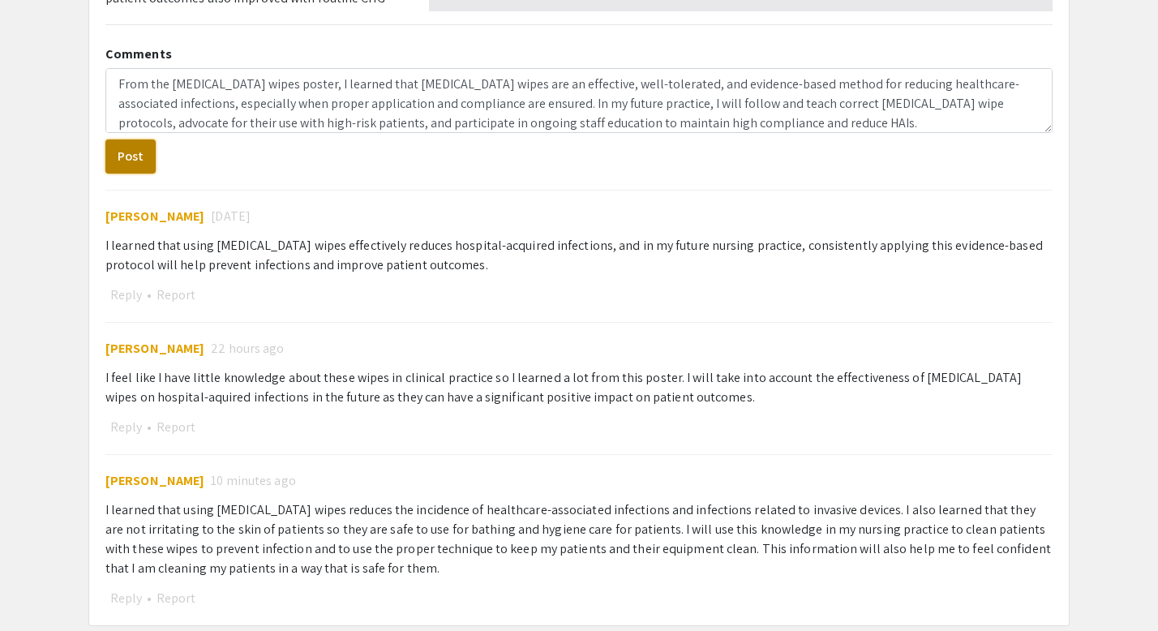
click at [138, 163] on button "Post" at bounding box center [130, 157] width 50 height 34
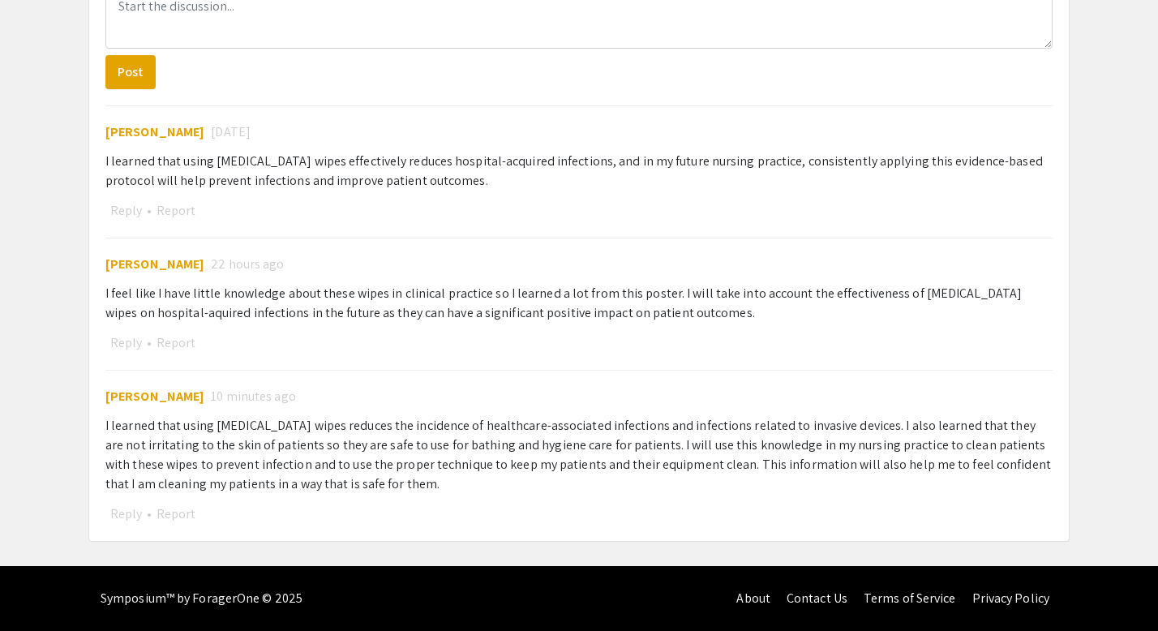
scroll to position [963, 0]
